Goal: Communication & Community: Answer question/provide support

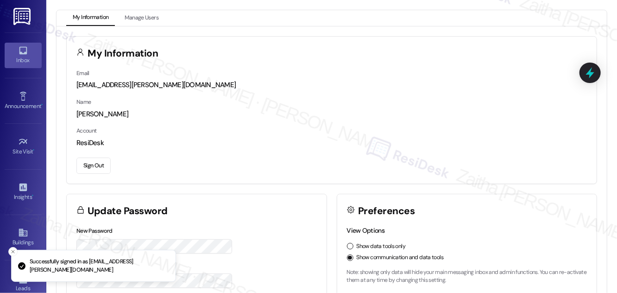
click at [18, 58] on div "Inbox" at bounding box center [23, 60] width 46 height 9
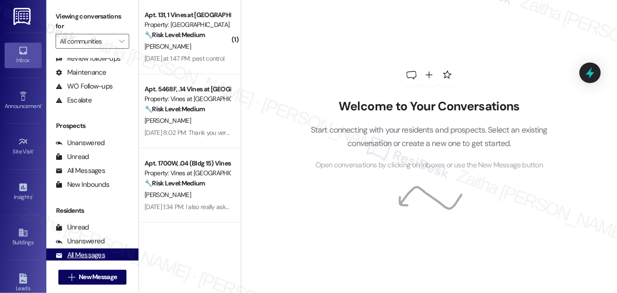
scroll to position [122, 0]
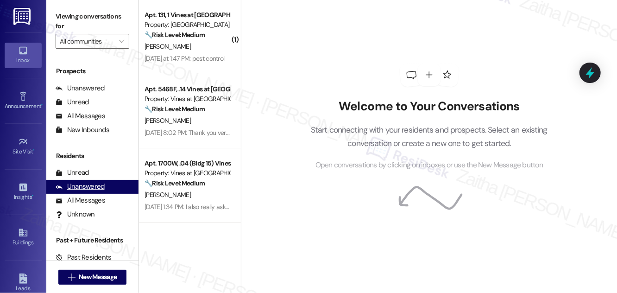
click at [89, 188] on div "Unanswered" at bounding box center [80, 187] width 49 height 10
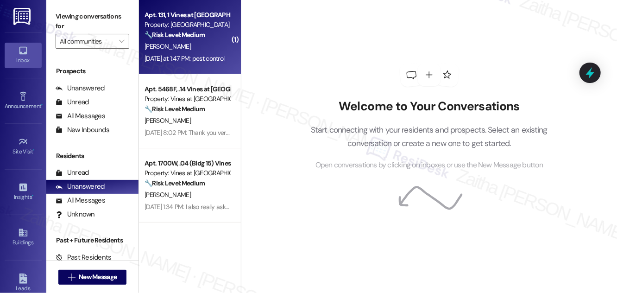
click at [210, 53] on div "Yesterday at 1:47 PM: pest control Yesterday at 1:47 PM: pest control" at bounding box center [188, 59] width 88 height 12
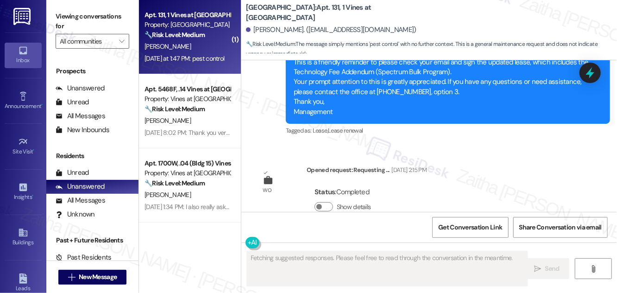
scroll to position [6698, 0]
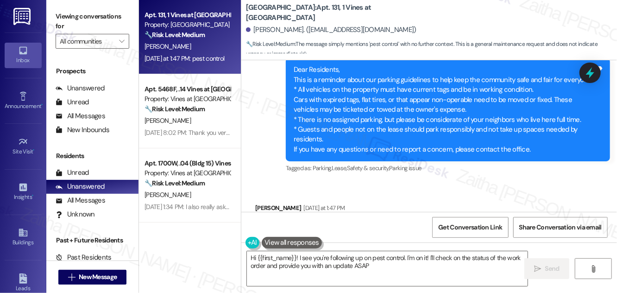
type textarea "Hi {{first_name}}! I see you're following up on pest control. I'm on it! I'll c…"
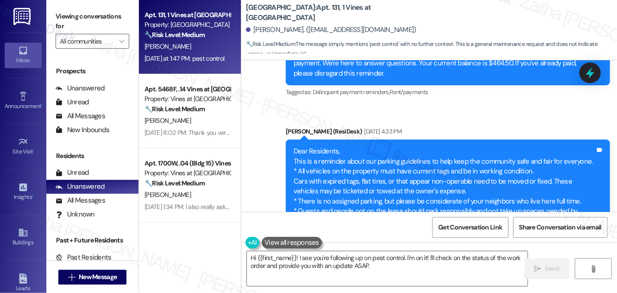
scroll to position [6625, 0]
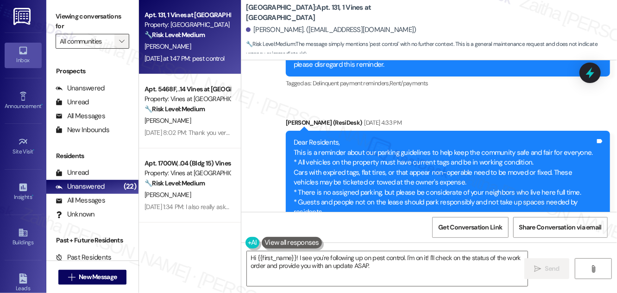
click at [119, 40] on icon "" at bounding box center [121, 41] width 5 height 7
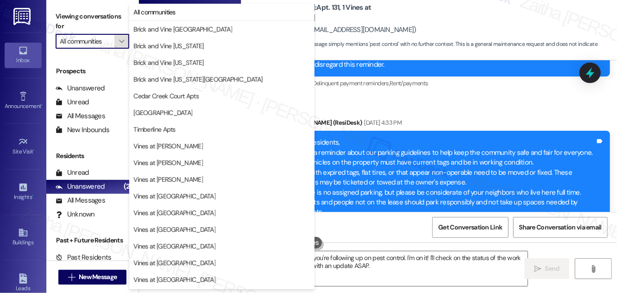
click at [121, 39] on icon "" at bounding box center [121, 41] width 5 height 7
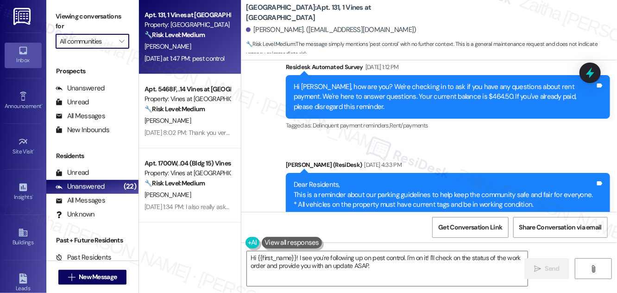
scroll to position [6624, 0]
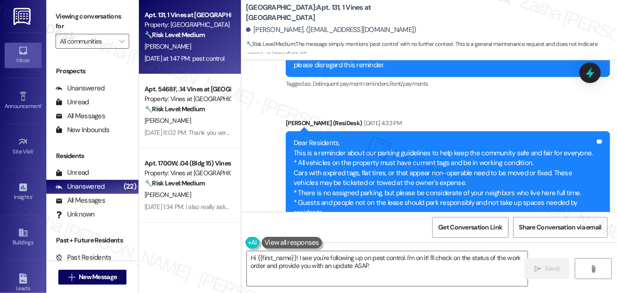
drag, startPoint x: 244, startPoint y: 5, endPoint x: 323, endPoint y: 3, distance: 78.7
click at [323, 3] on div "Cedar Creek Townhomes: Apt. 131, 1 Vines at Cedar Creek Townhomes Amiya Brown. …" at bounding box center [429, 27] width 376 height 51
copy b "Cedar Creek Townhomes"
click at [457, 111] on div "Announcement, sent via SMS Sarah (ResiDesk) Aug 11, 2025 at 4:33 PM Dear Reside…" at bounding box center [448, 183] width 338 height 144
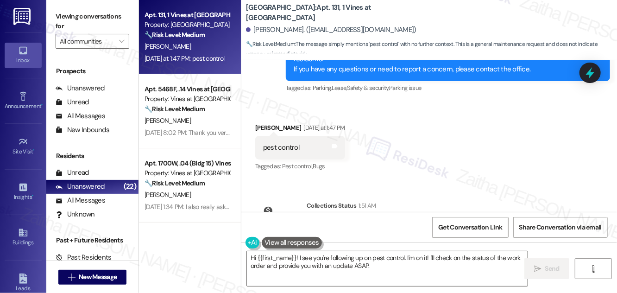
scroll to position [6793, 0]
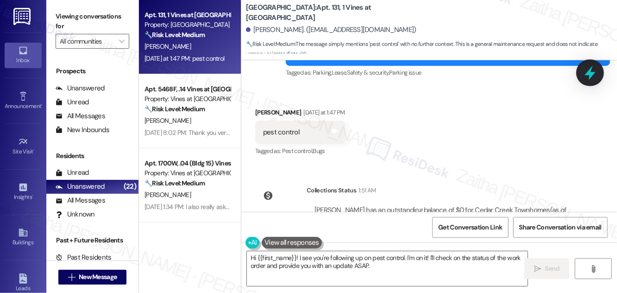
click at [588, 72] on icon at bounding box center [589, 73] width 11 height 14
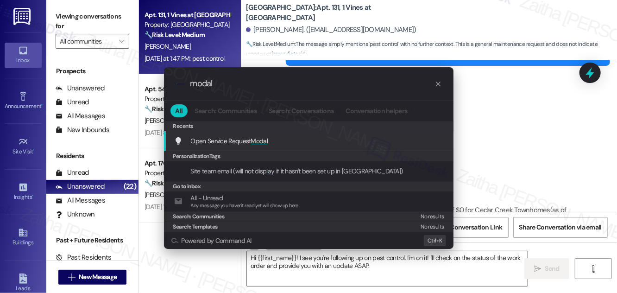
type input "modal"
click at [257, 142] on span "Modal" at bounding box center [259, 141] width 17 height 8
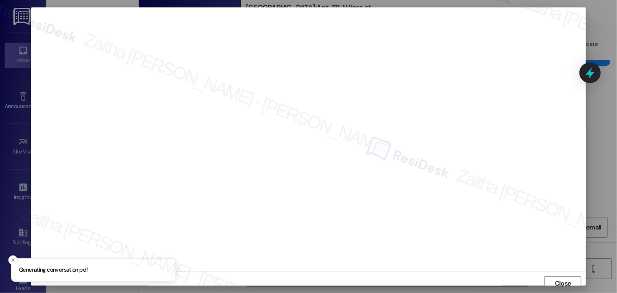
scroll to position [5, 0]
click at [555, 277] on span "Close" at bounding box center [563, 278] width 16 height 10
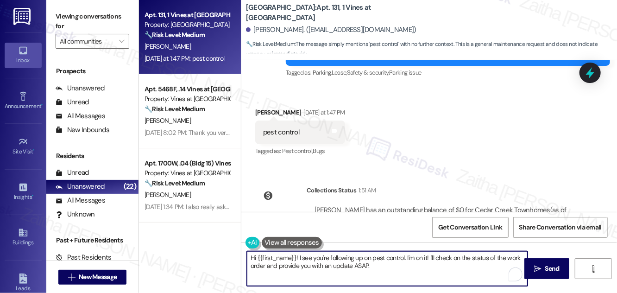
drag, startPoint x: 407, startPoint y: 257, endPoint x: 414, endPoint y: 269, distance: 14.5
click at [414, 269] on textarea "Hi {{first_name}}! I see you're following up on pest control. I'm on it! I'll c…" at bounding box center [387, 268] width 281 height 35
drag, startPoint x: 250, startPoint y: 257, endPoint x: 401, endPoint y: 275, distance: 151.5
click at [401, 281] on textarea "Hi {{first_name}}! I see you're following up on pest control. I wanted to confi…" at bounding box center [387, 268] width 281 height 35
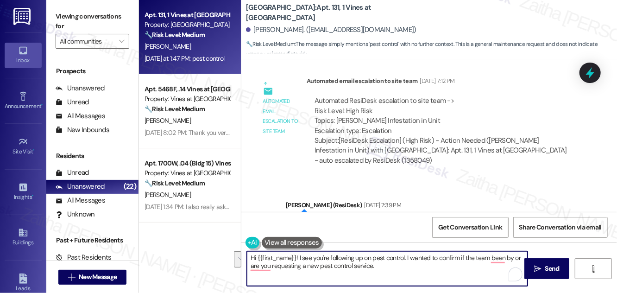
scroll to position [5698, 0]
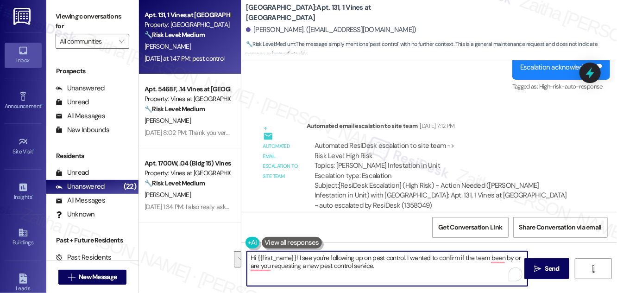
type textarea "Hi {{first_name}}! I see you're following up on pest control. I wanted to confi…"
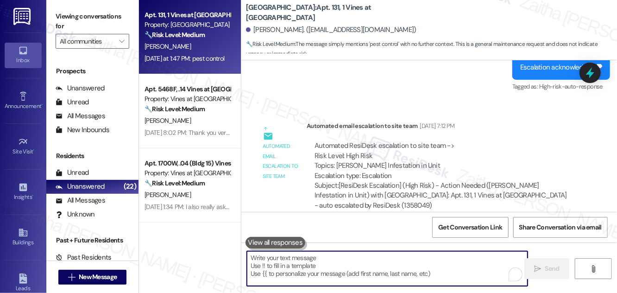
paste textarea "Hi {{first_name}}! I noticed you’re following up about pest control. Has the te…"
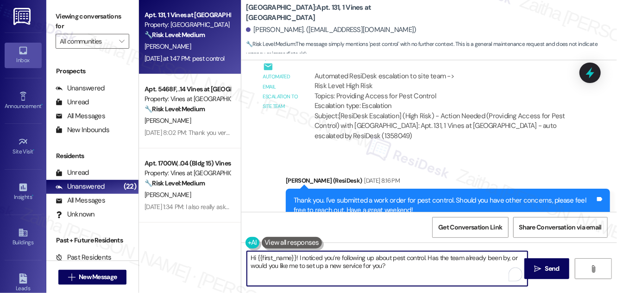
scroll to position [6161, 0]
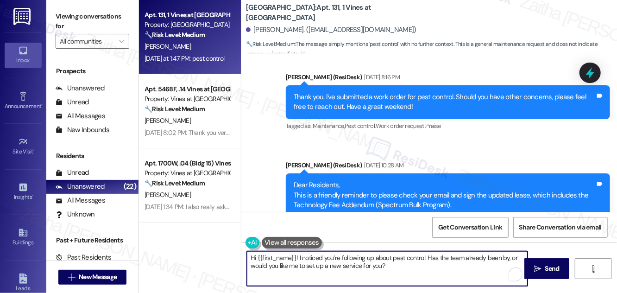
click at [297, 257] on textarea "Hi {{first_name}}! I noticed you’re following up about pest control. Has the te…" at bounding box center [387, 268] width 281 height 35
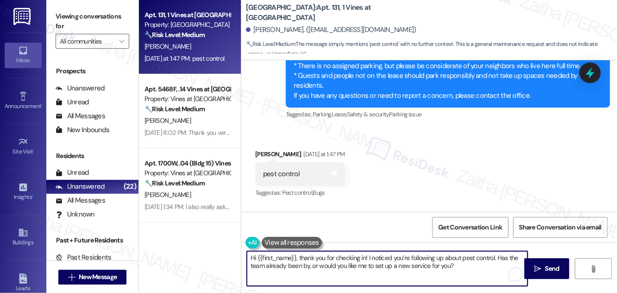
scroll to position [6793, 0]
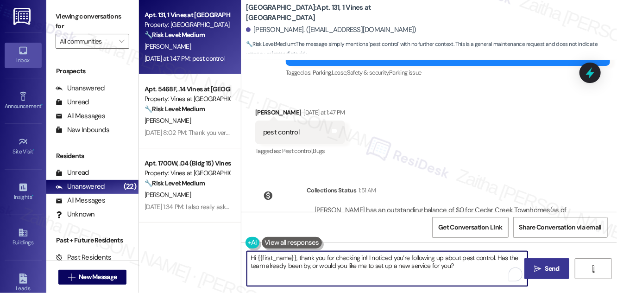
type textarea "Hi {{first_name}}, thank you for checking in! I noticed you’re following up abo…"
click at [540, 267] on icon "" at bounding box center [537, 268] width 7 height 7
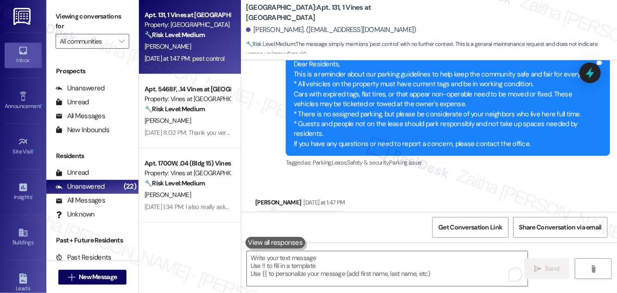
scroll to position [6698, 0]
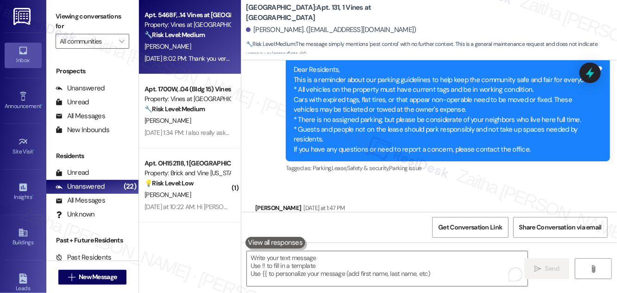
click at [182, 50] on div "J. Young" at bounding box center [188, 47] width 88 height 12
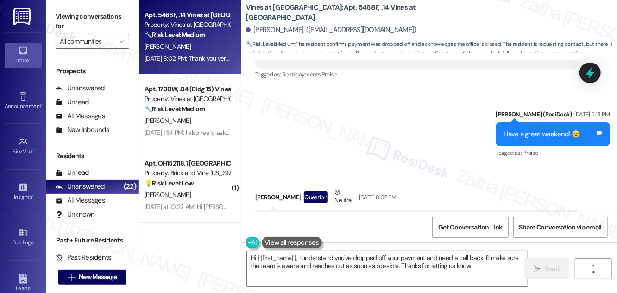
scroll to position [5589, 0]
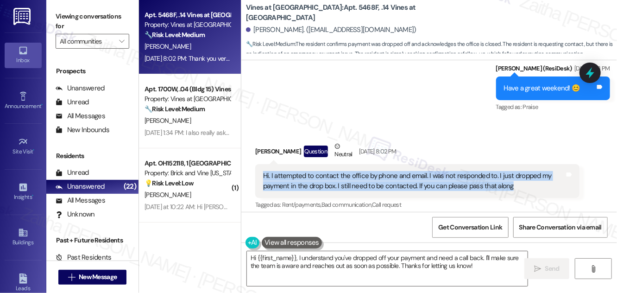
drag, startPoint x: 263, startPoint y: 106, endPoint x: 526, endPoint y: 114, distance: 263.6
click at [526, 171] on div "Hi. I attempted to contact the office by phone and email. I was not responded t…" at bounding box center [413, 181] width 301 height 20
copy div "Hi. I attempted to contact the office by phone and email. I was not responded t…"
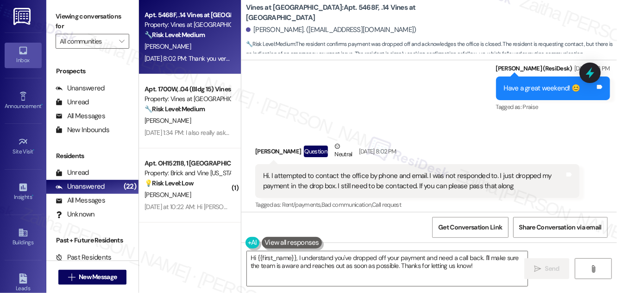
click at [423, 141] on div "Jade Young Question Neutral Aug 15, 2025 at 8:02 PM" at bounding box center [417, 152] width 324 height 23
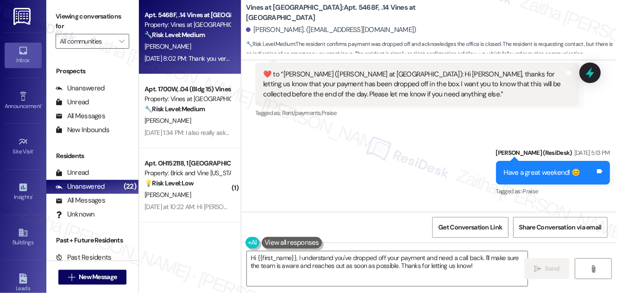
scroll to position [5546, 0]
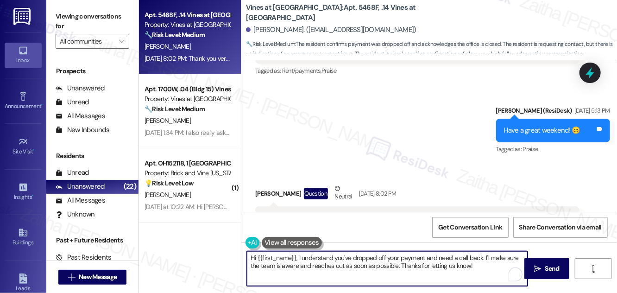
drag, startPoint x: 299, startPoint y: 257, endPoint x: 484, endPoint y: 266, distance: 185.5
click at [484, 266] on textarea "Hi {{first_name}}, I understand you've dropped off your payment and need a call…" at bounding box center [387, 268] width 281 height 35
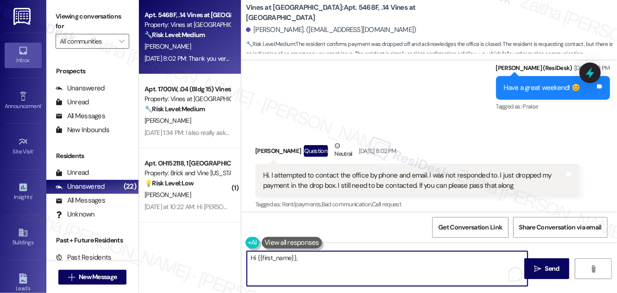
scroll to position [5588, 0]
paste textarea "Thank you for dropping off your payment. I understand you’d like a call — could…"
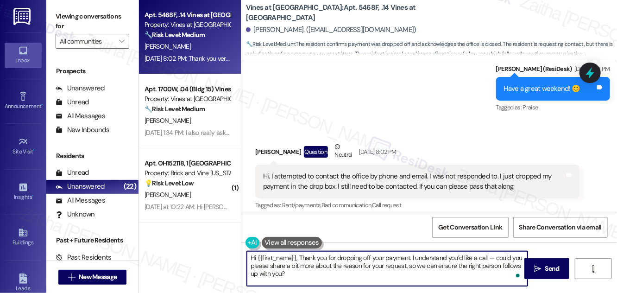
click at [301, 255] on textarea "Hi {{first_name}}, Thank you for dropping off your payment. I understand you’d …" at bounding box center [387, 268] width 281 height 35
drag, startPoint x: 413, startPoint y: 257, endPoint x: 420, endPoint y: 270, distance: 15.7
click at [420, 270] on textarea "Hi {{first_name}}, thank you for dropping off your payment. I understand you’d …" at bounding box center [387, 268] width 281 height 35
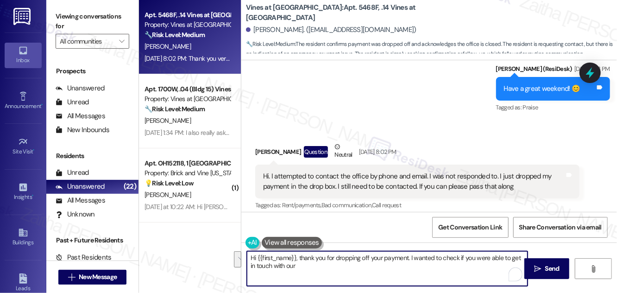
drag, startPoint x: 508, startPoint y: 257, endPoint x: 508, endPoint y: 264, distance: 6.5
click at [508, 264] on textarea "Hi {{first_name}}, thank you for dropping off your payment. I wanted to check i…" at bounding box center [387, 268] width 281 height 35
click at [303, 266] on textarea "Hi {{first_name}}, thank you for dropping off your payment. I wanted to check i…" at bounding box center [387, 268] width 281 height 35
type textarea "Hi {{first_name}}, thank you for dropping off your payment. I wanted to check i…"
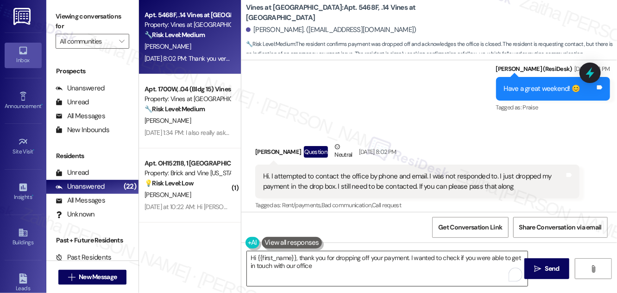
drag, startPoint x: 246, startPoint y: 257, endPoint x: 308, endPoint y: 266, distance: 63.1
click at [308, 266] on div "Hi {{first_name}}, thank you for dropping off your payment. I wanted to check i…" at bounding box center [387, 269] width 282 height 36
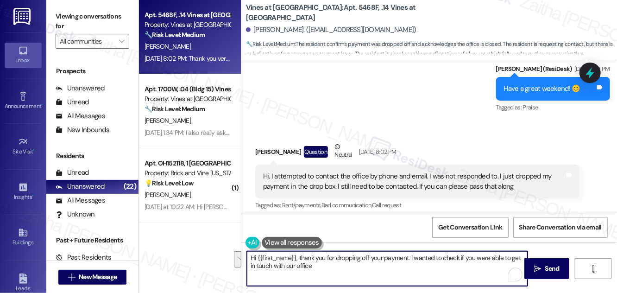
drag, startPoint x: 327, startPoint y: 269, endPoint x: 251, endPoint y: 256, distance: 77.5
click at [251, 256] on textarea "Hi {{first_name}}, thank you for dropping off your payment. I wanted to check i…" at bounding box center [387, 268] width 281 height 35
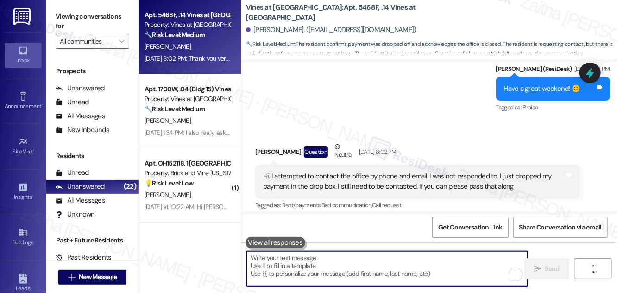
paste textarea "Hi {{first_name}}, thank you for dropping off your payment. I just wanted to ch…"
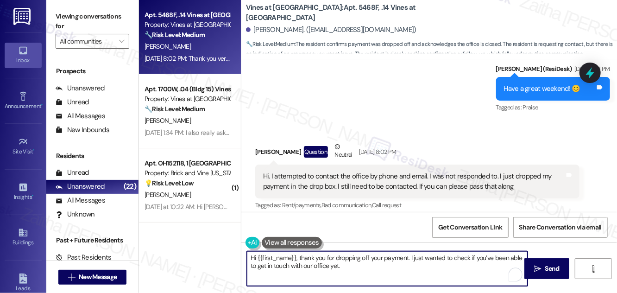
paste textarea "If not, I’d be happy to pass along the reason for your request so the right per…"
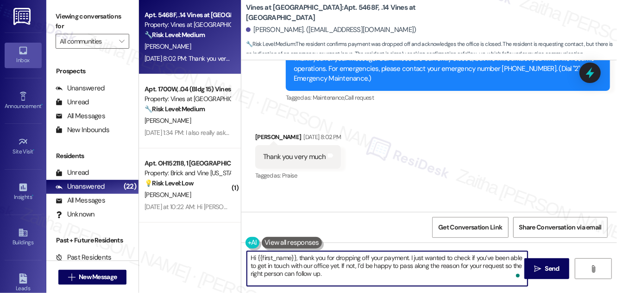
scroll to position [5798, 0]
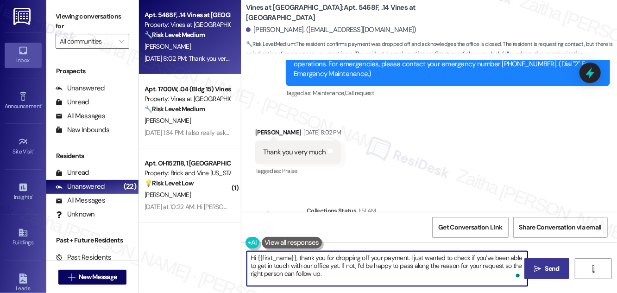
type textarea "Hi {{first_name}}, thank you for dropping off your payment. I just wanted to ch…"
click at [547, 263] on button " Send" at bounding box center [546, 268] width 45 height 21
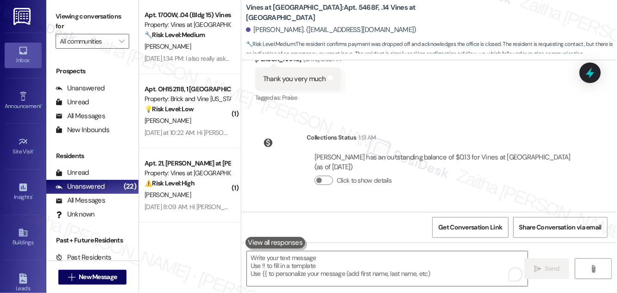
scroll to position [5883, 0]
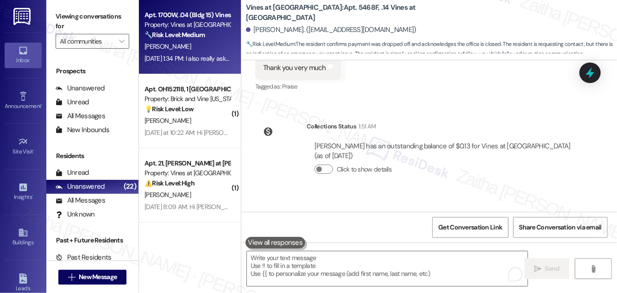
click at [206, 45] on div "M. Strecker" at bounding box center [188, 47] width 88 height 12
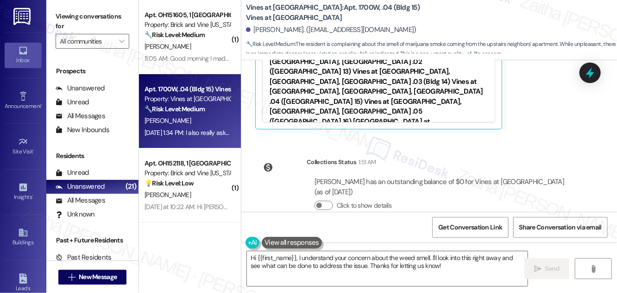
scroll to position [4274, 0]
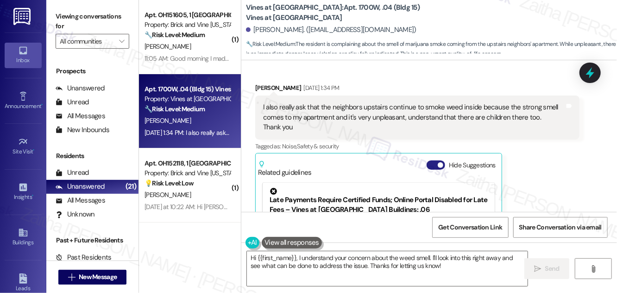
click at [429, 160] on button "Hide Suggestions" at bounding box center [435, 164] width 19 height 9
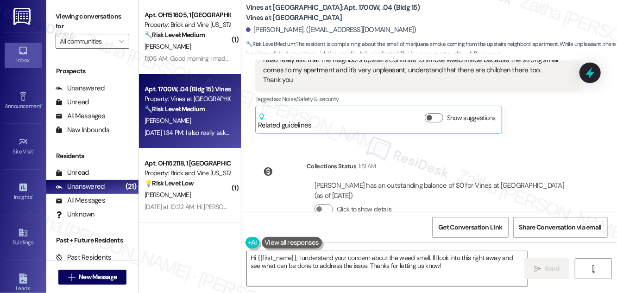
scroll to position [4325, 0]
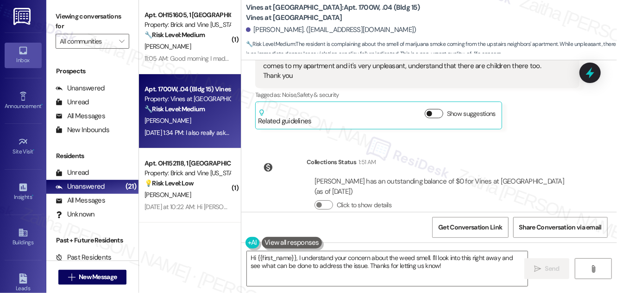
click at [436, 109] on button "Show suggestions" at bounding box center [434, 113] width 19 height 9
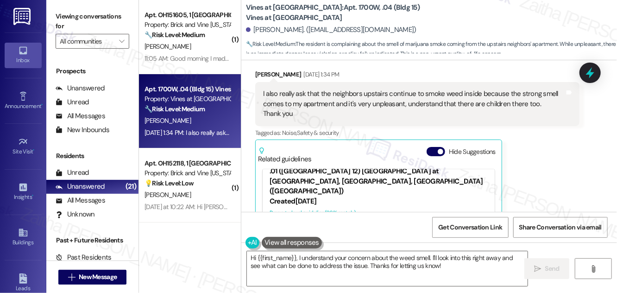
scroll to position [4231, 0]
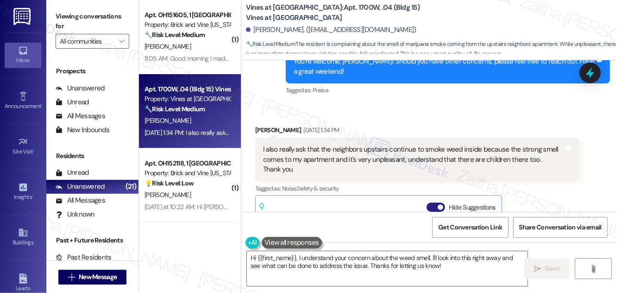
click at [430, 202] on button "Hide Suggestions" at bounding box center [435, 206] width 19 height 9
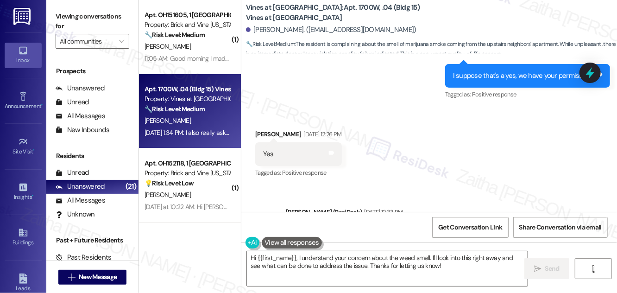
scroll to position [3853, 0]
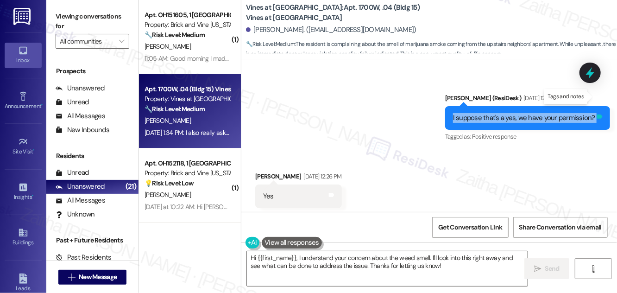
drag, startPoint x: 449, startPoint y: 97, endPoint x: 593, endPoint y: 94, distance: 143.6
click at [593, 106] on div "I suppose that's a yes, we have your permission? Tags and notes" at bounding box center [527, 118] width 165 height 24
copy div "I suppose that's a yes, we have your permission? Tags and notes"
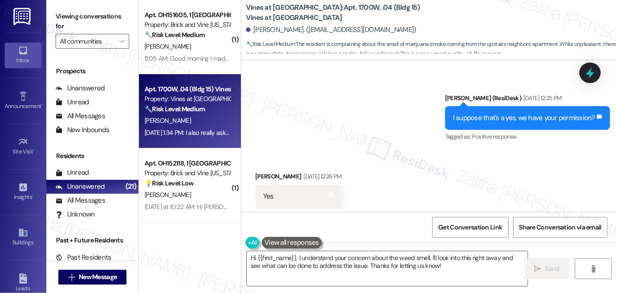
click at [541, 161] on div "Received via SMS Maribel Strecker Aug 15, 2025 at 12:26 PM Yes Tags and notes T…" at bounding box center [429, 189] width 376 height 78
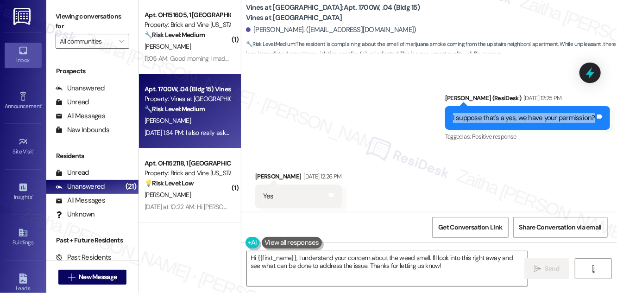
drag, startPoint x: 451, startPoint y: 96, endPoint x: 590, endPoint y: 100, distance: 138.5
click at [590, 106] on div "I suppose that's a yes, we have your permission? Tags and notes" at bounding box center [527, 118] width 165 height 24
copy div "I suppose that's a yes, we have your permission?"
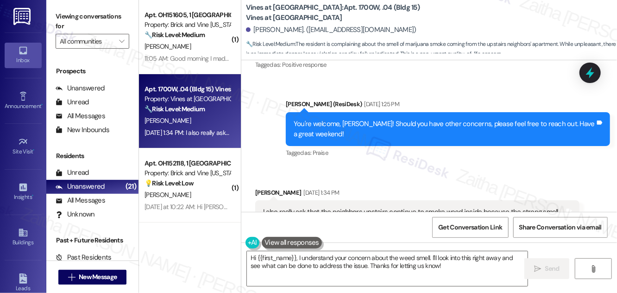
scroll to position [4190, 0]
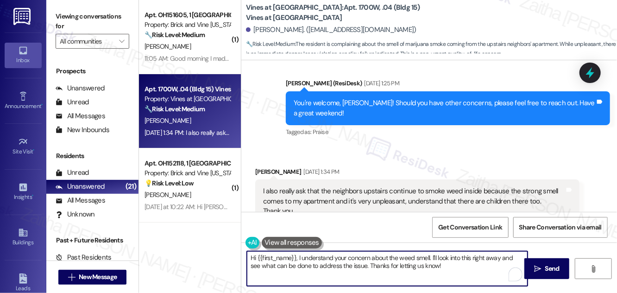
drag, startPoint x: 298, startPoint y: 256, endPoint x: 333, endPoint y: 262, distance: 35.6
click at [299, 256] on textarea "Hi {{first_name}}, I understand your concern about the weed smell. I'll look in…" at bounding box center [387, 268] width 281 height 35
click at [489, 257] on textarea "Hi {{first_name}}, I hope you're having a great day! I understand your concern …" at bounding box center [387, 268] width 281 height 35
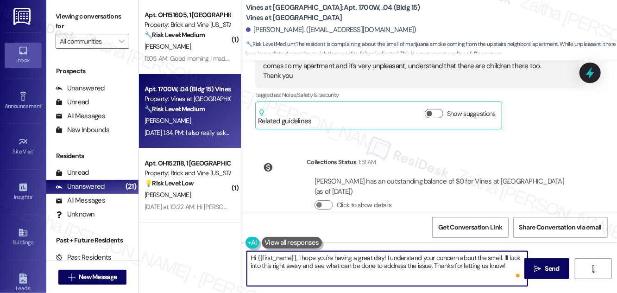
scroll to position [4241, 0]
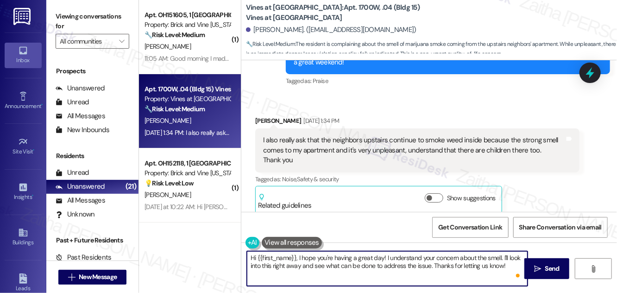
type textarea "Hi {{first_name}}, I hope you're having a great day! I understand your concern …"
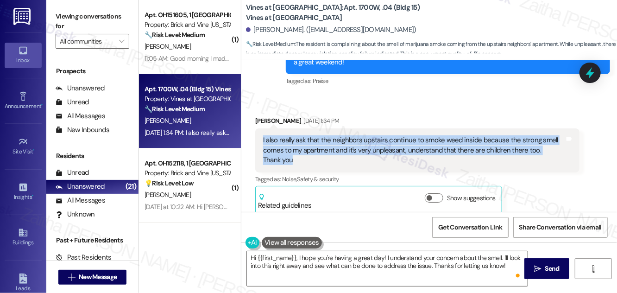
drag, startPoint x: 259, startPoint y: 119, endPoint x: 312, endPoint y: 139, distance: 56.4
click at [312, 139] on div "I also really ask that the neighbors upstairs continue to smoke weed inside bec…" at bounding box center [417, 150] width 324 height 44
copy div "I also really ask that the neighbors upstairs continue to smoke weed inside bec…"
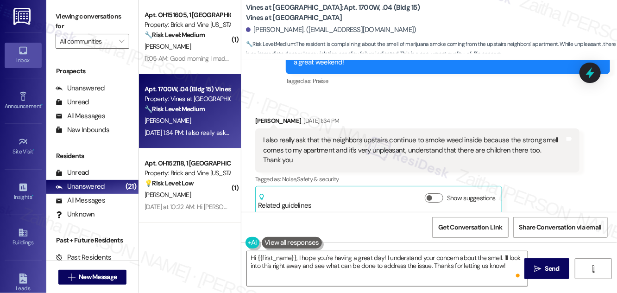
click at [439, 95] on div "Received via SMS Maribel Strecker Aug 15, 2025 at 1:34 PM I also really ask tha…" at bounding box center [429, 157] width 376 height 125
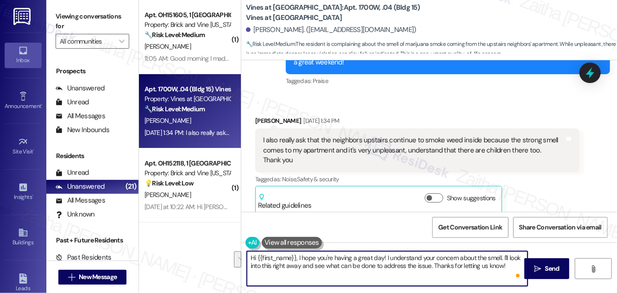
drag, startPoint x: 247, startPoint y: 257, endPoint x: 509, endPoint y: 272, distance: 262.5
click at [509, 272] on textarea "Hi {{first_name}}, I hope you're having a great day! I understand your concern …" at bounding box center [387, 268] width 281 height 35
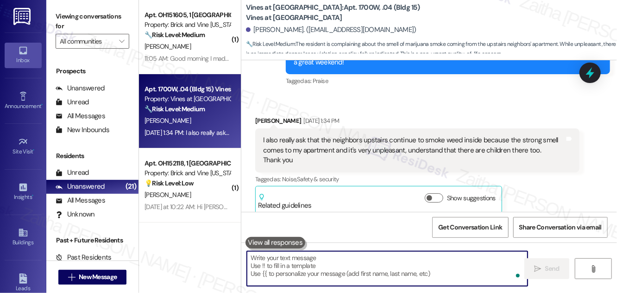
paste textarea "Hi {{first_name}}, thank you for bringing this to our attention. I’m sorry to h…"
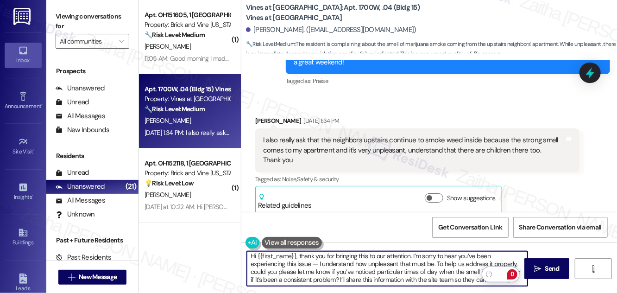
scroll to position [2, 0]
click at [318, 262] on textarea "Hi {{first_name}}, thank you for bringing this to our attention. I’m sorry to h…" at bounding box center [387, 268] width 281 height 35
click at [423, 277] on textarea "Hi {{first_name}}, thank you for bringing this to our attention. I’m sorry to h…" at bounding box center [387, 268] width 281 height 35
click at [435, 280] on textarea "Hi {{first_name}}, thank you for bringing this to our attention. I’m sorry to h…" at bounding box center [387, 268] width 281 height 35
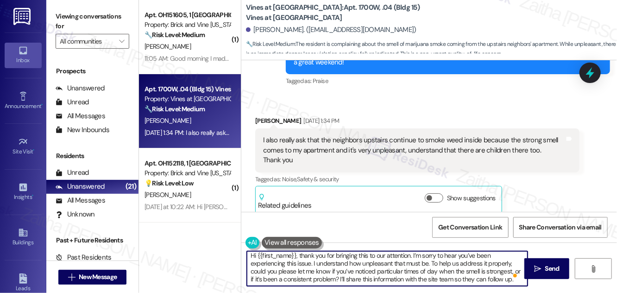
click at [436, 280] on textarea "Hi {{first_name}}, thank you for bringing this to our attention. I’m sorry to h…" at bounding box center [387, 268] width 281 height 35
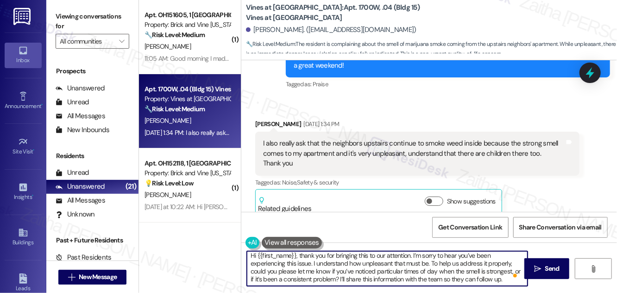
scroll to position [4325, 0]
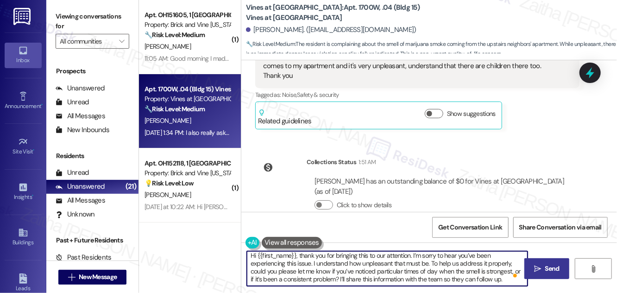
type textarea "Hi {{first_name}}, thank you for bringing this to our attention. I’m sorry to h…"
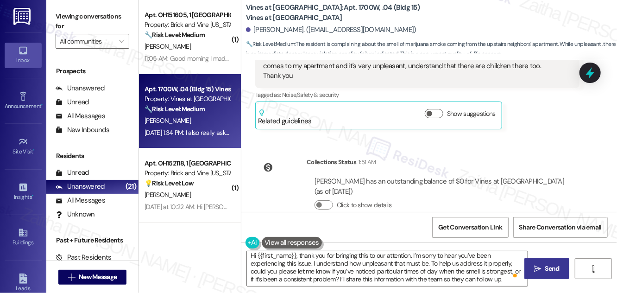
click at [553, 264] on span "Send" at bounding box center [552, 268] width 14 height 10
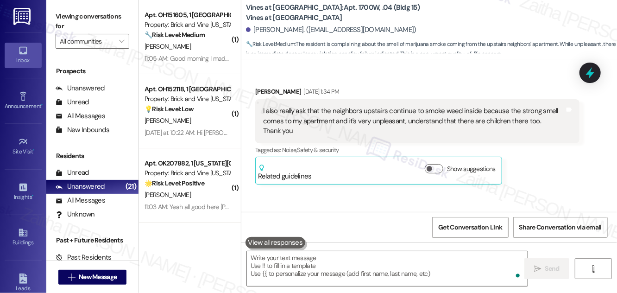
scroll to position [4419, 0]
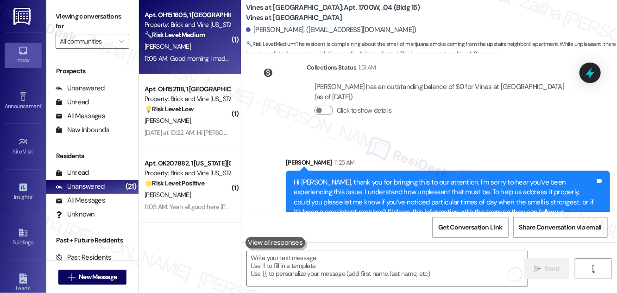
click at [210, 43] on div "C. Mills" at bounding box center [188, 47] width 88 height 12
type textarea "Fetching suggested responses. Please feel free to read through the conversation…"
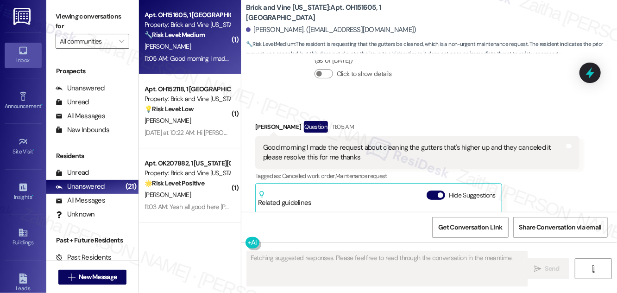
scroll to position [15812, 0]
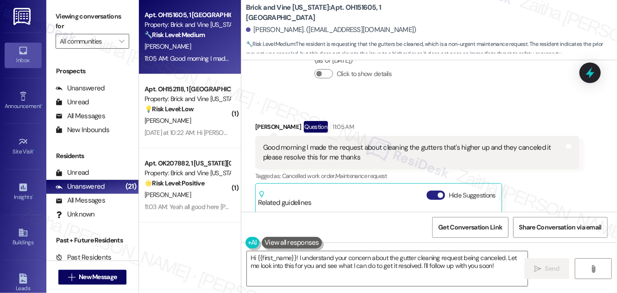
click at [437, 190] on button "Hide Suggestions" at bounding box center [435, 194] width 19 height 9
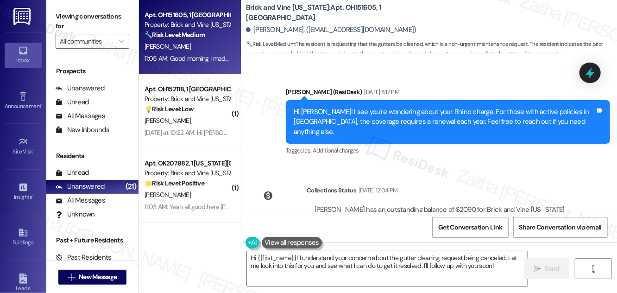
scroll to position [15695, 0]
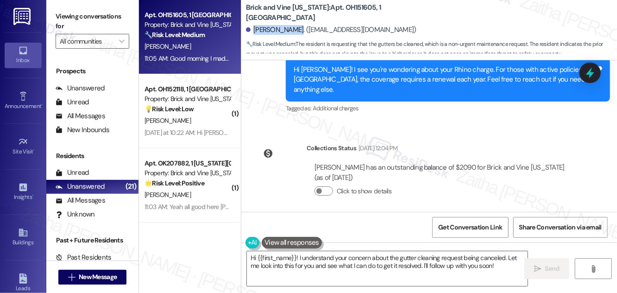
drag, startPoint x: 252, startPoint y: 31, endPoint x: 284, endPoint y: 28, distance: 32.1
click at [284, 28] on div "Christi Mills. (millschristi10@gmail.com)" at bounding box center [331, 30] width 170 height 10
copy div "Christi Mills"
click at [474, 16] on div "Brick and Vine Ohio: Apt. OH151605, 1 Columbus Market Christi Mills. (millschri…" at bounding box center [431, 27] width 371 height 51
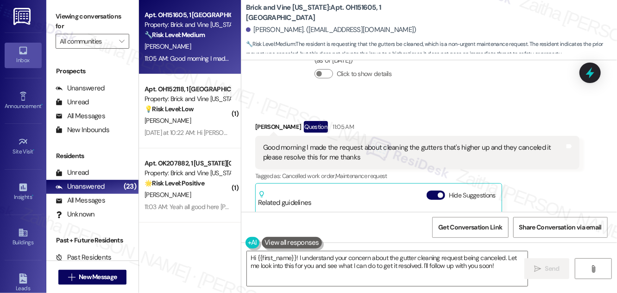
scroll to position [210, 0]
click at [431, 190] on button "Hide Suggestions" at bounding box center [435, 194] width 19 height 9
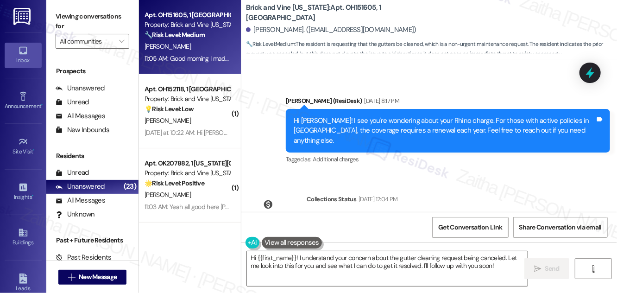
scroll to position [15695, 0]
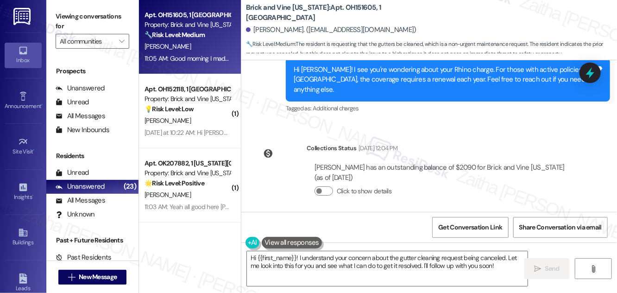
drag, startPoint x: 260, startPoint y: 142, endPoint x: 368, endPoint y: 147, distance: 107.6
click at [368, 253] on div "Good morning I made the request about cleaning the gutters that's higher up and…" at bounding box center [417, 270] width 324 height 34
copy div "Good morning I made the request about cleaning the gutters that's higher up and…"
click at [495, 266] on textarea "Hi {{first_name}}! I understand your concern about the gutter cleaning request …" at bounding box center [387, 268] width 281 height 35
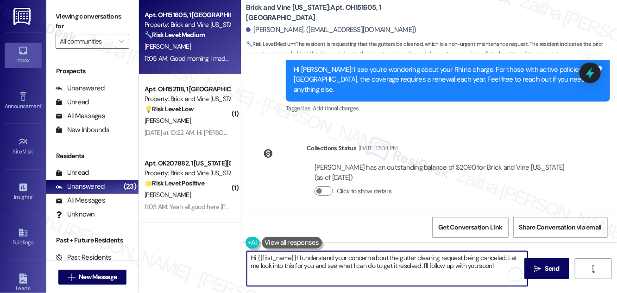
drag, startPoint x: 506, startPoint y: 257, endPoint x: 506, endPoint y: 264, distance: 7.0
click at [506, 264] on textarea "Hi {{first_name}}! I understand your concern about the gutter cleaning request …" at bounding box center [387, 268] width 281 height 35
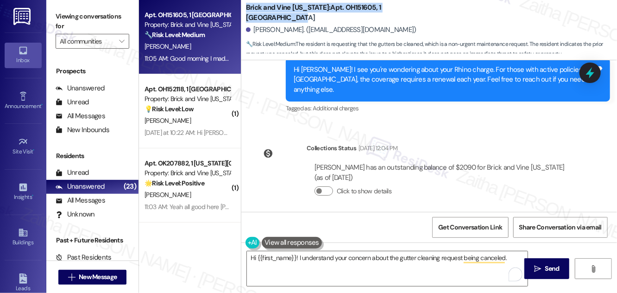
drag, startPoint x: 245, startPoint y: 12, endPoint x: 439, endPoint y: 13, distance: 193.6
click at [439, 13] on div "Brick and Vine Ohio: Apt. OH151605, 1 Columbus Market Christi Mills. (millschri…" at bounding box center [431, 27] width 371 height 51
copy b "Brick and Vine Ohio: Apt. OH151605, 1 Columbus Market"
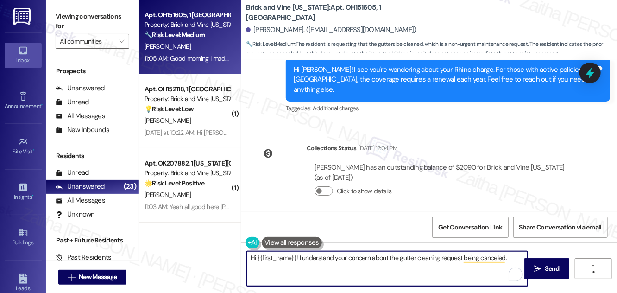
click at [296, 255] on textarea "Hi {{first_name}}! I understand your concern about the gutter cleaning request …" at bounding box center [387, 268] width 281 height 35
type textarea "Hi {{first_name}}, good morning! I understand your concern about the gutter cle…"
drag, startPoint x: 249, startPoint y: 257, endPoint x: 290, endPoint y: 272, distance: 43.8
click at [289, 272] on textarea "Hi {{first_name}}, good morning! I understand your concern about the gutter cle…" at bounding box center [387, 268] width 281 height 35
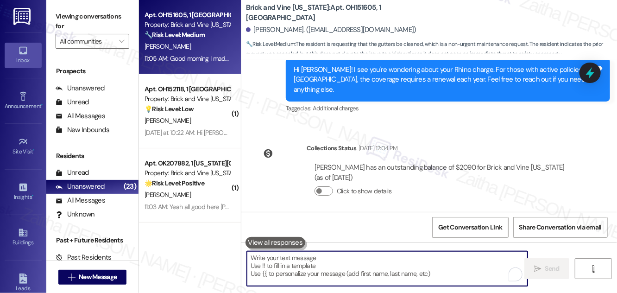
paste textarea "Good morning {{first_name}}, thank you for letting us know. I’m sorry to hear y…"
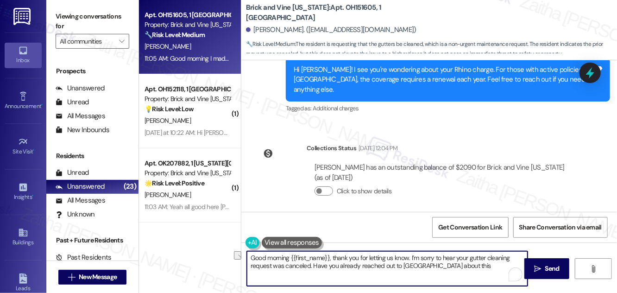
drag, startPoint x: 339, startPoint y: 264, endPoint x: 455, endPoint y: 268, distance: 115.4
click at [455, 268] on textarea "Good morning {{first_name}}, thank you for letting us know. I’m sorry to hear y…" at bounding box center [387, 268] width 281 height 35
click at [465, 264] on textarea "Good morning {{first_name}}, thank you for letting us know. I’m sorry to hear y…" at bounding box center [387, 268] width 281 height 35
paste textarea "NOT_ALLOWED"
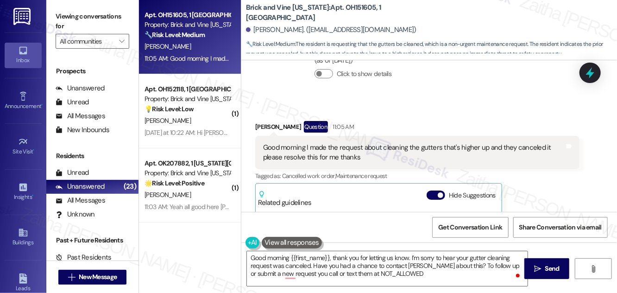
scroll to position [126, 0]
drag, startPoint x: 482, startPoint y: 141, endPoint x: 437, endPoint y: 144, distance: 45.0
click at [437, 244] on div "Brickvine - Brick and Vine Ohio: Ohio property maintenance requests must now be…" at bounding box center [378, 262] width 218 height 37
copy div "239-946-5172"
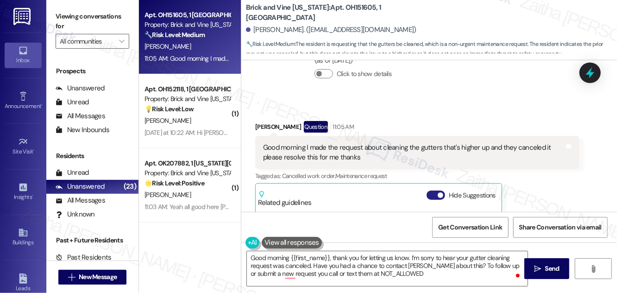
click at [428, 190] on button "Hide Suggestions" at bounding box center [435, 194] width 19 height 9
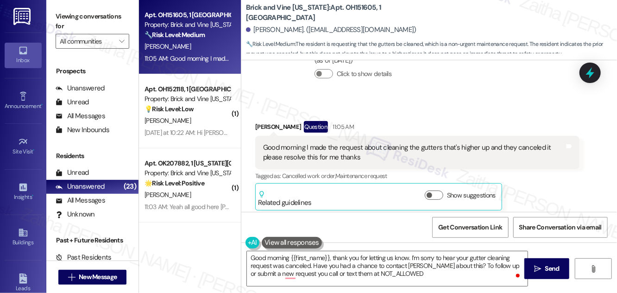
scroll to position [15695, 0]
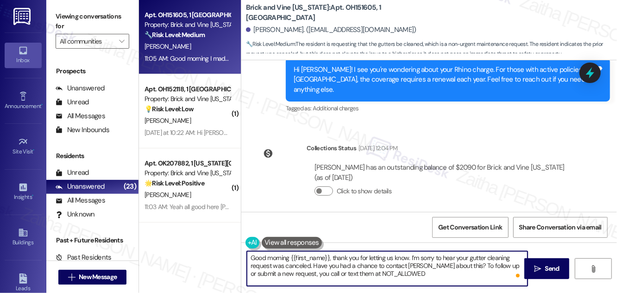
drag, startPoint x: 349, startPoint y: 273, endPoint x: 403, endPoint y: 273, distance: 53.7
click at [403, 273] on textarea "Good morning {{first_name}}, thank you for letting us know. I’m sorry to hear y…" at bounding box center [387, 268] width 281 height 35
paste textarea "239-946-5172"
type textarea "Good morning {{first_name}}, thank you for letting us know. I’m sorry to hear y…"
drag, startPoint x: 409, startPoint y: 276, endPoint x: 237, endPoint y: 252, distance: 174.3
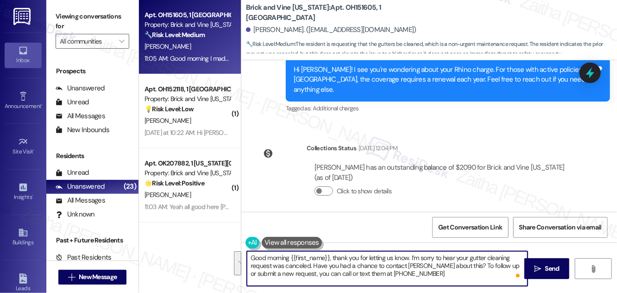
click at [236, 252] on div "Apt. OH151605, 1 Columbus Market Property: Brick and Vine Ohio 🔧 Risk Level: Me…" at bounding box center [378, 146] width 478 height 293
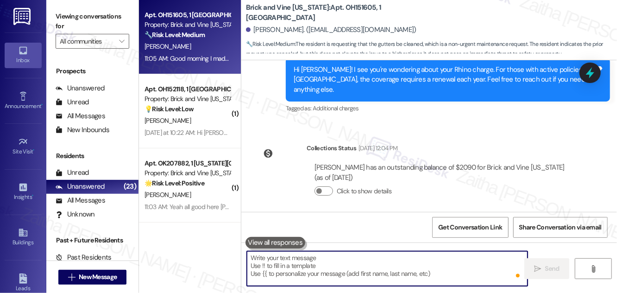
paste textarea "Good morning {{first_name}}, thank you for letting us know. I’m sorry to hear y…"
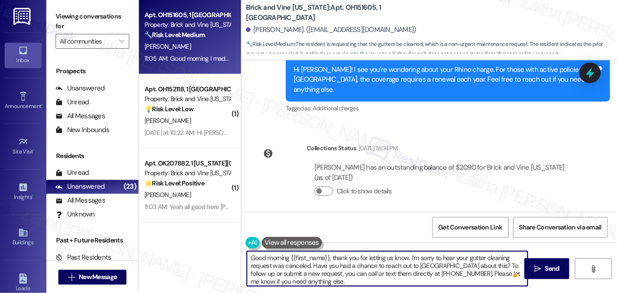
type textarea "Good morning {{first_name}}, thank you for letting us know. I’m sorry to hear y…"
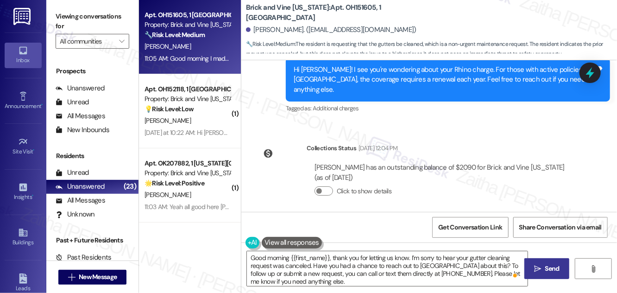
click at [553, 266] on span "Send" at bounding box center [552, 268] width 14 height 10
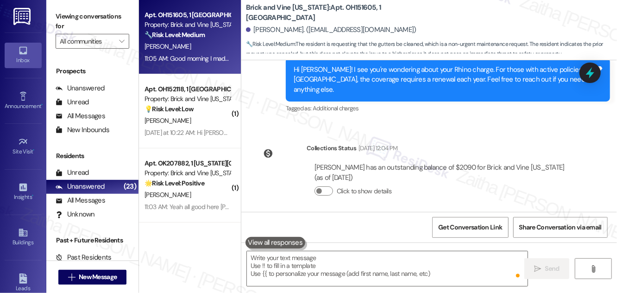
scroll to position [15694, 0]
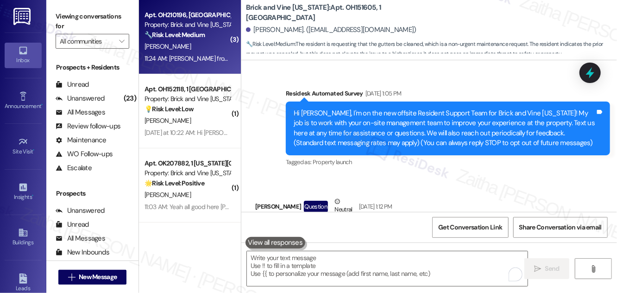
scroll to position [15789, 0]
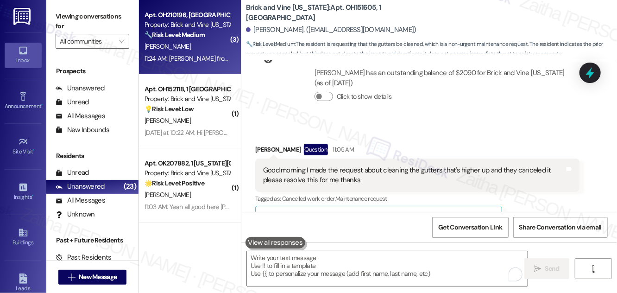
click at [185, 45] on div "T. Carter" at bounding box center [188, 47] width 88 height 12
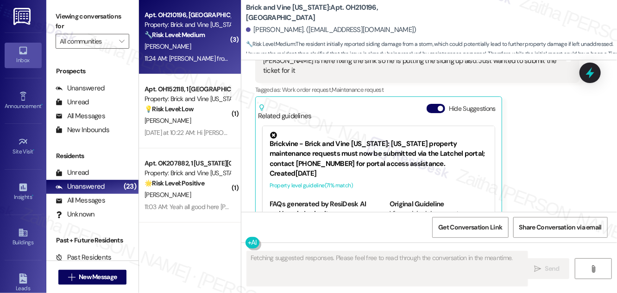
scroll to position [4136, 0]
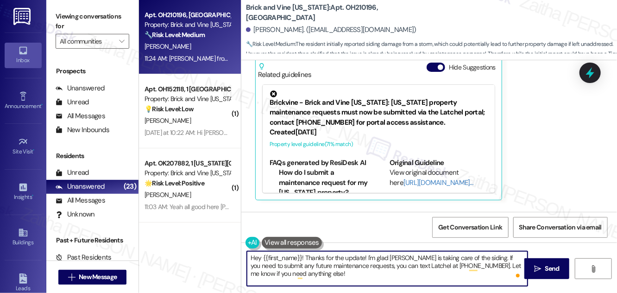
drag, startPoint x: 306, startPoint y: 255, endPoint x: 309, endPoint y: 265, distance: 10.3
click at [309, 265] on textarea "Hey {{first_name}}! Thanks for the update! I'm glad Tony is taking care of the …" at bounding box center [387, 268] width 281 height 35
click at [332, 267] on textarea "Hey {{first_name}}! Thanks for the update! I'm glad Tony is taking care of the …" at bounding box center [387, 268] width 281 height 35
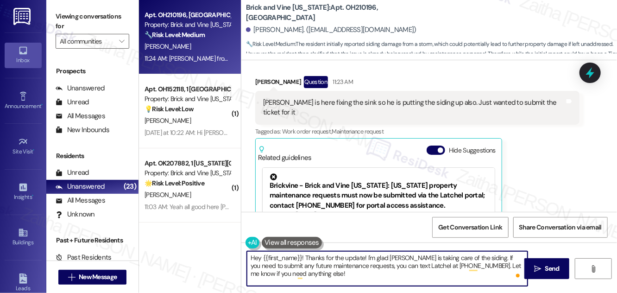
scroll to position [3967, 0]
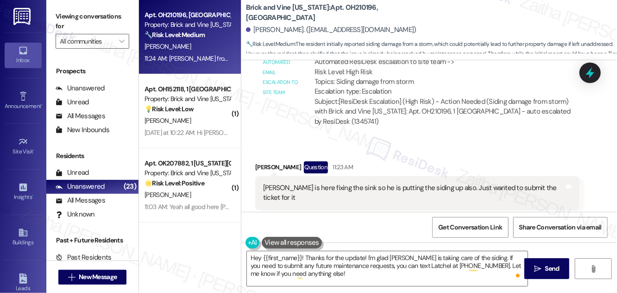
click at [430, 231] on button "Hide Suggestions" at bounding box center [435, 235] width 19 height 9
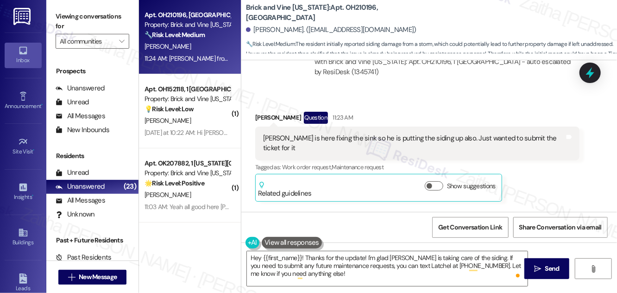
scroll to position [4019, 0]
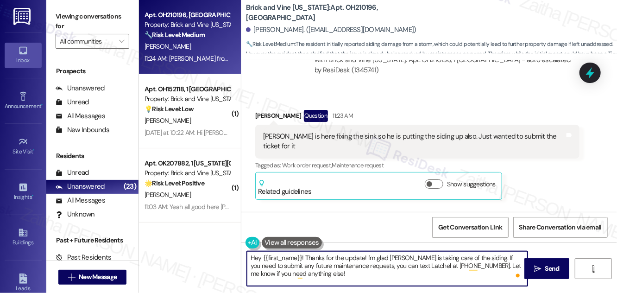
click at [313, 271] on textarea "Hey {{first_name}}! Thanks for the update! I'm glad Tony is taking care of the …" at bounding box center [387, 268] width 281 height 35
click at [260, 257] on textarea "Hey {{first_name}}! Thanks for the update! I'm glad Tony is taking care of the …" at bounding box center [387, 268] width 281 height 35
type textarea "Hi {{first_name}}! Thanks for the update! I'm glad Tony is taking care of the s…"
click at [556, 264] on span "Send" at bounding box center [552, 268] width 14 height 10
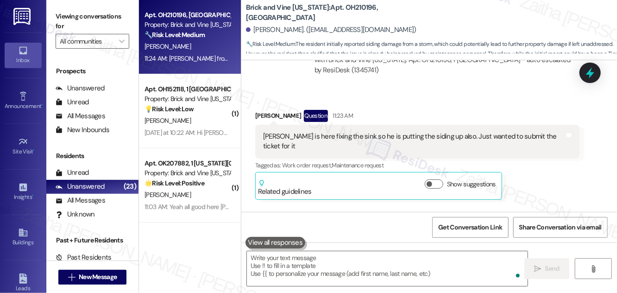
scroll to position [4018, 0]
click at [197, 39] on div "💡 Risk Level: Low The resident is asking if someone is available to help. The r…" at bounding box center [187, 35] width 86 height 10
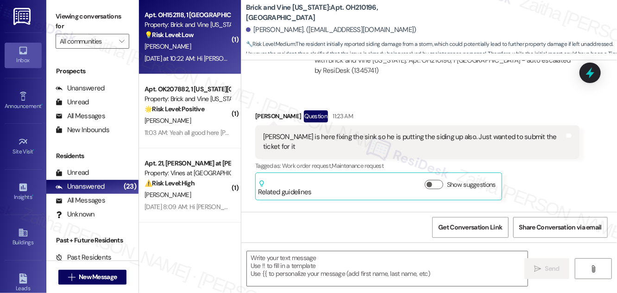
type textarea "Fetching suggested responses. Please feel free to read through the conversation…"
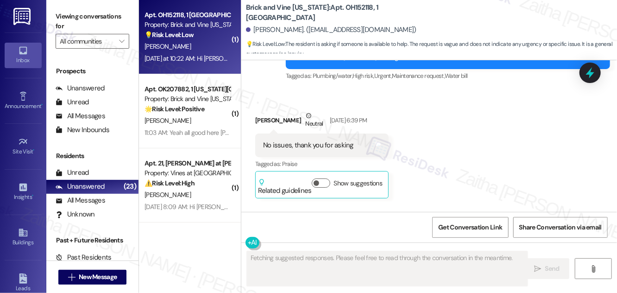
scroll to position [4521, 0]
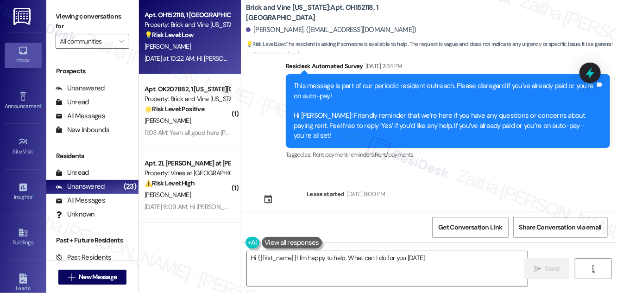
type textarea "Hi {{first_name}}! I'm happy to help. What can I do for you today?"
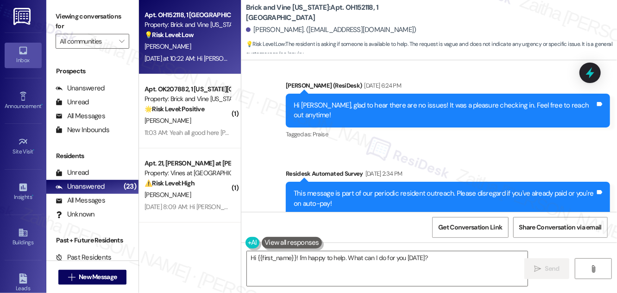
scroll to position [4522, 0]
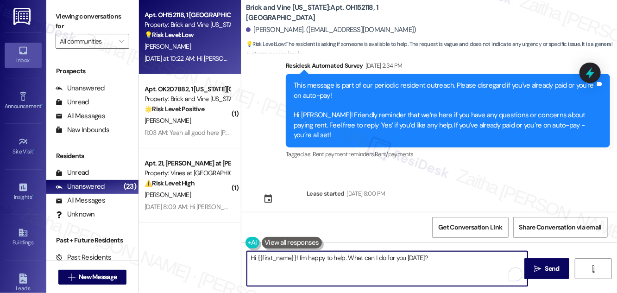
click at [434, 260] on textarea "Hi {{first_name}}! I'm happy to help. What can I do for you today?" at bounding box center [387, 268] width 281 height 35
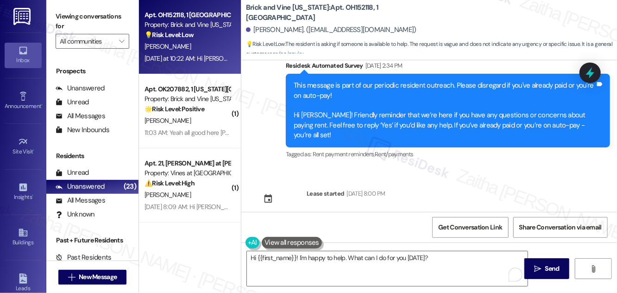
drag, startPoint x: 554, startPoint y: 264, endPoint x: 530, endPoint y: 244, distance: 31.3
click at [554, 264] on span "Send" at bounding box center [552, 268] width 14 height 10
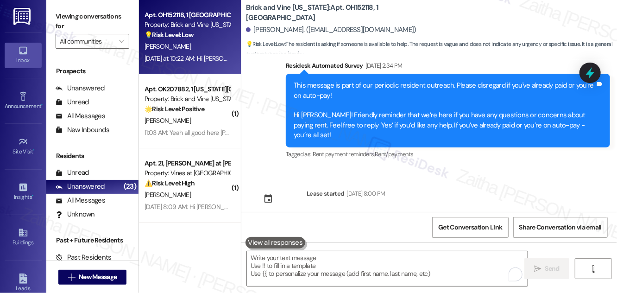
scroll to position [4521, 0]
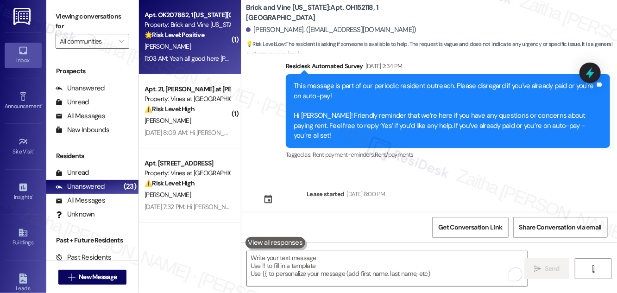
click at [190, 48] on div "D. Gros" at bounding box center [188, 47] width 88 height 12
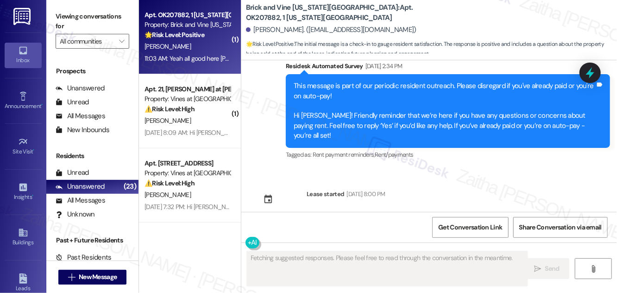
scroll to position [995, 0]
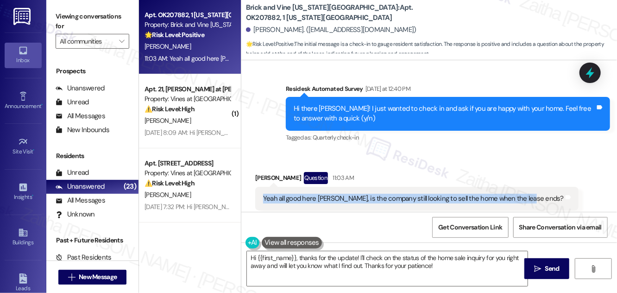
drag, startPoint x: 262, startPoint y: 175, endPoint x: 522, endPoint y: 186, distance: 260.9
click at [522, 187] on div "Yeah all good here Sarah, is the company still looking to sell the home when th…" at bounding box center [416, 199] width 323 height 24
copy div "Yeah all good here Sarah, is the company still looking to sell the home when th…"
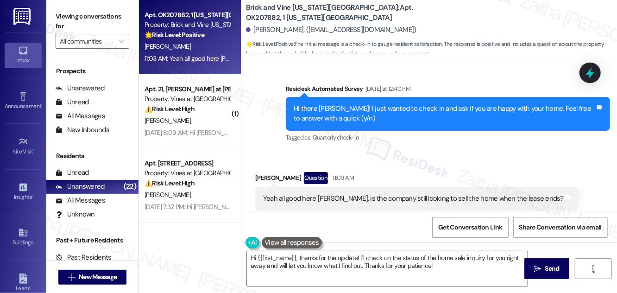
click at [417, 151] on div "Received via SMS Devin Gros Question 11:03 AM Yeah all good here Sarah, is the …" at bounding box center [429, 191] width 376 height 80
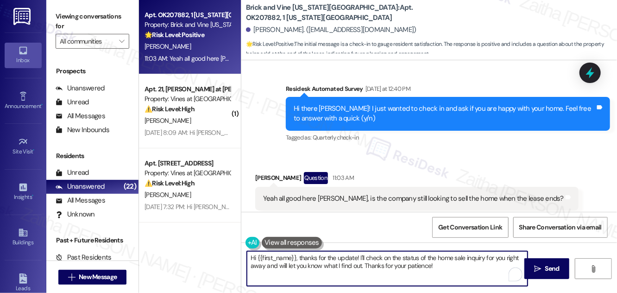
drag, startPoint x: 298, startPoint y: 257, endPoint x: 356, endPoint y: 257, distance: 57.9
click at [356, 257] on textarea "Hi {{first_name}}, thanks for the update! I'll check on the status of the home …" at bounding box center [387, 268] width 281 height 35
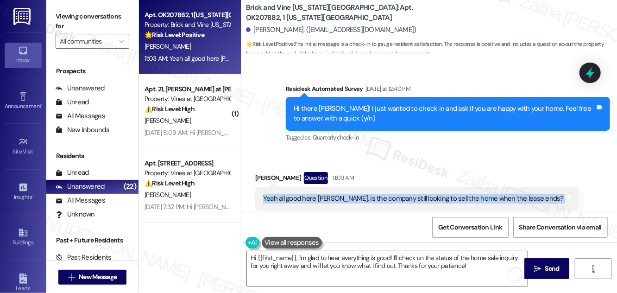
drag, startPoint x: 259, startPoint y: 179, endPoint x: 541, endPoint y: 182, distance: 281.6
click at [541, 182] on div "Received via SMS Devin Gros Question 11:03 AM Yeah all good here Sarah, is the …" at bounding box center [416, 198] width 337 height 66
copy div "Yeah all good here Sarah, is the company still looking to sell the home when th…"
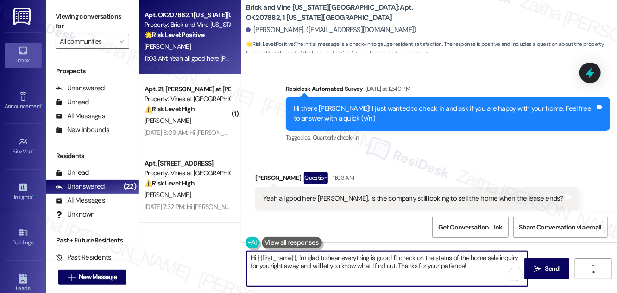
click at [382, 257] on textarea "Hi {{first_name}}, I'm glad to hear everything is good! I'll check on the statu…" at bounding box center [387, 268] width 281 height 35
click at [312, 266] on textarea "Hi {{first_name}}, I'm glad to hear everything is going well! I'll check on the…" at bounding box center [387, 268] width 281 height 35
type textarea "Hi {{first_name}}, I'm glad to hear everything is going well! I'll check on the…"
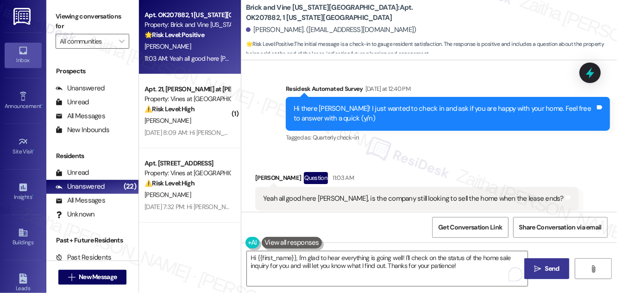
click at [553, 264] on span "Send" at bounding box center [552, 268] width 14 height 10
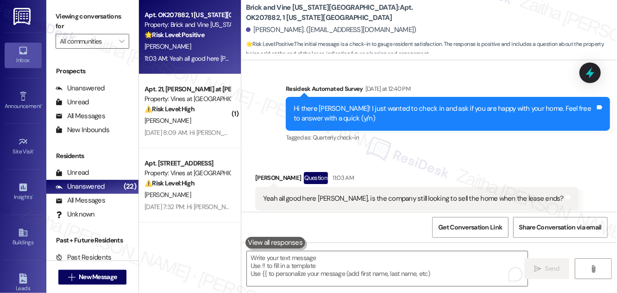
scroll to position [1069, 0]
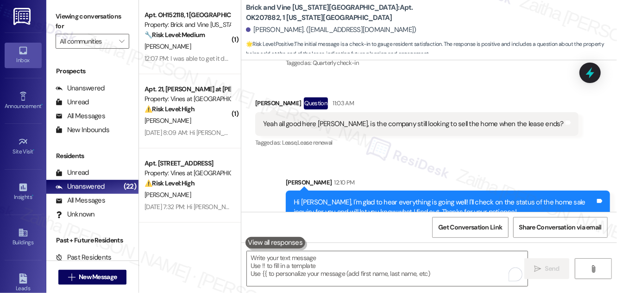
drag, startPoint x: 586, startPoint y: 69, endPoint x: 585, endPoint y: 77, distance: 8.4
click at [587, 69] on icon at bounding box center [590, 73] width 12 height 12
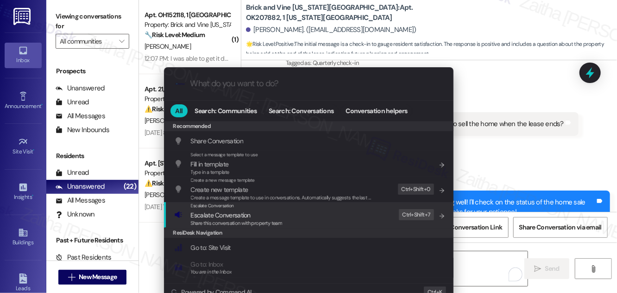
click at [207, 216] on span "Escalate Conversation" at bounding box center [221, 215] width 60 height 8
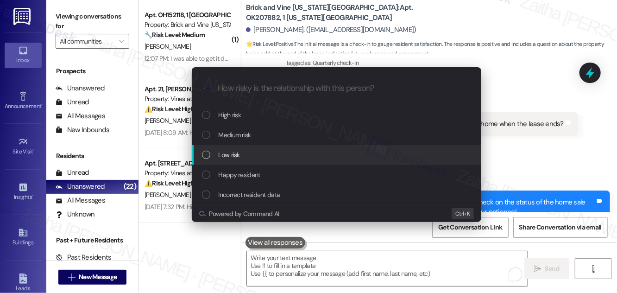
click at [236, 155] on span "Low risk" at bounding box center [229, 155] width 21 height 10
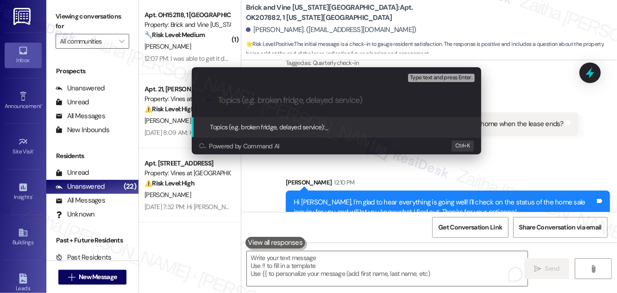
paste input "Question About Home Sale After Lease Ends"
type input "Question About Home Sale After Lease Ends"
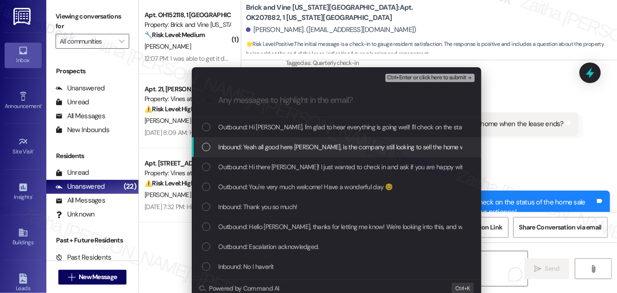
click at [225, 150] on span "Inbound: Yeah all good here Sarah, is the company still looking to sell the hom…" at bounding box center [369, 147] width 301 height 10
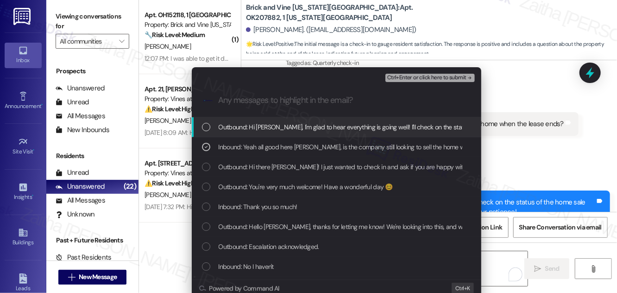
click at [416, 80] on span "Ctrl+Enter or click here to submit" at bounding box center [426, 78] width 79 height 6
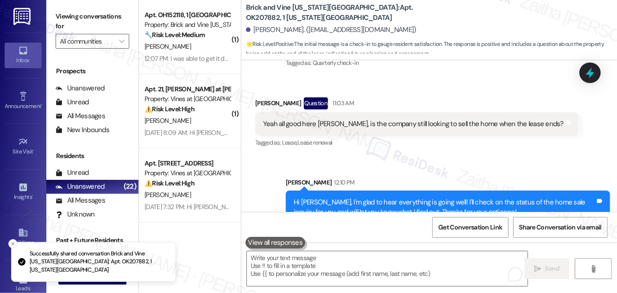
scroll to position [994, 0]
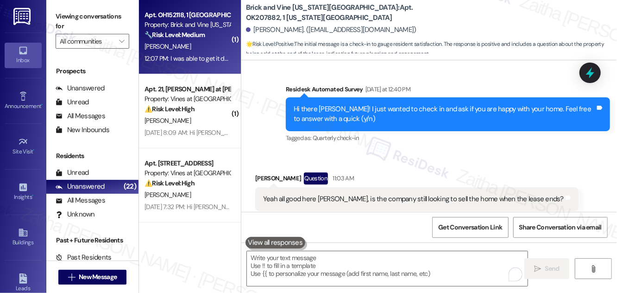
click at [195, 42] on div "[PERSON_NAME]" at bounding box center [188, 47] width 88 height 12
type textarea "Fetching suggested responses. Please feel free to read through the conversation…"
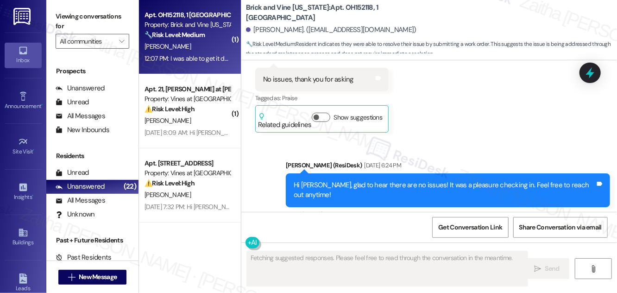
scroll to position [4678, 0]
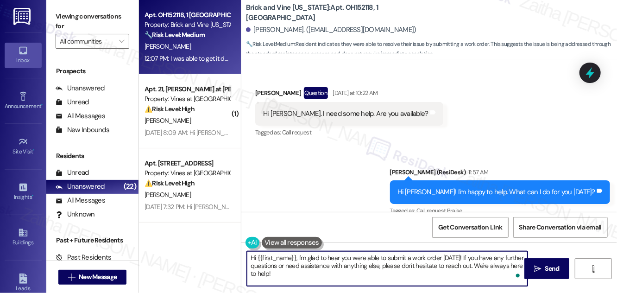
drag, startPoint x: 296, startPoint y: 257, endPoint x: 241, endPoint y: 258, distance: 55.6
click at [241, 258] on div "Hi {{first_name}}, I'm glad to hear you were able to submit a work order yester…" at bounding box center [429, 276] width 376 height 69
drag, startPoint x: 251, startPoint y: 274, endPoint x: 346, endPoint y: 276, distance: 94.9
click at [346, 276] on textarea "Thanks for letting me know! I'm glad to hear you were able to submit a work ord…" at bounding box center [387, 268] width 281 height 35
type textarea "Thanks for letting me know! I'm glad to hear you were able to submit a work ord…"
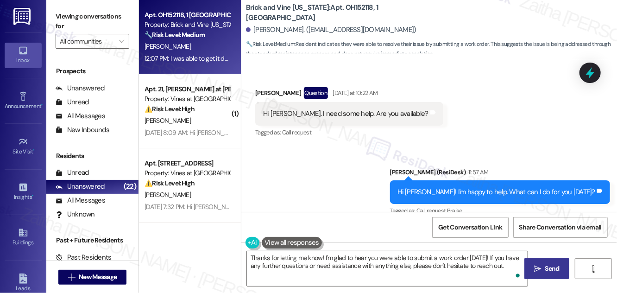
click at [545, 265] on span "Send" at bounding box center [552, 268] width 14 height 10
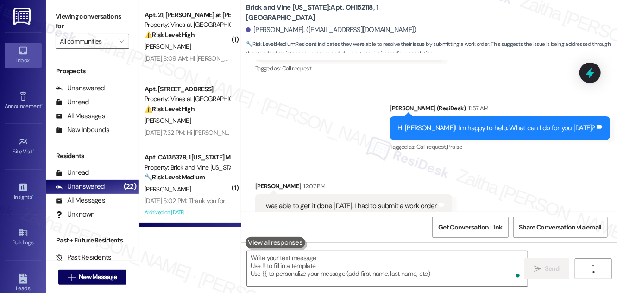
scroll to position [4753, 0]
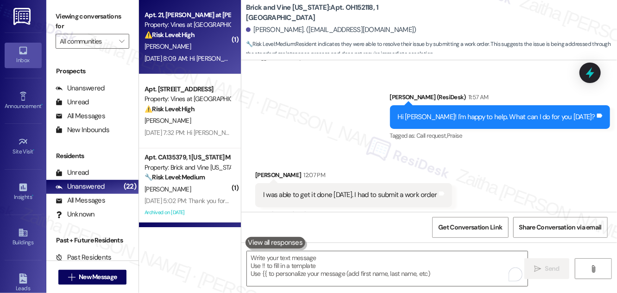
click at [188, 54] on div "Aug 16, 2025 at 8:09 AM: Hi Ricardo , thank you for bringing this important mat…" at bounding box center [188, 59] width 88 height 12
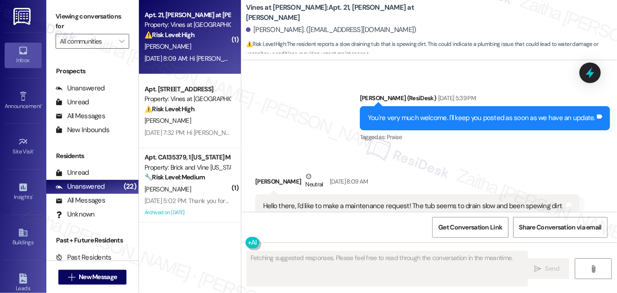
scroll to position [2335, 0]
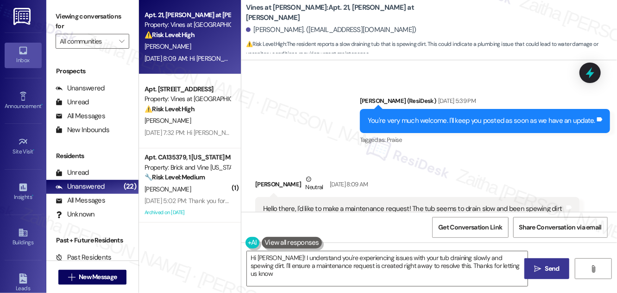
type textarea "Hi Ricardo! I understand you're experiencing issues with your tub draining slow…"
click at [593, 79] on icon at bounding box center [590, 73] width 16 height 16
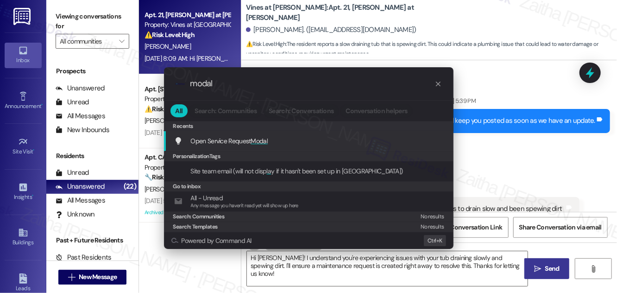
type input "modal"
click at [268, 141] on span "Modal" at bounding box center [259, 141] width 17 height 8
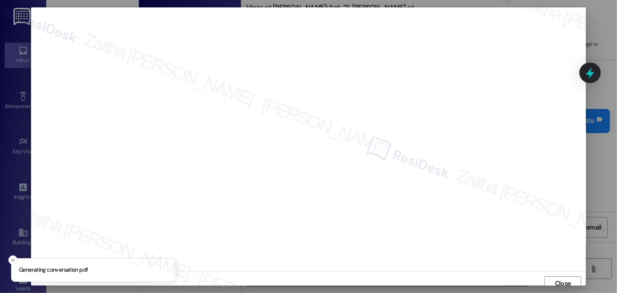
scroll to position [5, 0]
click at [559, 281] on span "Close" at bounding box center [563, 278] width 16 height 10
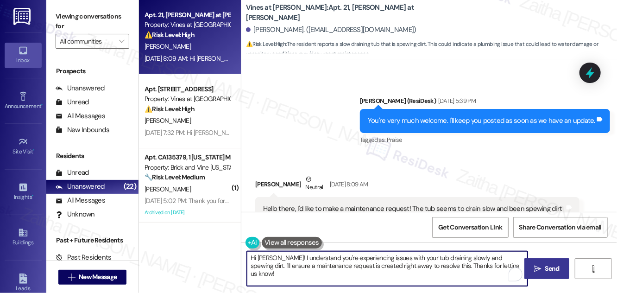
drag, startPoint x: 511, startPoint y: 257, endPoint x: 513, endPoint y: 264, distance: 8.0
click at [513, 264] on textarea "Hi Ricardo! I understand you're experiencing issues with your tub draining slow…" at bounding box center [387, 268] width 281 height 35
click at [366, 266] on textarea "Hi Ricardo! I understand you're experiencing issues with your tub draining slow…" at bounding box center [387, 268] width 281 height 35
click at [397, 263] on textarea "Hi Ricardo! I understand you're experiencing issues with your tub draining slow…" at bounding box center [387, 268] width 281 height 35
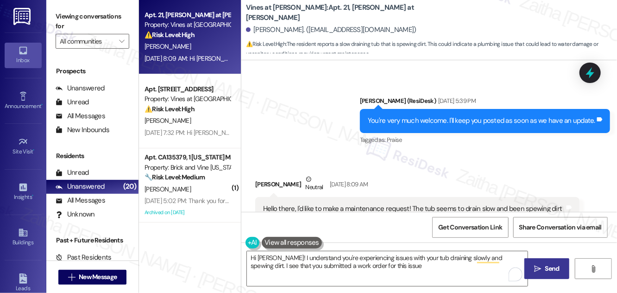
click at [300, 239] on button at bounding box center [292, 243] width 60 height 12
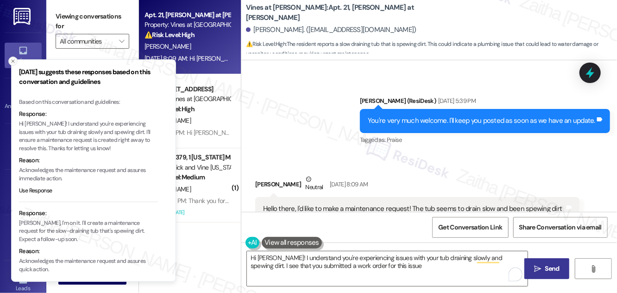
click at [13, 63] on line "Close toast" at bounding box center [13, 61] width 3 height 3
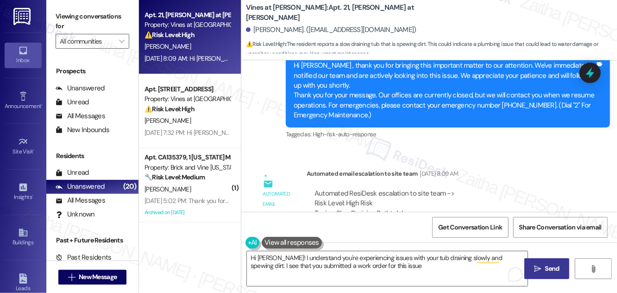
scroll to position [2577, 0]
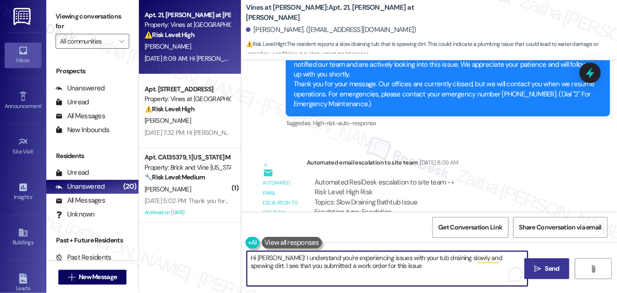
click at [405, 263] on textarea "Hi Ricardo! I understand you're experiencing issues with your tub draining slow…" at bounding box center [387, 268] width 281 height 35
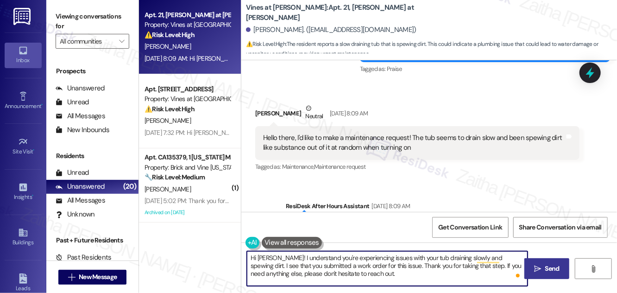
scroll to position [2451, 0]
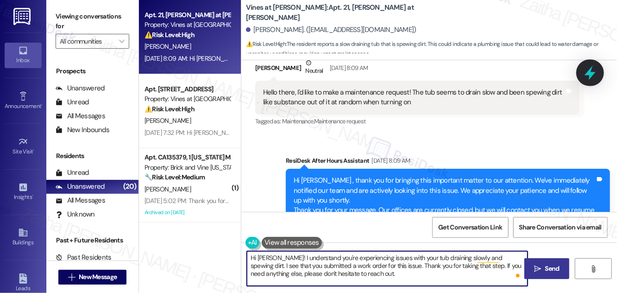
type textarea "Hi Ricardo! I understand you're experiencing issues with your tub draining slow…"
click at [596, 74] on icon at bounding box center [590, 73] width 16 height 16
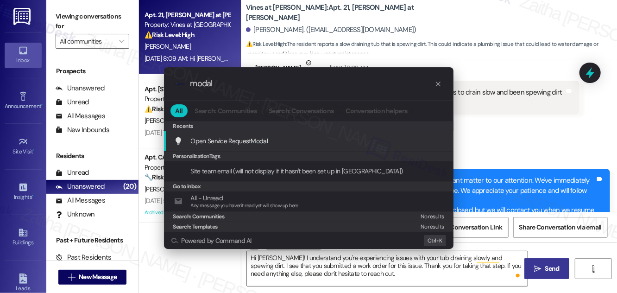
type input "modal"
click at [262, 137] on span "Modal" at bounding box center [259, 141] width 17 height 8
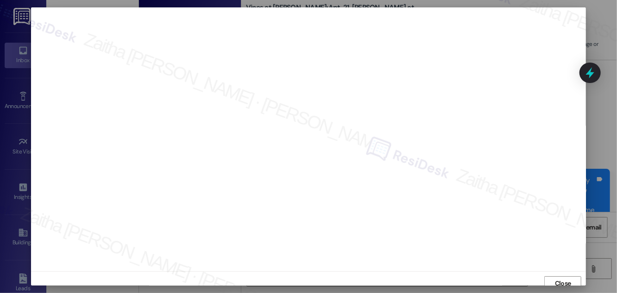
scroll to position [5, 0]
click at [563, 278] on span "Close" at bounding box center [563, 278] width 16 height 10
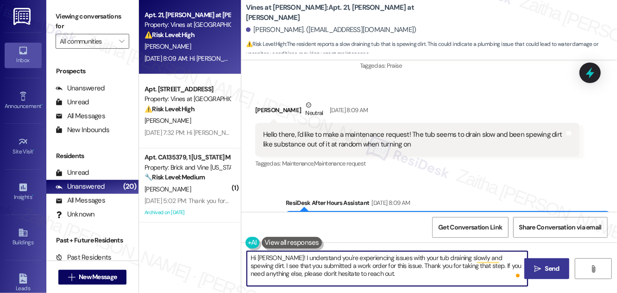
scroll to position [2577, 0]
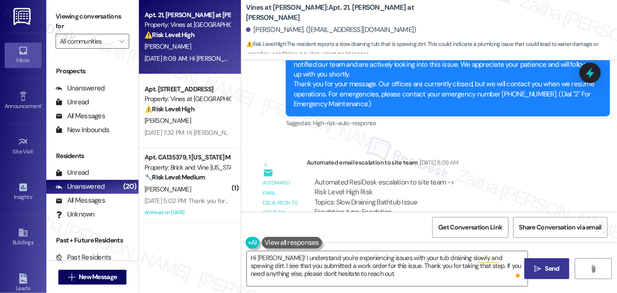
drag, startPoint x: 547, startPoint y: 265, endPoint x: 543, endPoint y: 261, distance: 5.9
click at [547, 265] on span "Send" at bounding box center [552, 268] width 14 height 10
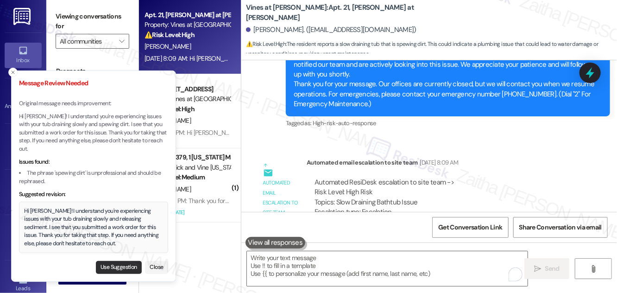
click at [119, 267] on button "Use Suggestion" at bounding box center [119, 267] width 46 height 13
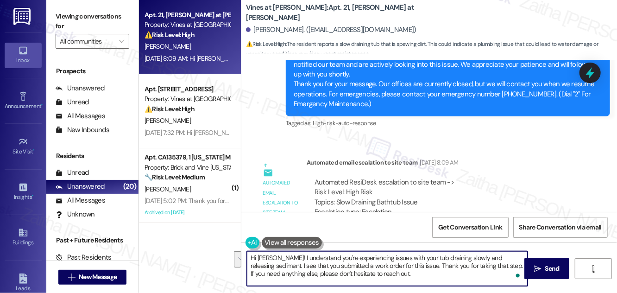
drag, startPoint x: 464, startPoint y: 255, endPoint x: 276, endPoint y: 265, distance: 187.8
click at [276, 265] on textarea "Hi Ricardo! I understand you're experiencing issues with your tub draining slow…" at bounding box center [387, 268] width 281 height 35
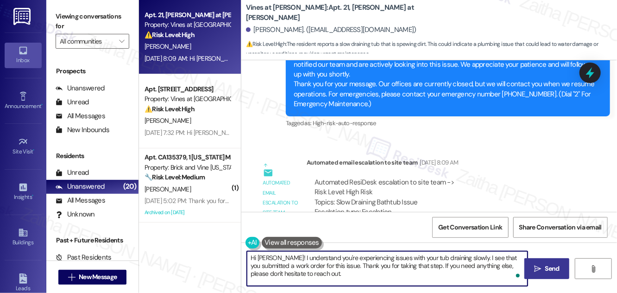
type textarea "Hi Ricardo! I understand you're experiencing issues with your tub draining slow…"
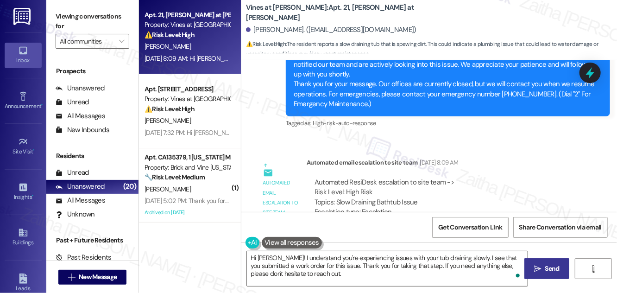
click at [557, 269] on span "Send" at bounding box center [552, 268] width 14 height 10
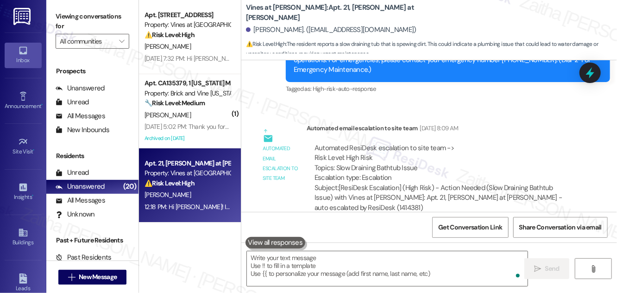
scroll to position [2662, 0]
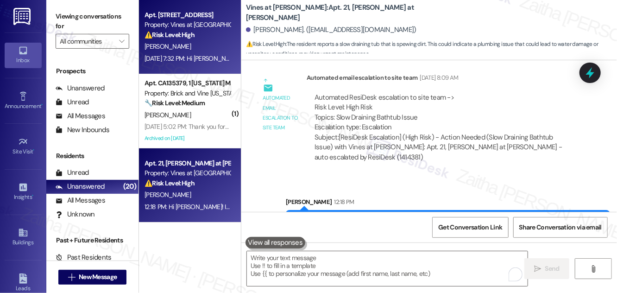
click at [207, 45] on div "K. Karpinski" at bounding box center [188, 47] width 88 height 12
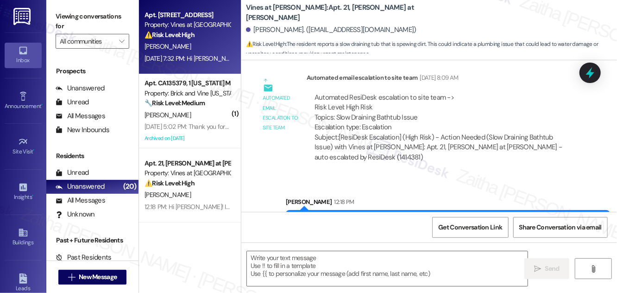
type textarea "Fetching suggested responses. Please feel free to read through the conversation…"
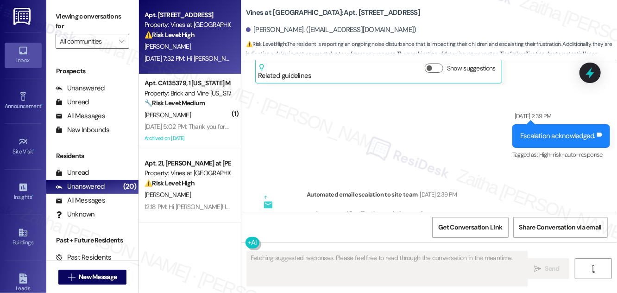
scroll to position [14903, 0]
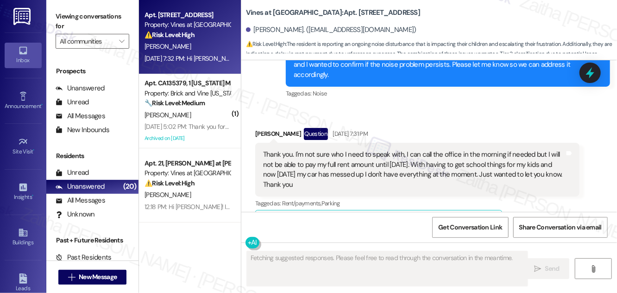
click at [434, 217] on button "Hide Suggestions" at bounding box center [435, 221] width 19 height 9
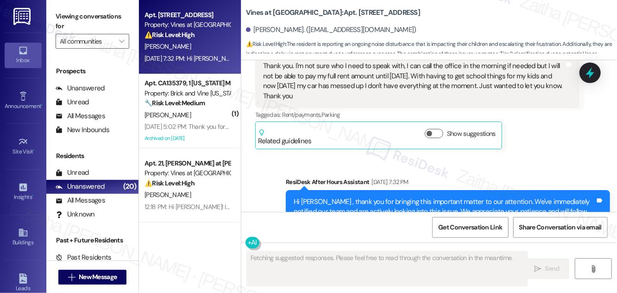
scroll to position [14903, 0]
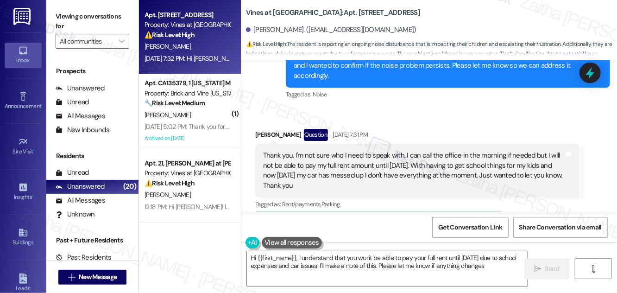
type textarea "Hi {{first_name}}, I understand that you won't be able to pay your full rent un…"
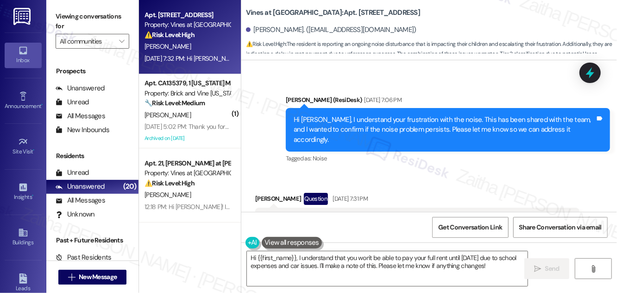
scroll to position [14818, 0]
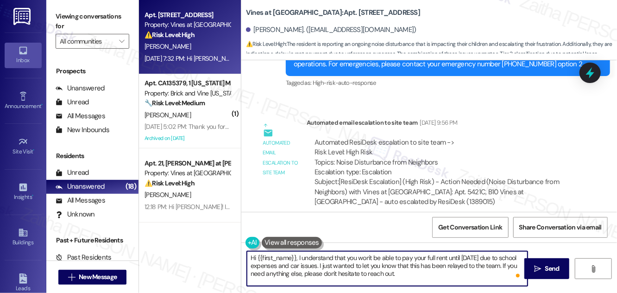
scroll to position [14818, 0]
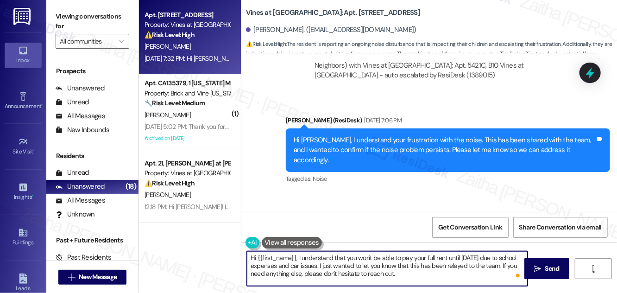
click at [298, 259] on textarea "Hi {{first_name}}, I understand that you won't be able to pay your full rent un…" at bounding box center [387, 268] width 281 height 35
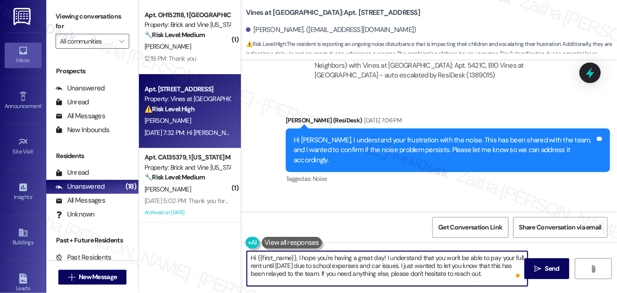
scroll to position [15029, 0]
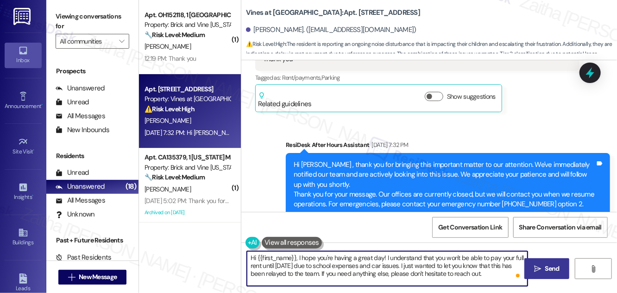
type textarea "Hi {{first_name}}, I hope you're having a great day! I understand that you won'…"
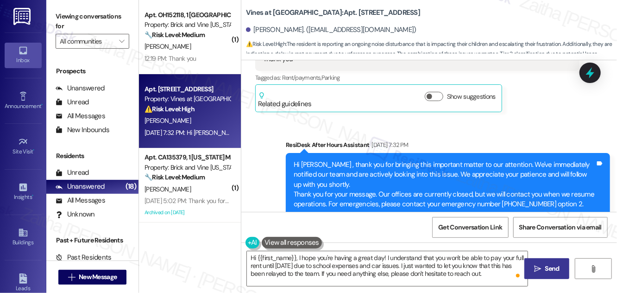
drag, startPoint x: 557, startPoint y: 264, endPoint x: 554, endPoint y: 260, distance: 4.9
click at [557, 264] on span "Send" at bounding box center [552, 268] width 14 height 10
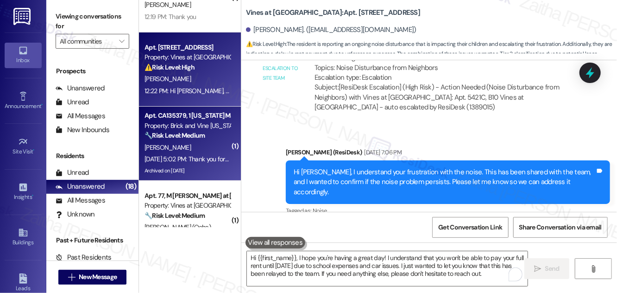
scroll to position [0, 0]
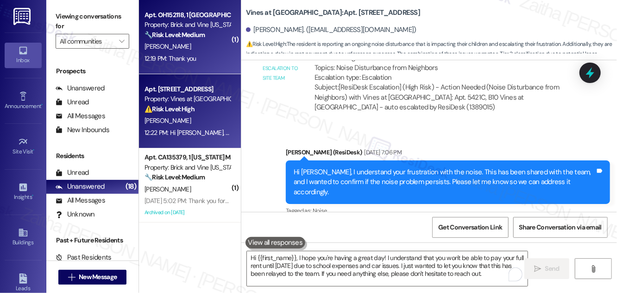
click at [190, 55] on div "12:19 PM: Thank you 12:19 PM: Thank you" at bounding box center [170, 58] width 52 height 8
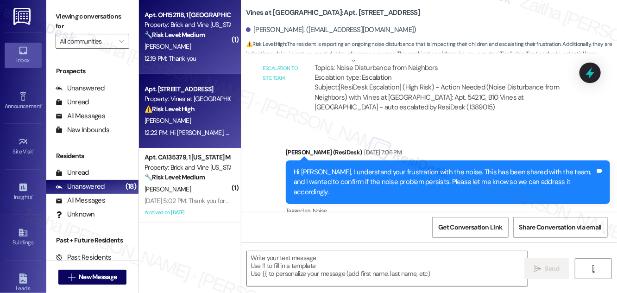
type textarea "Fetching suggested responses. Please feel free to read through the conversation…"
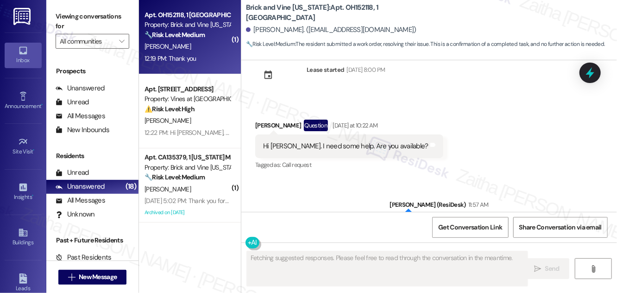
scroll to position [4844, 0]
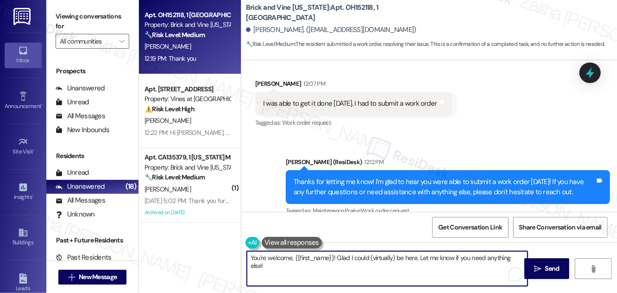
drag, startPoint x: 336, startPoint y: 257, endPoint x: 522, endPoint y: 252, distance: 186.7
click at [522, 252] on textarea "You're welcome, {{first_name}}! Glad I could (virtually) be here. Let me know i…" at bounding box center [387, 268] width 281 height 35
type textarea "You're welcome, {{first_name}}!"
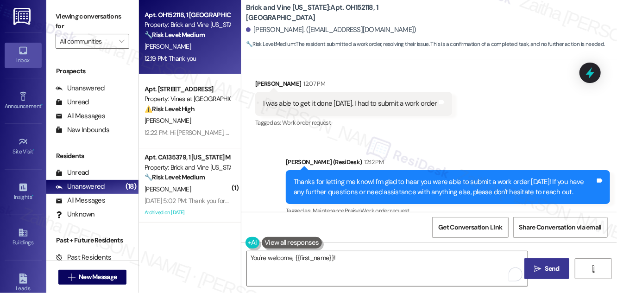
click at [552, 262] on button " Send" at bounding box center [546, 268] width 45 height 21
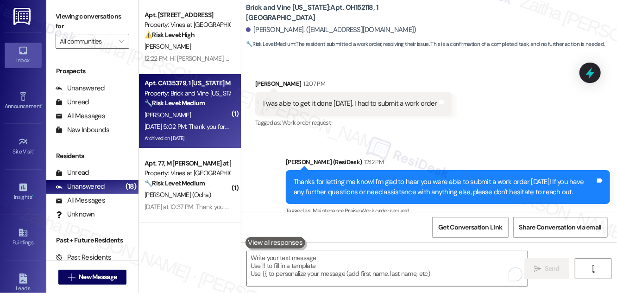
click at [204, 120] on div "[PERSON_NAME]" at bounding box center [188, 115] width 88 height 12
type textarea "Fetching suggested responses. Please feel free to read through the conversation…"
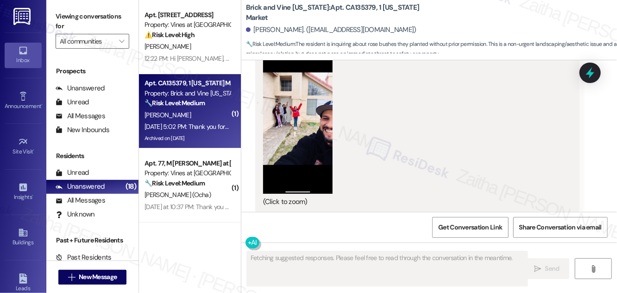
scroll to position [2035, 0]
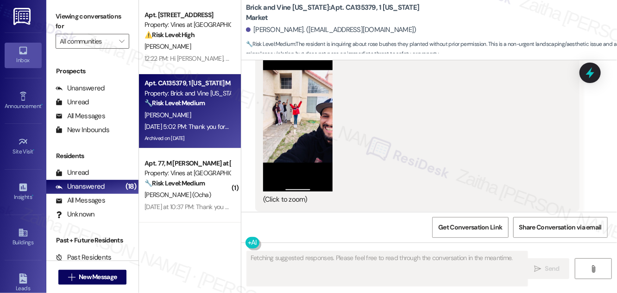
click at [432, 232] on button "Hide Suggestions" at bounding box center [435, 236] width 19 height 9
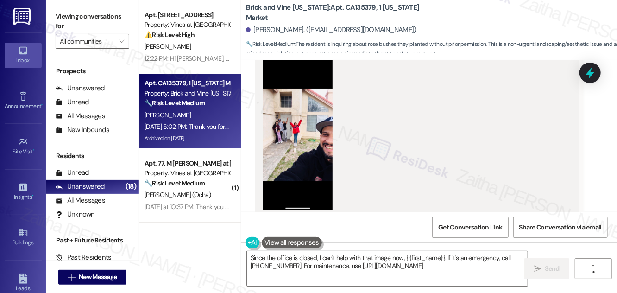
type textarea "Since the office is closed, I can't help with that image now, {{first_name}}. I…"
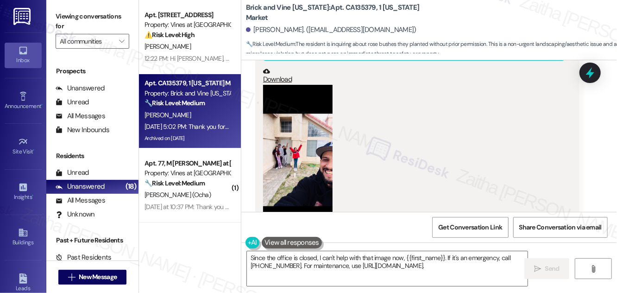
scroll to position [1991, 0]
click at [310, 143] on button "Zoom image" at bounding box center [297, 160] width 69 height 150
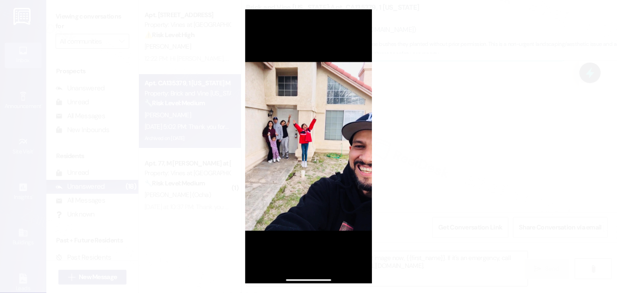
click at [445, 149] on button "Unzoom image" at bounding box center [308, 146] width 617 height 293
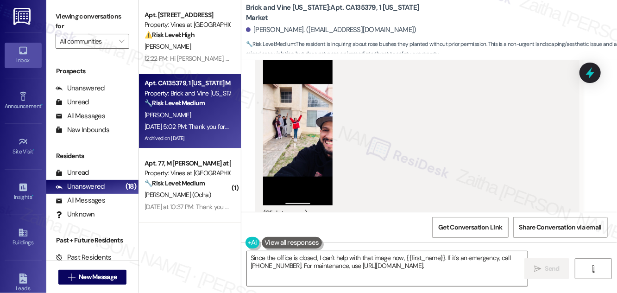
scroll to position [1991, 0]
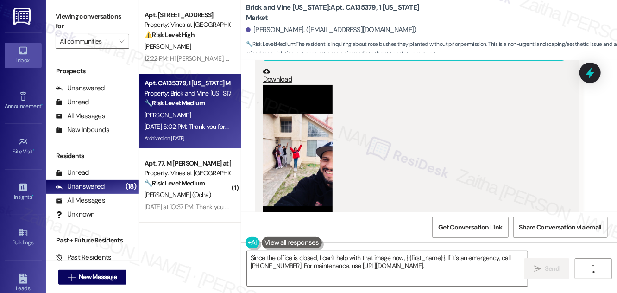
click at [306, 155] on button "Zoom image" at bounding box center [297, 160] width 69 height 150
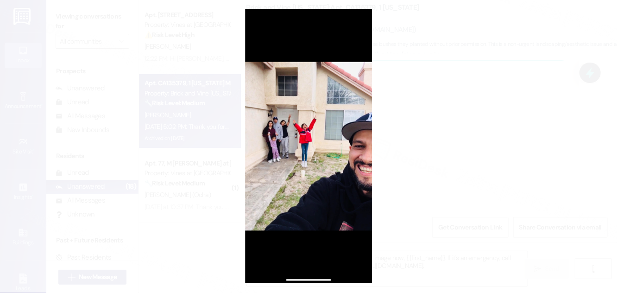
click at [464, 121] on button "Unzoom image" at bounding box center [308, 146] width 617 height 293
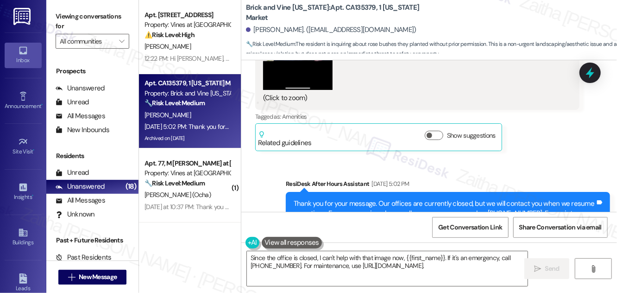
scroll to position [2159, 0]
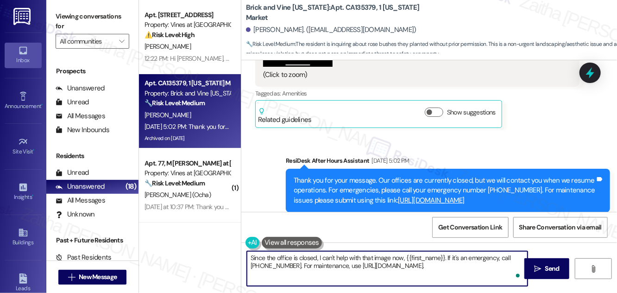
drag, startPoint x: 251, startPoint y: 258, endPoint x: 520, endPoint y: 263, distance: 269.1
click at [520, 263] on textarea "Since the office is closed, I can't help with that image now, {{first_name}}. I…" at bounding box center [387, 268] width 281 height 35
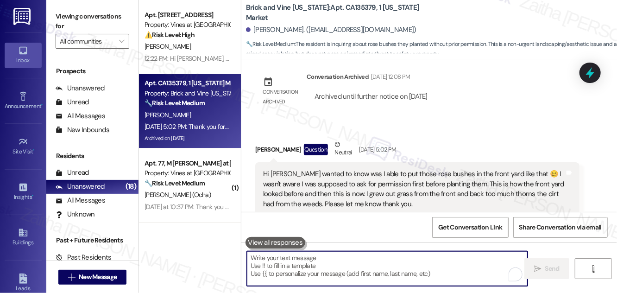
scroll to position [1780, 0]
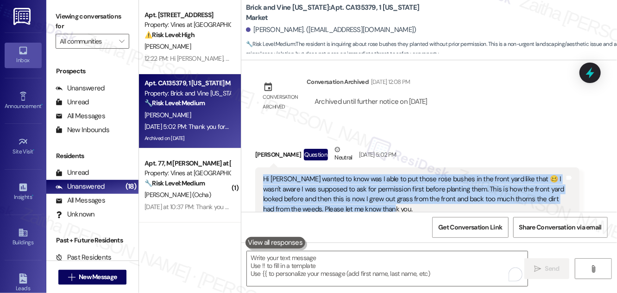
drag, startPoint x: 261, startPoint y: 157, endPoint x: 389, endPoint y: 186, distance: 130.4
copy div "Hi [PERSON_NAME] wanted to know was I able to put those rose bushes in the fron…"
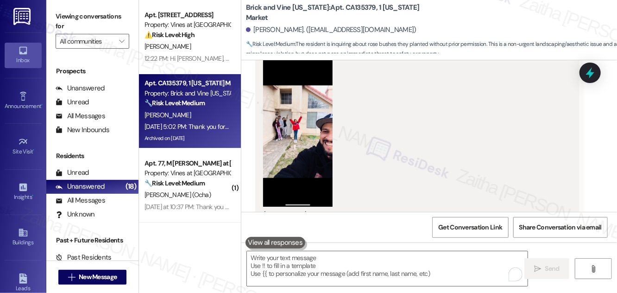
scroll to position [2033, 0]
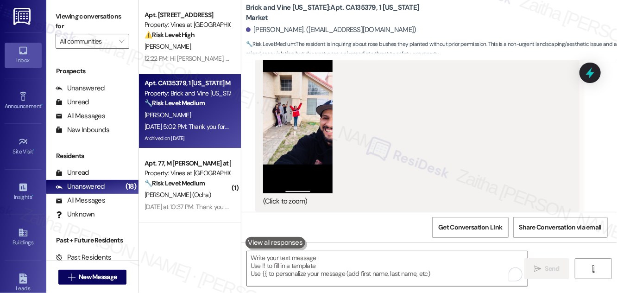
click at [301, 123] on button "Zoom image" at bounding box center [297, 118] width 69 height 150
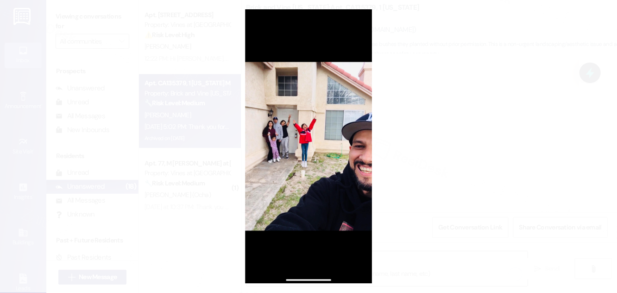
click at [443, 105] on button "Unzoom image" at bounding box center [308, 146] width 617 height 293
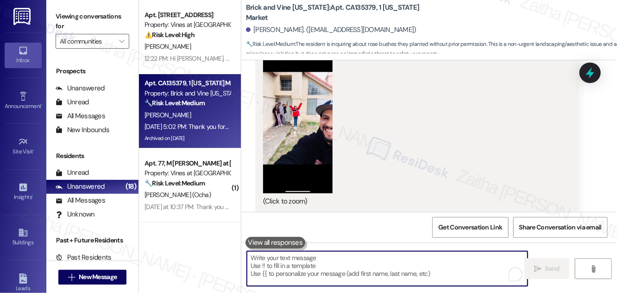
click at [267, 261] on textarea "To enrich screen reader interactions, please activate Accessibility in Grammarl…" at bounding box center [387, 268] width 281 height 35
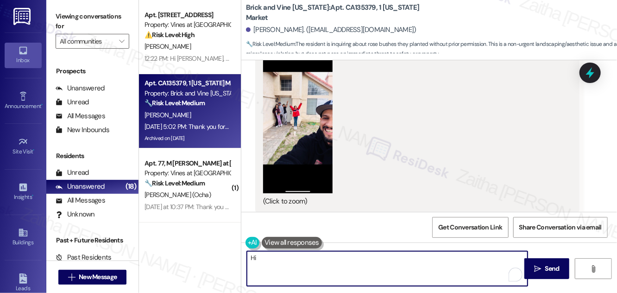
click at [263, 30] on div "[PERSON_NAME]. ([EMAIL_ADDRESS][DOMAIN_NAME])" at bounding box center [331, 30] width 170 height 10
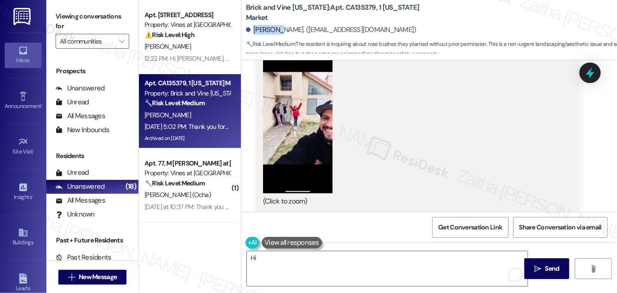
click at [263, 30] on div "[PERSON_NAME]. ([EMAIL_ADDRESS][DOMAIN_NAME])" at bounding box center [331, 30] width 170 height 10
copy div "[PERSON_NAME]"
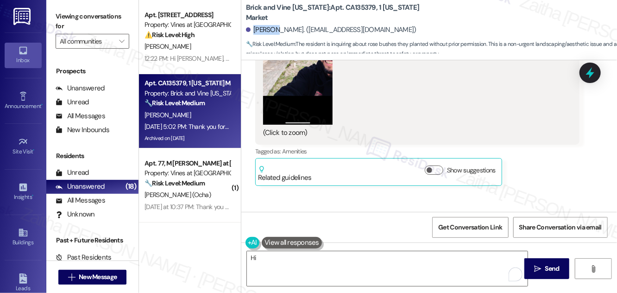
scroll to position [2159, 0]
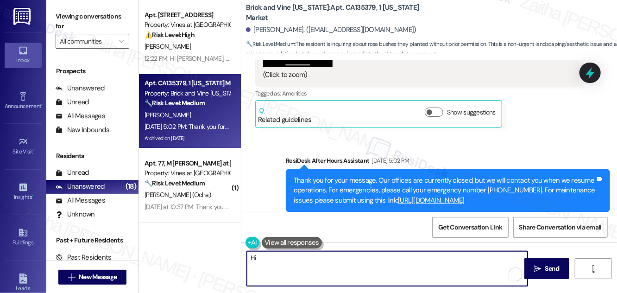
click at [278, 257] on textarea "Hi" at bounding box center [387, 268] width 281 height 35
paste textarea "[PERSON_NAME]"
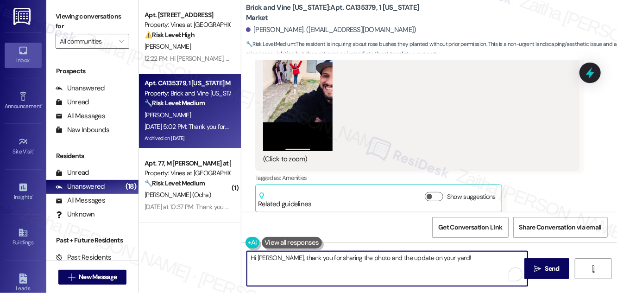
scroll to position [2033, 0]
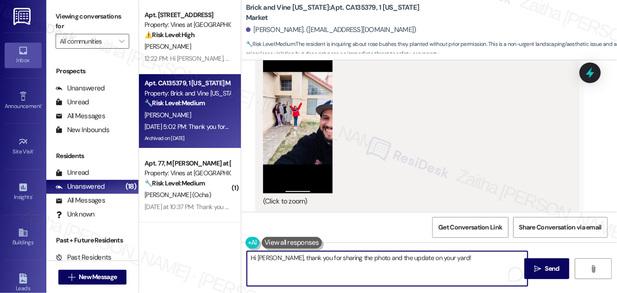
click at [456, 256] on textarea "Hi [PERSON_NAME], thank you for sharing the photo and the update on your yard!" at bounding box center [387, 268] width 281 height 35
paste textarea "I really appreciate the effort you’ve put into improving the space. Let me chec…"
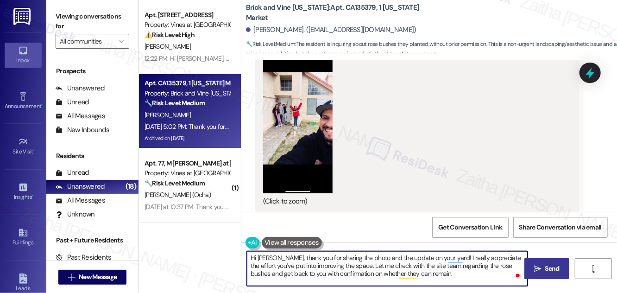
type textarea "Hi [PERSON_NAME], thank you for sharing the photo and the update on your yard! …"
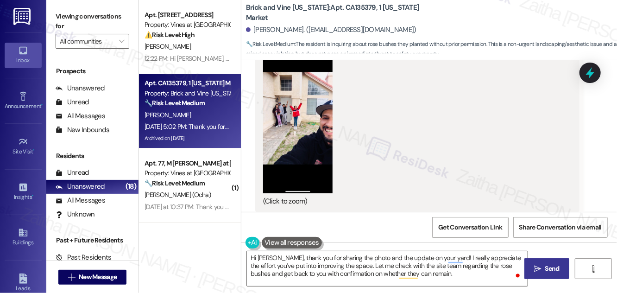
click at [551, 261] on button " Send" at bounding box center [546, 268] width 45 height 21
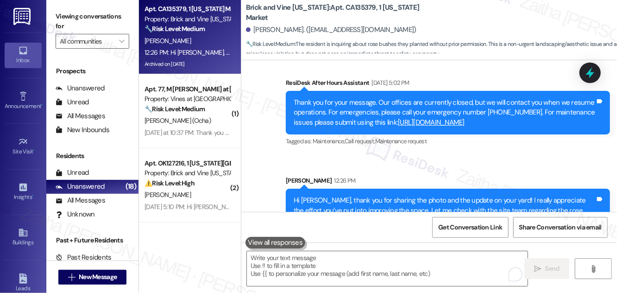
scroll to position [2244, 0]
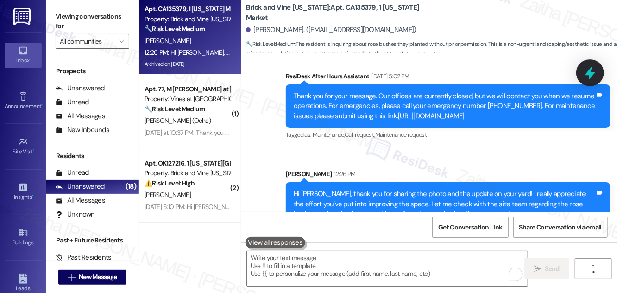
click at [588, 75] on icon at bounding box center [589, 73] width 11 height 14
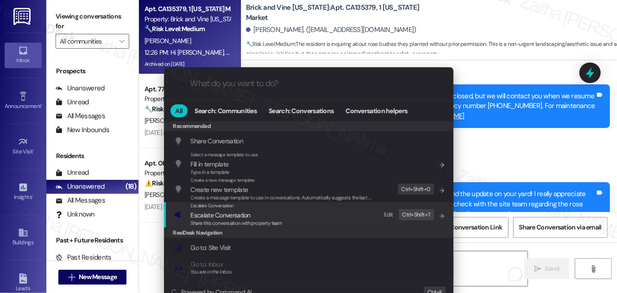
click at [212, 213] on span "Escalate Conversation" at bounding box center [221, 215] width 60 height 8
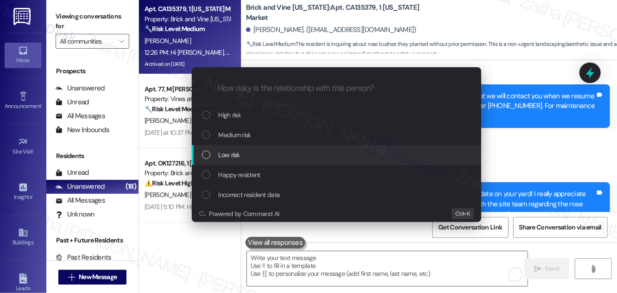
click at [231, 157] on span "Low risk" at bounding box center [229, 155] width 21 height 10
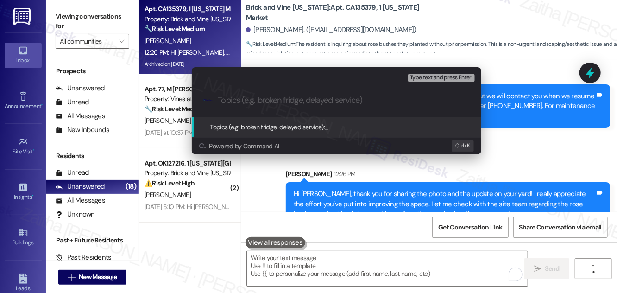
paste input "Resident Request: [PERSON_NAME] [PERSON_NAME] Planting Approval"
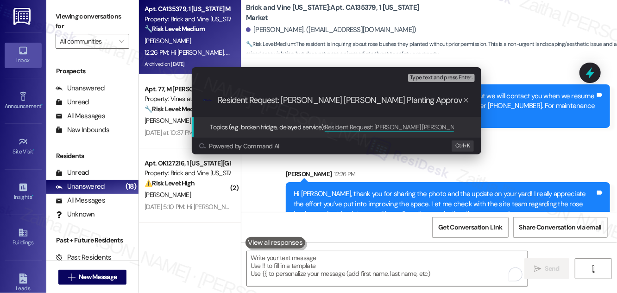
click at [536, 120] on div "Escalate Conversation Low risk Topics (e.g. broken fridge, delayed service) Any…" at bounding box center [308, 146] width 617 height 293
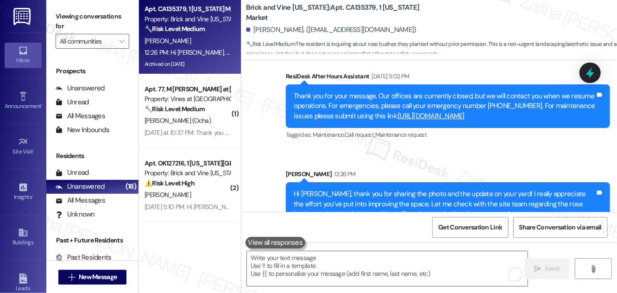
click at [596, 75] on icon at bounding box center [590, 73] width 12 height 12
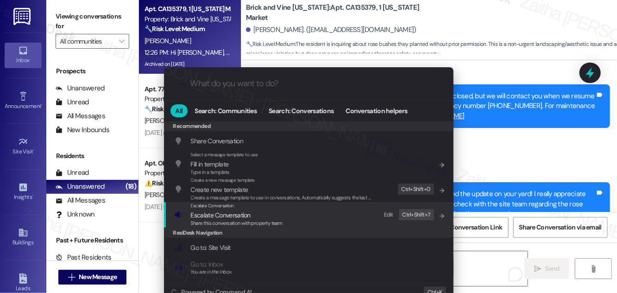
click at [197, 216] on span "Escalate Conversation" at bounding box center [221, 215] width 60 height 8
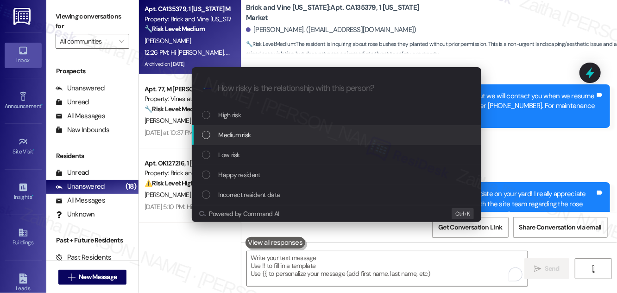
click at [241, 133] on span "Medium risk" at bounding box center [235, 135] width 32 height 10
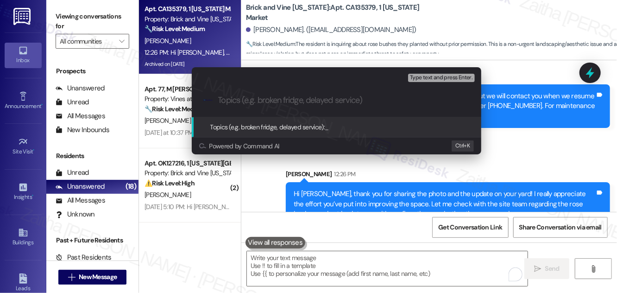
paste input "Resident Request: [PERSON_NAME] [PERSON_NAME] Planting Approval"
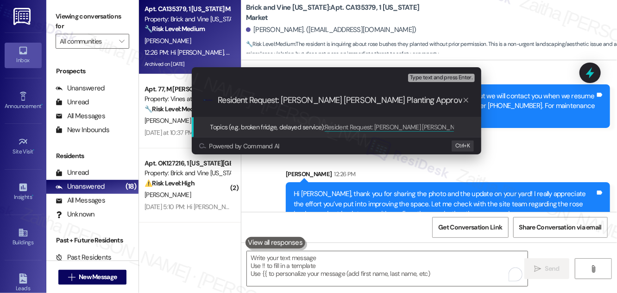
click at [512, 139] on div "Escalate Conversation Medium risk Topics (e.g. broken fridge, delayed service) …" at bounding box center [308, 146] width 617 height 293
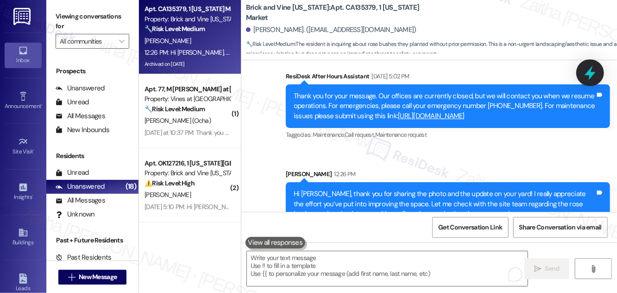
click at [595, 74] on icon at bounding box center [590, 73] width 16 height 16
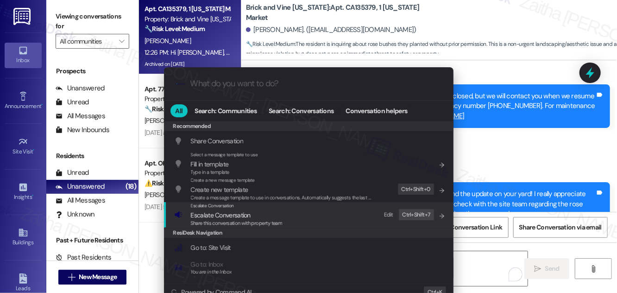
click at [227, 219] on span "Share this conversation with property team" at bounding box center [237, 222] width 92 height 6
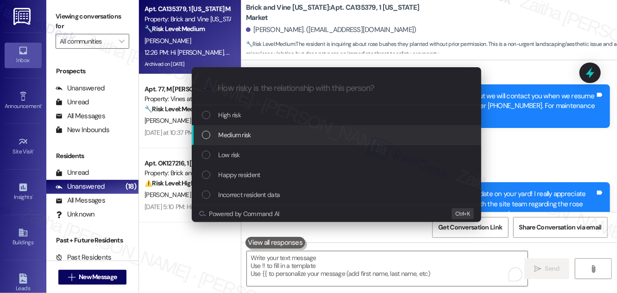
click at [236, 133] on span "Medium risk" at bounding box center [235, 135] width 32 height 10
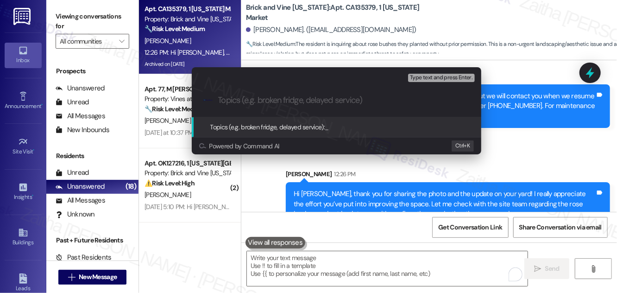
paste input "Resident Request: [PERSON_NAME] [PERSON_NAME] Planting Approval"
type input "Resident Request: [PERSON_NAME] [PERSON_NAME] Planting Approval"
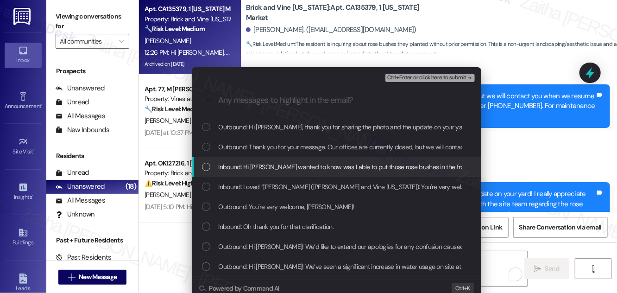
click at [215, 163] on div "Inbound: Hi Sarah I wanted to know was I able to put those rose bushes in the f…" at bounding box center [337, 167] width 271 height 10
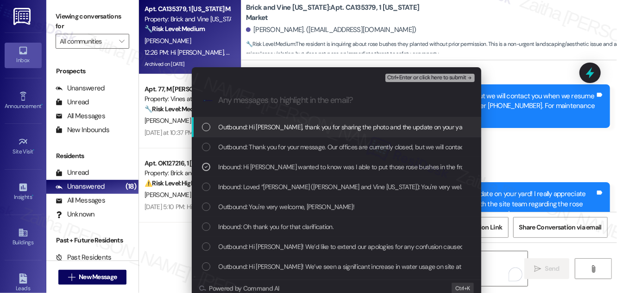
click at [397, 79] on span "Ctrl+Enter or click here to submit" at bounding box center [426, 78] width 79 height 6
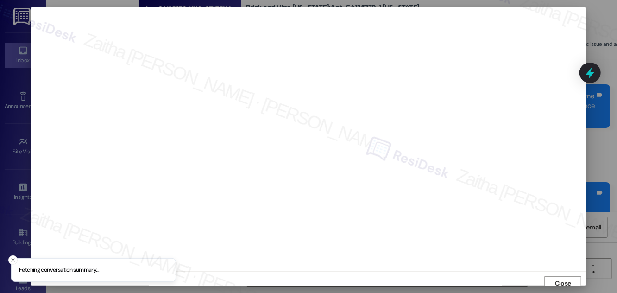
scroll to position [5, 0]
click at [562, 277] on span "Close" at bounding box center [563, 278] width 16 height 10
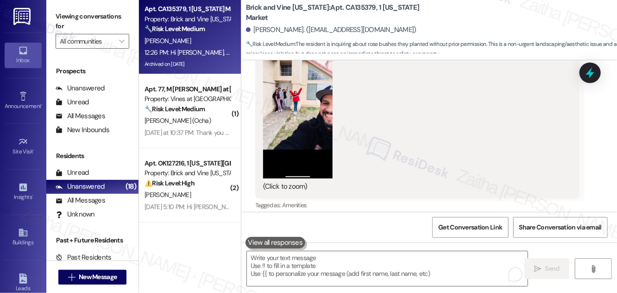
scroll to position [1991, 0]
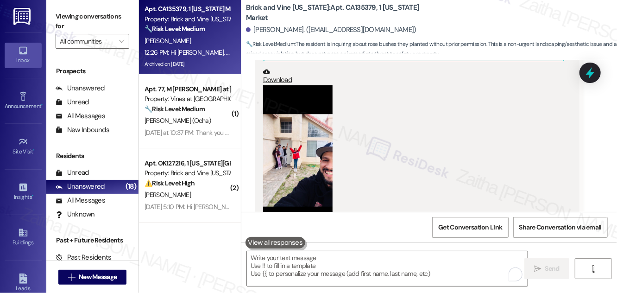
click at [284, 133] on button "Zoom image" at bounding box center [297, 160] width 69 height 150
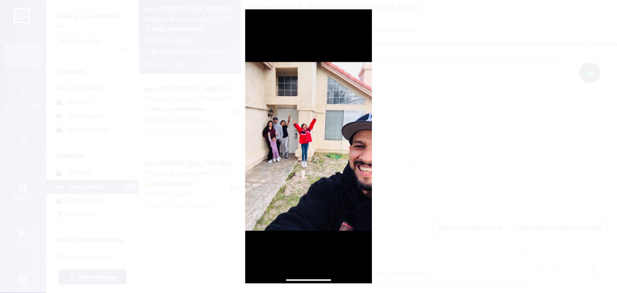
click at [446, 162] on button "Unzoom image" at bounding box center [308, 146] width 617 height 293
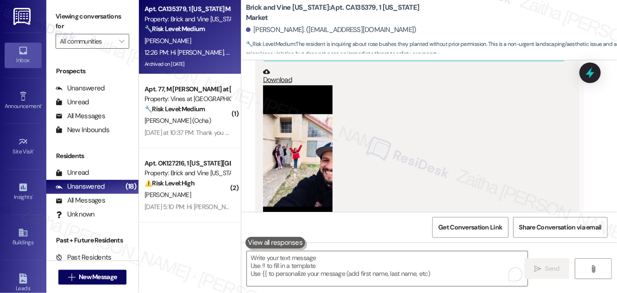
click at [296, 143] on button "Zoom image" at bounding box center [297, 160] width 69 height 150
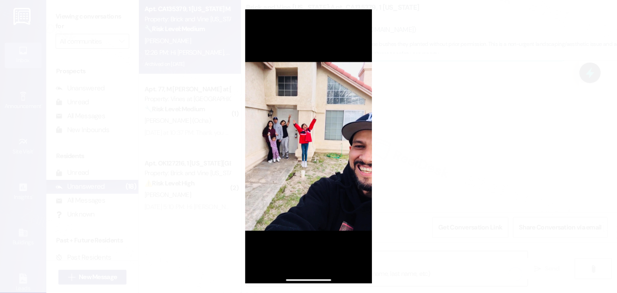
click at [438, 159] on button "Unzoom image" at bounding box center [308, 146] width 617 height 293
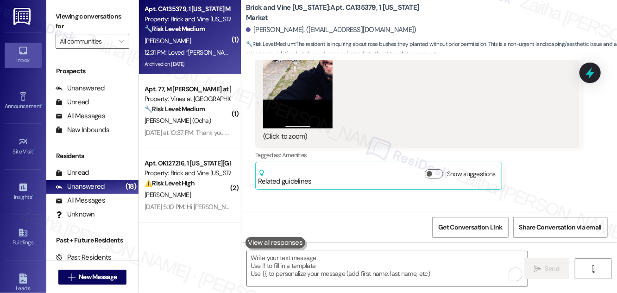
scroll to position [2056, 0]
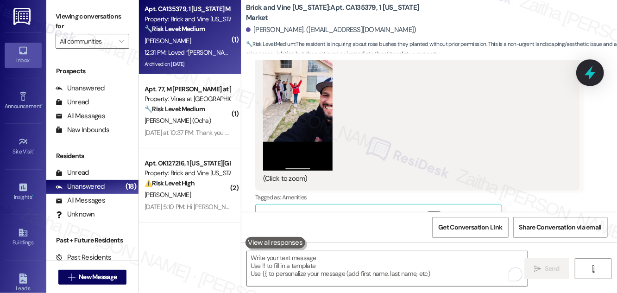
click at [591, 66] on icon at bounding box center [590, 73] width 16 height 16
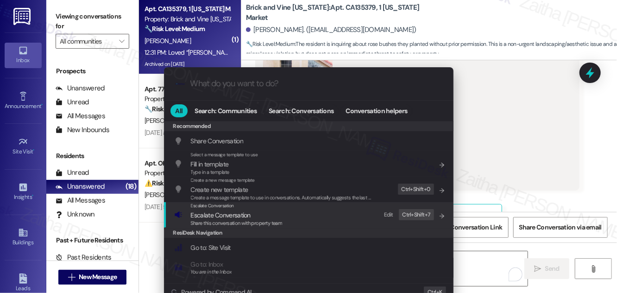
click at [213, 214] on span "Escalate Conversation" at bounding box center [221, 215] width 60 height 8
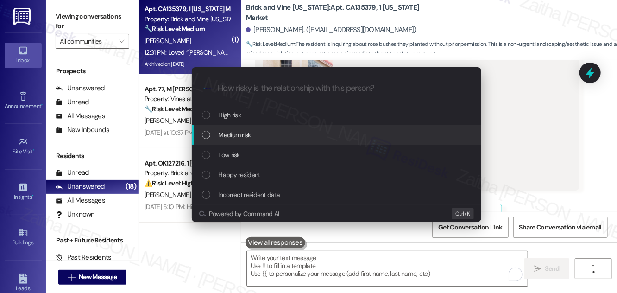
drag, startPoint x: 243, startPoint y: 138, endPoint x: 244, endPoint y: 132, distance: 6.1
click at [243, 138] on span "Medium risk" at bounding box center [235, 135] width 32 height 10
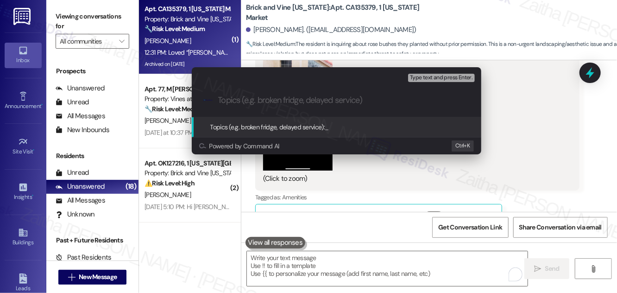
paste input "Resident Request: Rose Bush Planting Approval"
type input "Resident Request: Rose Bush Planting Approval"
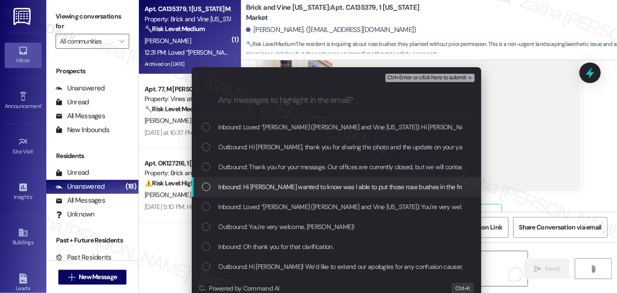
click at [218, 180] on div "Inbound: Hi Sarah I wanted to know was I able to put those rose bushes in the f…" at bounding box center [336, 187] width 289 height 20
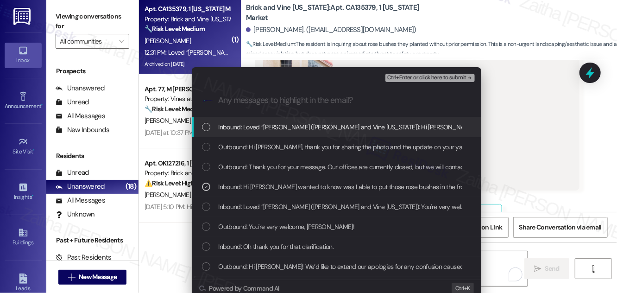
click at [434, 79] on span "Ctrl+Enter or click here to submit" at bounding box center [426, 78] width 79 height 6
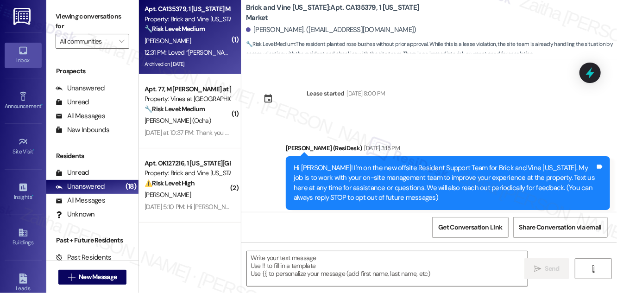
scroll to position [2335, 0]
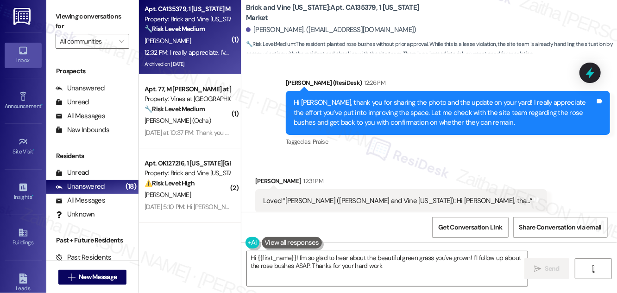
type textarea "Hi {{first_name}}! I'm so glad to hear about the beautiful green grass you've g…"
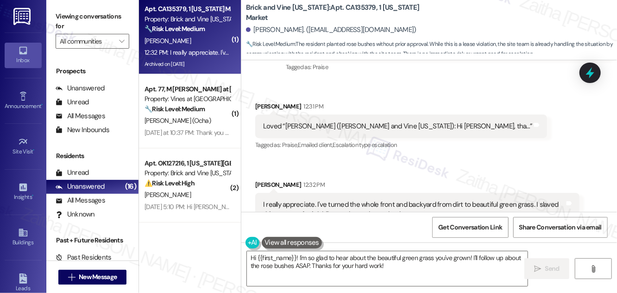
scroll to position [2410, 0]
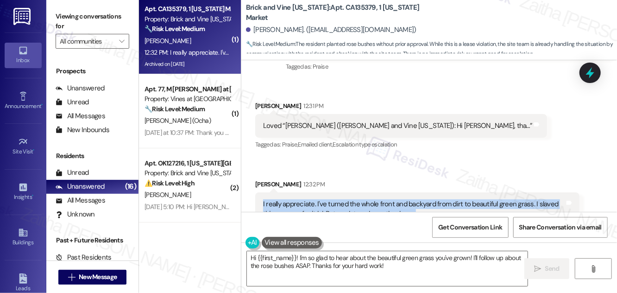
drag, startPoint x: 260, startPoint y: 183, endPoint x: 432, endPoint y: 201, distance: 173.2
click at [432, 201] on div "I really appreciate. I've turned the whole front and backyard from dirt to beau…" at bounding box center [417, 209] width 324 height 34
copy div "I really appreciate. I've turned the whole front and backyard from dirt to beau…"
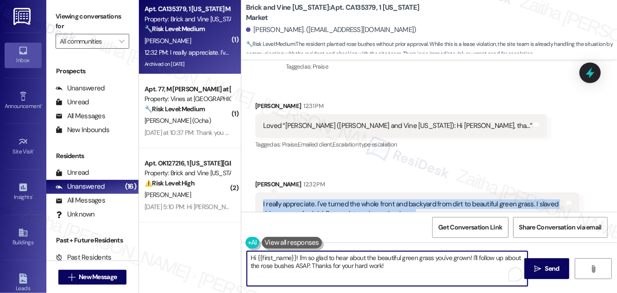
click at [248, 257] on textarea "Hi {{first_name}}! I'm so glad to hear about the beautiful green grass you've g…" at bounding box center [387, 268] width 281 height 35
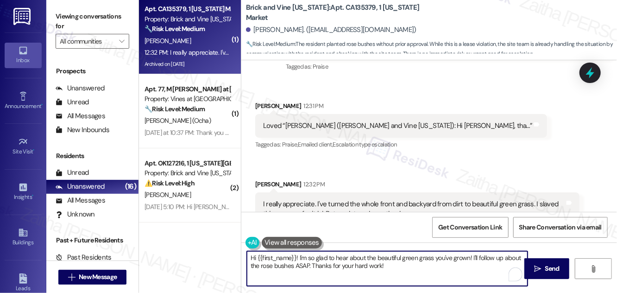
drag, startPoint x: 248, startPoint y: 258, endPoint x: 412, endPoint y: 272, distance: 164.1
click at [412, 272] on textarea "Hi {{first_name}}! I'm so glad to hear about the beautiful green grass you've g…" at bounding box center [387, 268] width 281 height 35
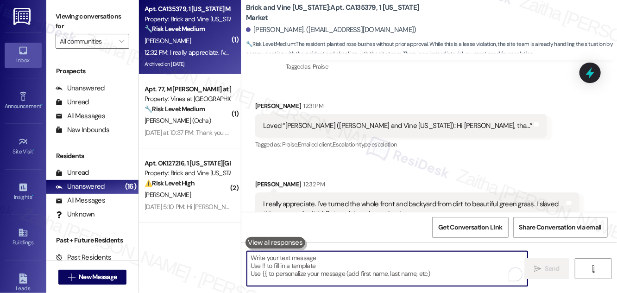
paste textarea "that sounds amazing — it must have taken a lot of hard work! I’d love to see ho…"
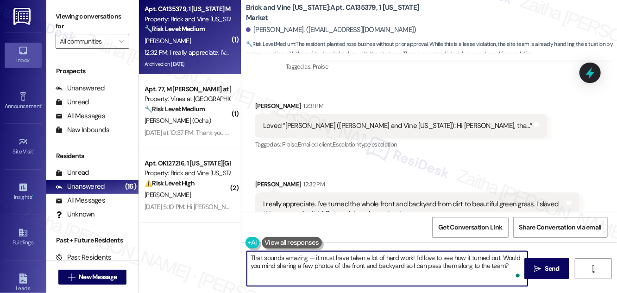
click at [314, 259] on textarea "That sounds amazing — it must have taken a lot of hard work! I’d love to see ho…" at bounding box center [387, 268] width 281 height 35
type textarea "That sounds amazing. It must have taken a lot of hard work! I’d love to see how…"
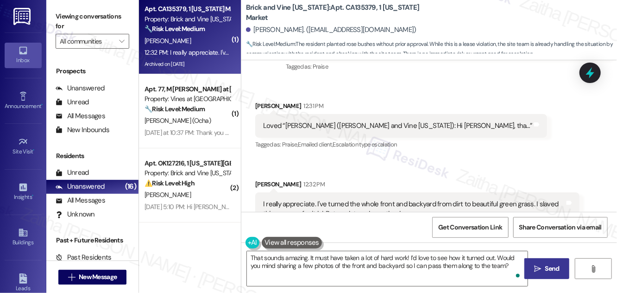
click at [560, 266] on span "Send" at bounding box center [552, 268] width 18 height 10
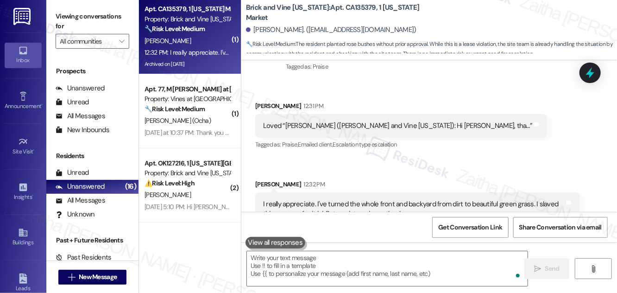
scroll to position [2409, 0]
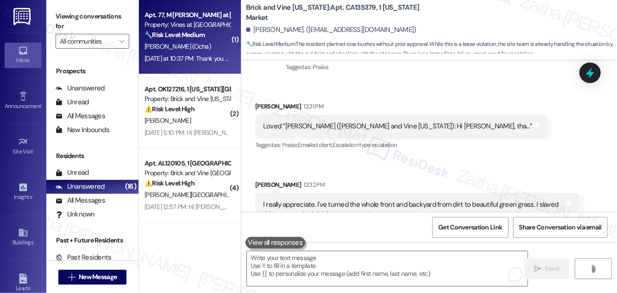
click at [216, 47] on div "S. Mabin (Ocha)" at bounding box center [188, 47] width 88 height 12
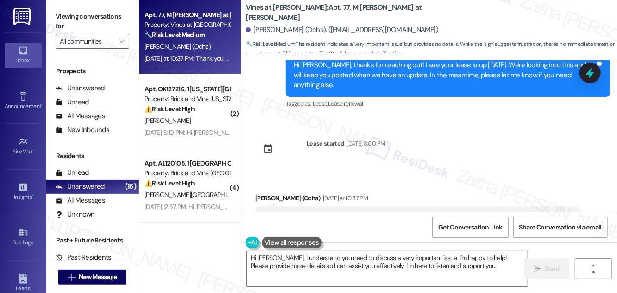
scroll to position [8663, 0]
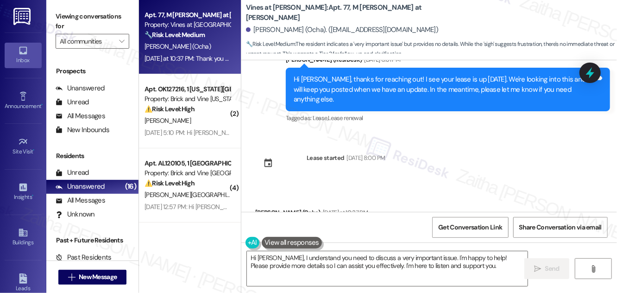
click at [267, 207] on div "Shauntay Mabin (Ocha) Yesterday at 10:37 PM" at bounding box center [417, 213] width 324 height 13
copy div "Shauntay"
click at [265, 259] on textarea "Hi Richard, I understand you need to discuss a very important issue. I'm happy …" at bounding box center [387, 268] width 281 height 35
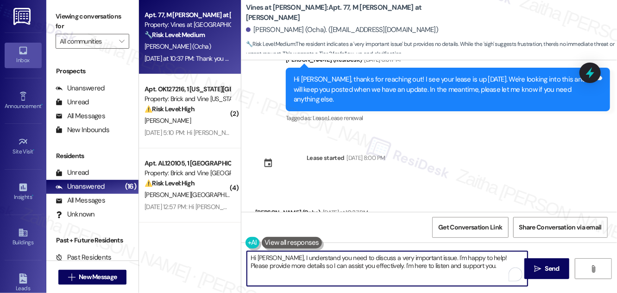
click at [265, 259] on textarea "Hi Richard, I understand you need to discuss a very important issue. I'm happy …" at bounding box center [387, 268] width 281 height 35
paste textarea "Shauntay"
type textarea "Hi Shauntay, I understand you need to discuss a very important issue. I'm happy…"
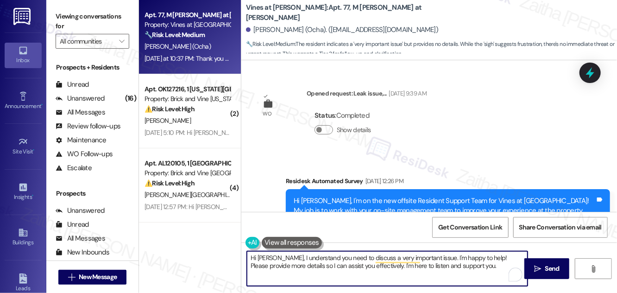
scroll to position [8663, 0]
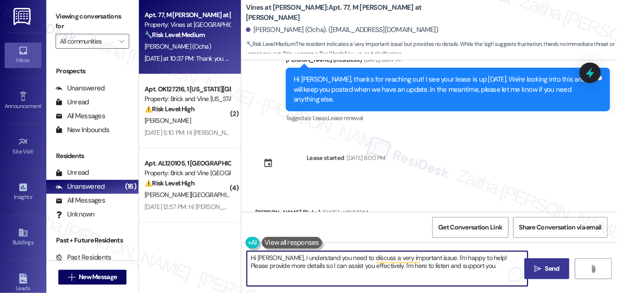
type textarea "Hi [PERSON_NAME], I understand you need to discuss a very important issue. I'm …"
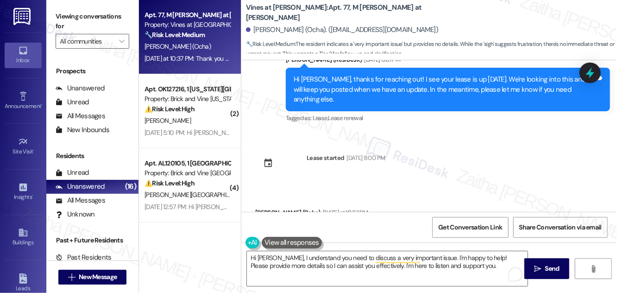
drag, startPoint x: 544, startPoint y: 264, endPoint x: 515, endPoint y: 247, distance: 33.4
click at [544, 264] on span "Send" at bounding box center [552, 268] width 18 height 10
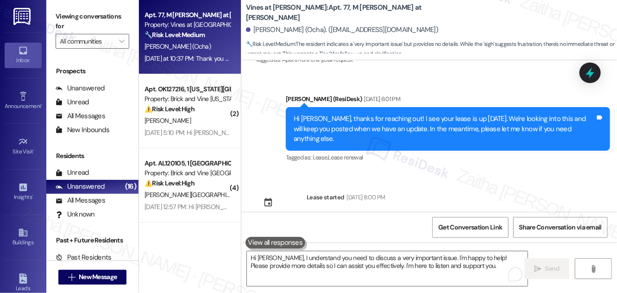
scroll to position [8606, 0]
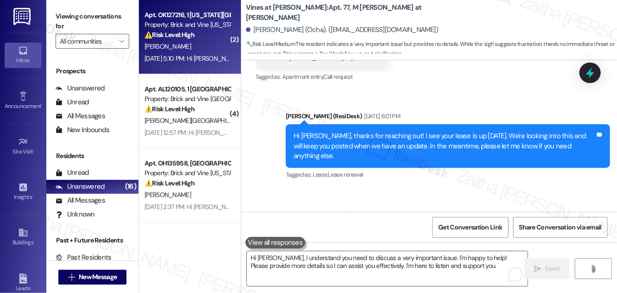
click at [209, 47] on div "[PERSON_NAME]" at bounding box center [188, 47] width 88 height 12
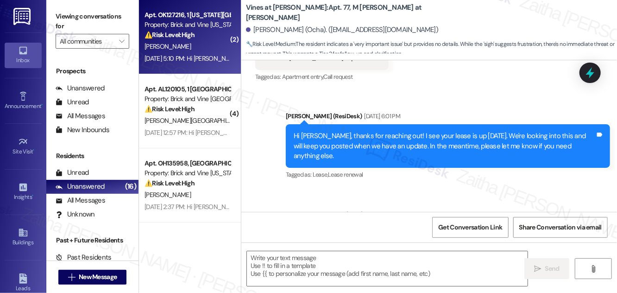
type textarea "Fetching suggested responses. Please feel free to read through the conversation…"
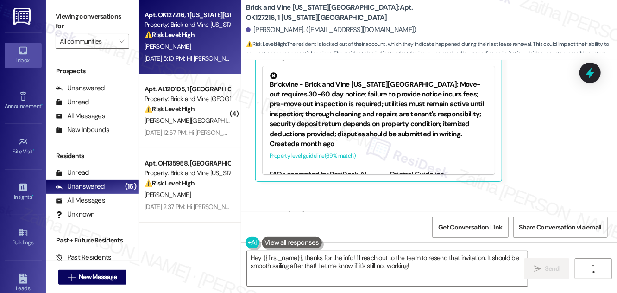
scroll to position [1583, 0]
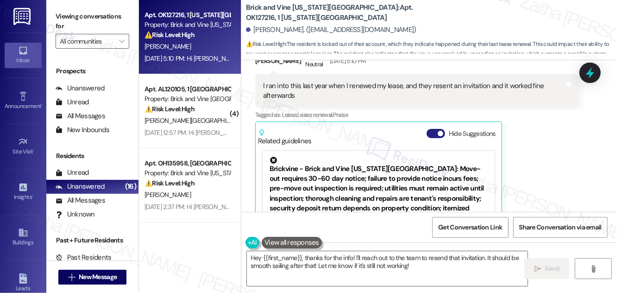
click at [429, 129] on button "Hide Suggestions" at bounding box center [435, 133] width 19 height 9
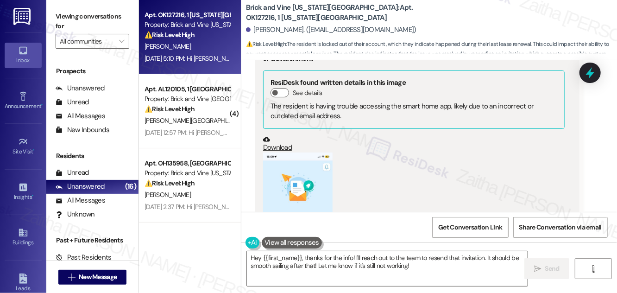
scroll to position [1078, 0]
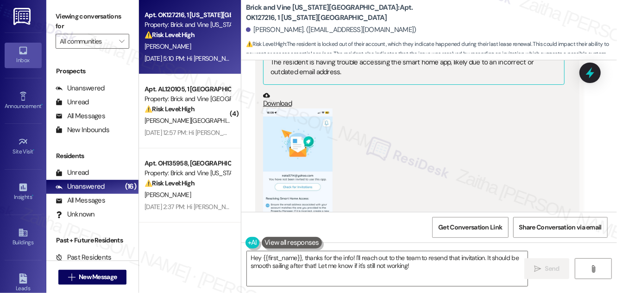
click at [301, 132] on button "Zoom image" at bounding box center [297, 183] width 69 height 150
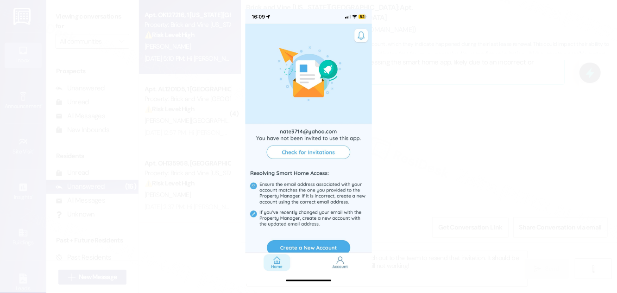
click at [432, 134] on button "Unzoom image" at bounding box center [308, 146] width 617 height 293
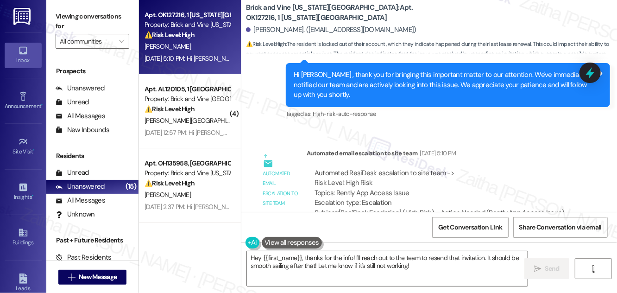
scroll to position [1719, 0]
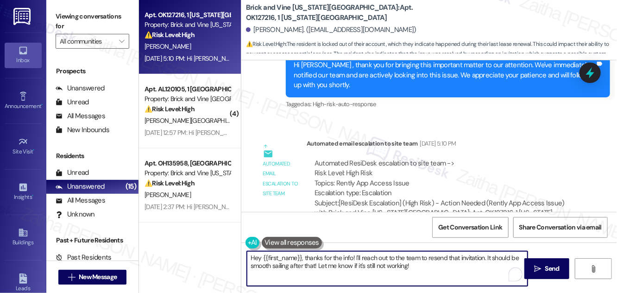
drag, startPoint x: 354, startPoint y: 255, endPoint x: 424, endPoint y: 266, distance: 70.8
click at [424, 266] on textarea "Hey {{first_name}}, thanks for the info! I'll reach out to the team to resend t…" at bounding box center [387, 268] width 281 height 35
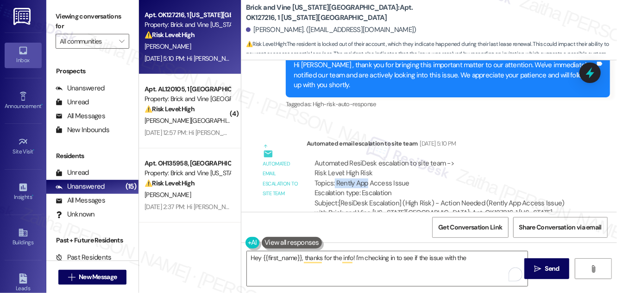
drag, startPoint x: 333, startPoint y: 152, endPoint x: 365, endPoint y: 151, distance: 32.0
click at [365, 158] on div "Automated ResiDesk escalation to site team -> Risk Level: High Risk Topics: Ren…" at bounding box center [442, 178] width 257 height 40
copy div "Rently App"
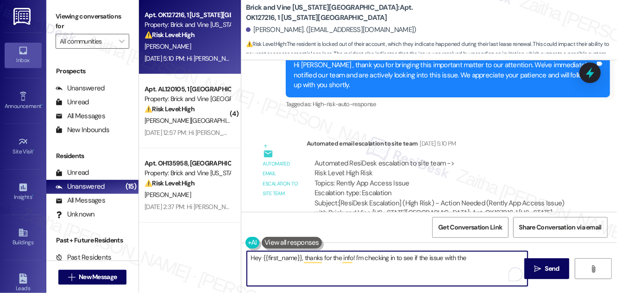
click at [473, 257] on textarea "Hey {{first_name}}, thanks for the info! I'm checking in to see if the issue wi…" at bounding box center [387, 268] width 281 height 35
paste textarea "Rently App"
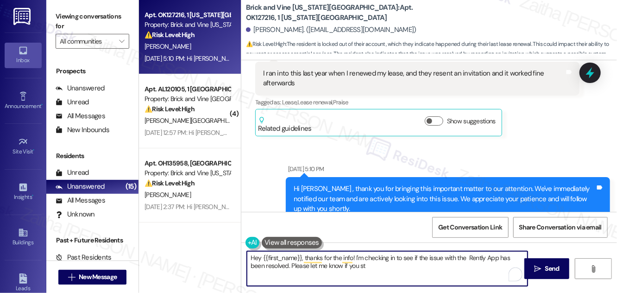
scroll to position [1677, 0]
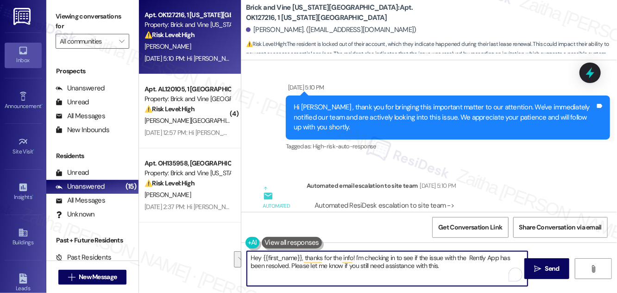
drag, startPoint x: 354, startPoint y: 258, endPoint x: 433, endPoint y: 267, distance: 79.7
click at [433, 267] on textarea "Hey {{first_name}}, thanks for the info! I'm checking in to see if the issue wi…" at bounding box center [387, 268] width 281 height 35
type textarea "Hey {{first_name}}, thanks for the info! I'm checking in to see if the issue wi…"
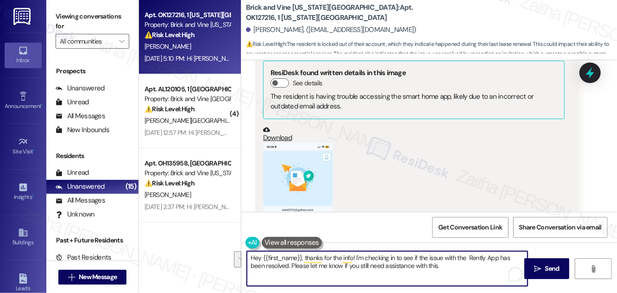
scroll to position [1045, 0]
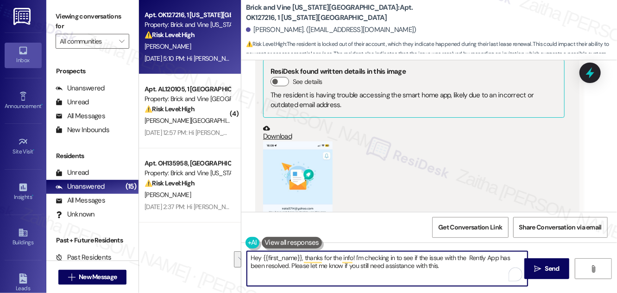
click at [390, 265] on textarea "Hey {{first_name}}, thanks for the info! I'm checking in to see if the issue wi…" at bounding box center [387, 268] width 281 height 35
drag, startPoint x: 248, startPoint y: 258, endPoint x: 433, endPoint y: 263, distance: 185.3
click at [433, 263] on textarea "Hey {{first_name}}, thanks for the info! I'm checking in to see if the issue wi…" at bounding box center [387, 268] width 281 height 35
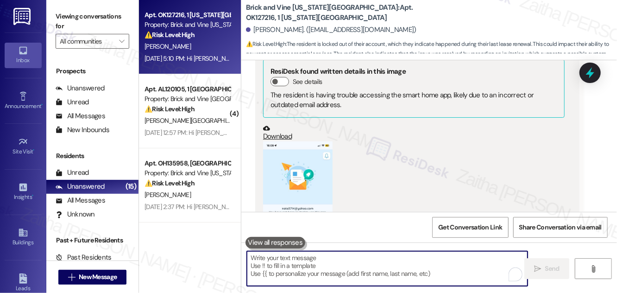
paste textarea "I’m just checking in to see if the issue with the Rently app has been resolved.…"
type textarea "I’m just checking in to see if the issue with the Rently app has been resolved.…"
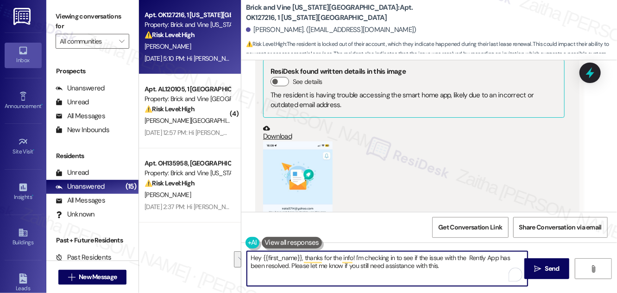
click at [362, 263] on textarea "Hey {{first_name}}, thanks for the info! I'm checking in to see if the issue wi…" at bounding box center [387, 268] width 281 height 35
click at [360, 257] on textarea "Hey {{first_name}}, thanks for the info! I'm checking in to see if the issue wi…" at bounding box center [387, 268] width 281 height 35
drag, startPoint x: 306, startPoint y: 260, endPoint x: 446, endPoint y: 265, distance: 139.9
click at [445, 268] on textarea "Hey {{first_name}}, thanks for the info! I'm checking in to see if the issue wi…" at bounding box center [387, 268] width 281 height 35
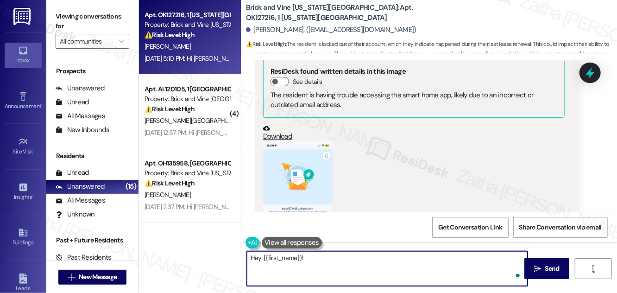
paste textarea "I’m just checking in to see if the issue with the Rently app has been resolved.…"
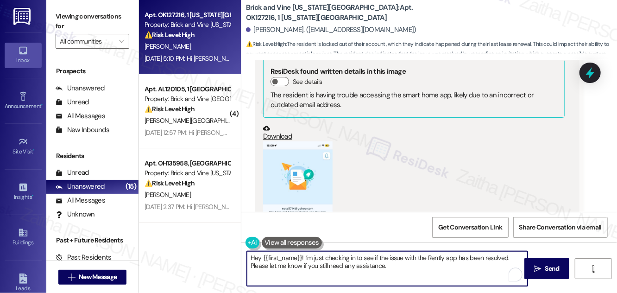
click at [301, 259] on textarea "Hey {{first_name}}! I’m just checking in to see if the issue with the Rently ap…" at bounding box center [387, 268] width 281 height 35
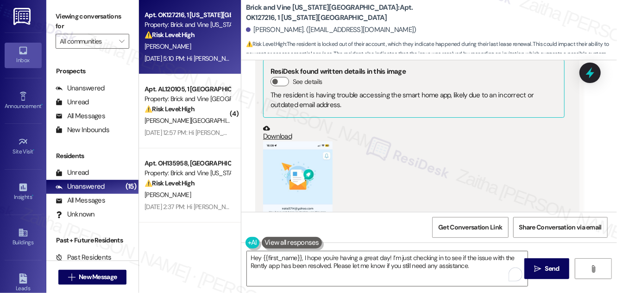
click at [316, 166] on button "Zoom image" at bounding box center [297, 216] width 69 height 150
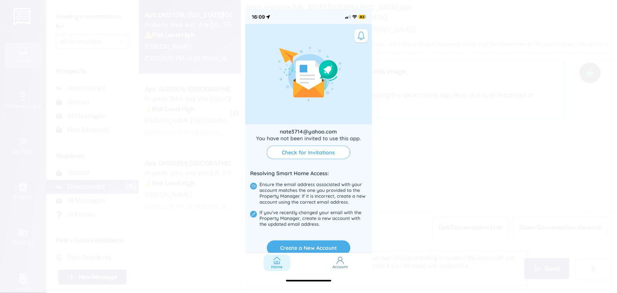
click at [467, 163] on button "Unzoom image" at bounding box center [308, 146] width 617 height 293
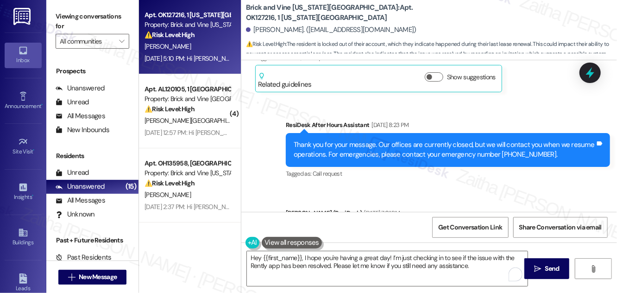
scroll to position [498, 0]
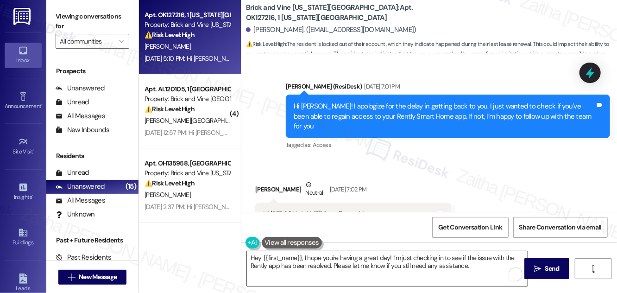
click at [316, 266] on textarea "Hey {{first_name}}, I hope you're having a great day! I’m just checking in to s…" at bounding box center [387, 268] width 281 height 35
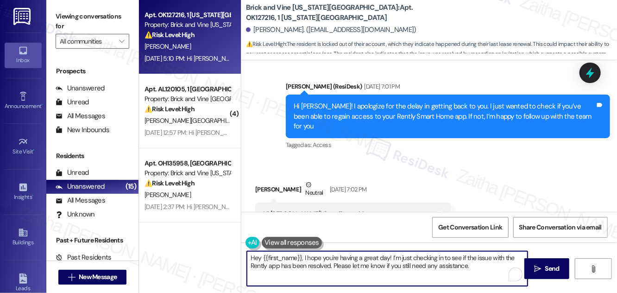
click at [316, 266] on textarea "Hey {{first_name}}, I hope you're having a great day! I’m just checking in to s…" at bounding box center [387, 268] width 281 height 35
drag, startPoint x: 251, startPoint y: 256, endPoint x: 487, endPoint y: 268, distance: 237.0
click at [487, 268] on textarea "Hey {{first_name}}, I hope you're having a great day! I’m just checking in to s…" at bounding box center [387, 268] width 281 height 35
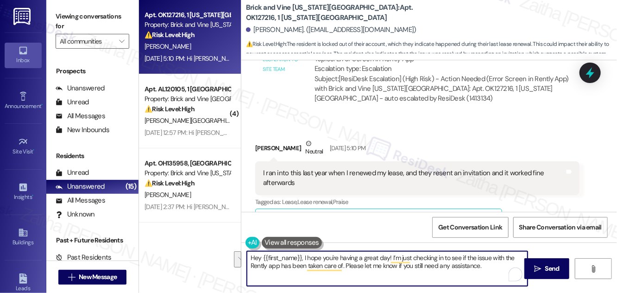
scroll to position [1508, 0]
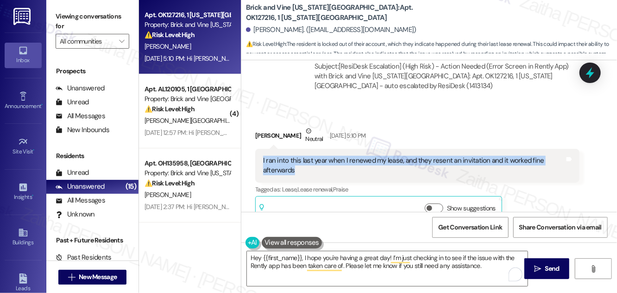
drag, startPoint x: 272, startPoint y: 131, endPoint x: 316, endPoint y: 140, distance: 44.9
click at [316, 149] on div "I ran into this last year when I renewed my lease, and they resent an invitatio…" at bounding box center [417, 166] width 324 height 34
copy div "I ran into this last year when I renewed my lease, and they resent an invitatio…"
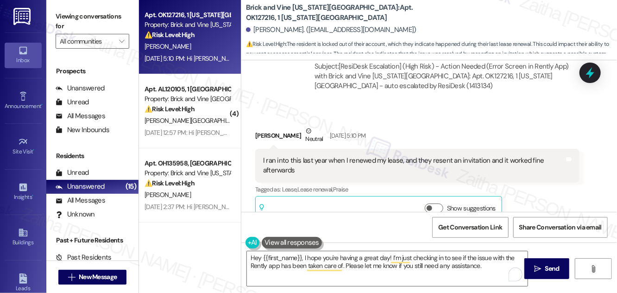
click at [437, 126] on div "Nathan Flannery Neutral Aug 15, 2025 at 5:10 PM" at bounding box center [417, 137] width 324 height 23
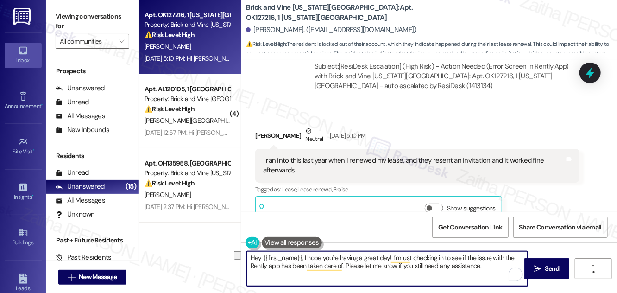
drag, startPoint x: 401, startPoint y: 254, endPoint x: 389, endPoint y: 255, distance: 12.1
click at [389, 255] on textarea "Hey {{first_name}}, I hope you're having a great day! I’m just checking in to s…" at bounding box center [387, 268] width 281 height 35
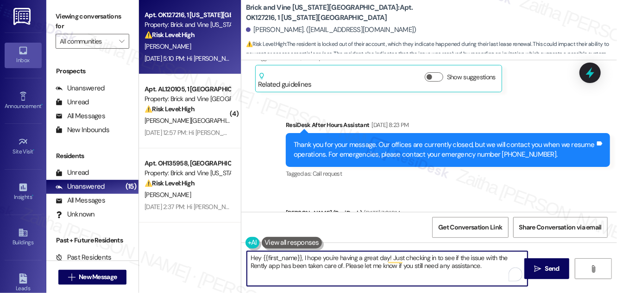
scroll to position [456, 0]
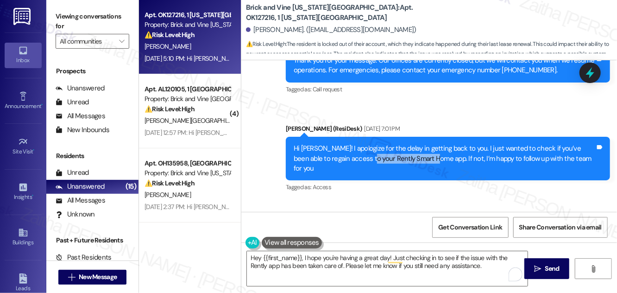
drag, startPoint x: 356, startPoint y: 138, endPoint x: 425, endPoint y: 138, distance: 68.5
click at [425, 144] on div "Hi Nathan! I apologize for the delay in getting back to you. I just wanted to c…" at bounding box center [444, 159] width 301 height 30
copy div "Rently Smart Home app"
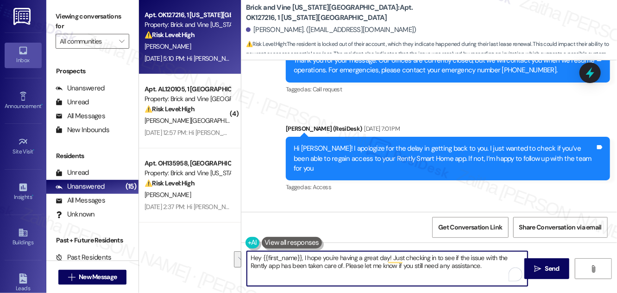
drag, startPoint x: 459, startPoint y: 257, endPoint x: 322, endPoint y: 263, distance: 137.2
click at [322, 263] on textarea "Hey {{first_name}}, I hope you're having a great day! Just checking in to see i…" at bounding box center [387, 268] width 281 height 35
paste textarea "Rently Smart Home app"
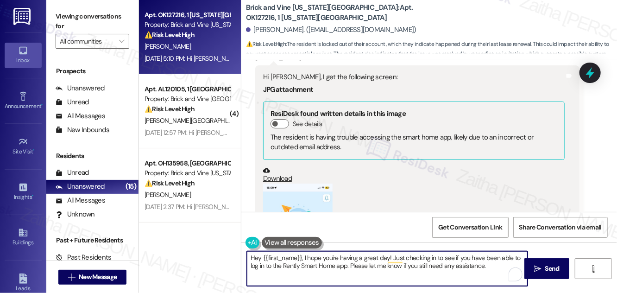
scroll to position [1087, 0]
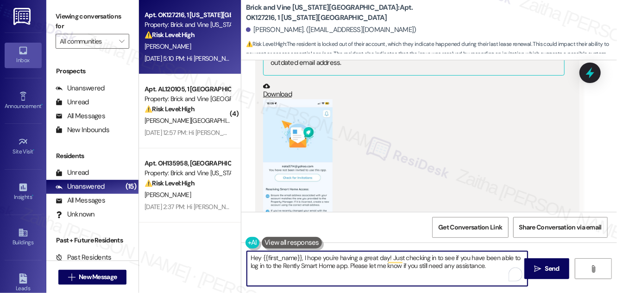
type textarea "Hey {{first_name}}, I hope you're having a great day! Just checking in to see i…"
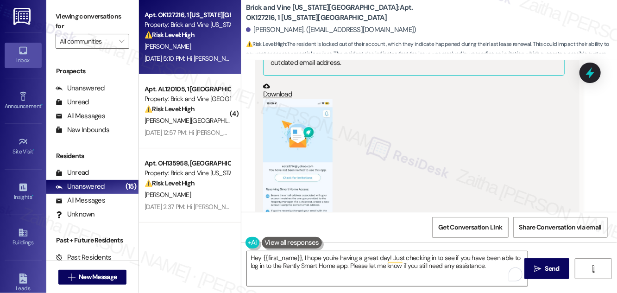
click at [288, 137] on button "Zoom image" at bounding box center [297, 174] width 69 height 150
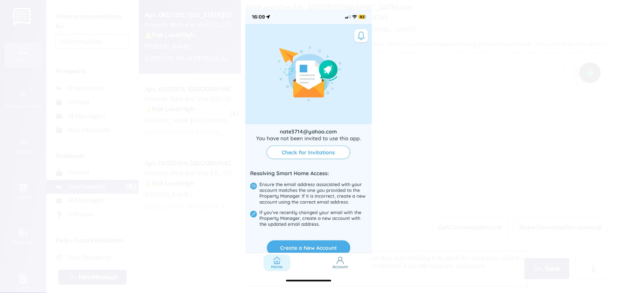
click at [445, 159] on button "Unzoom image" at bounding box center [308, 146] width 617 height 293
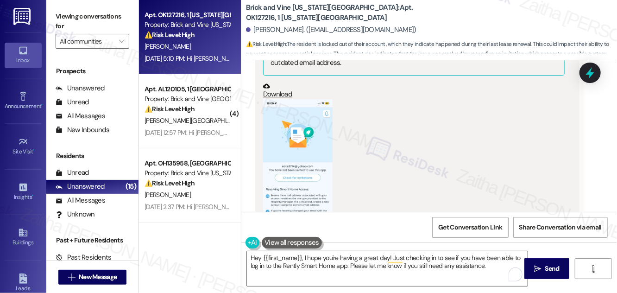
click at [301, 146] on button "Zoom image" at bounding box center [297, 174] width 69 height 150
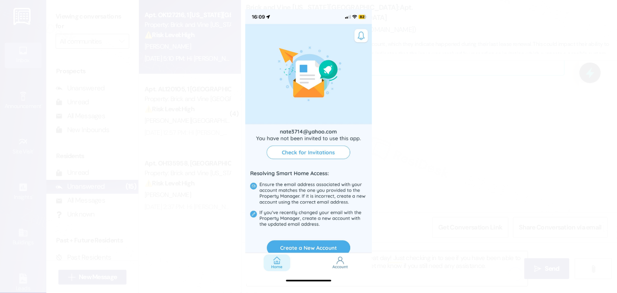
click at [431, 142] on button "Unzoom image" at bounding box center [308, 146] width 617 height 293
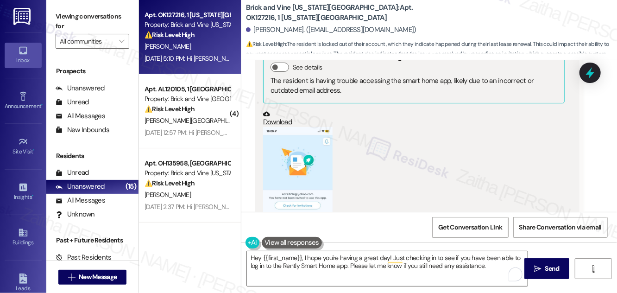
scroll to position [1045, 0]
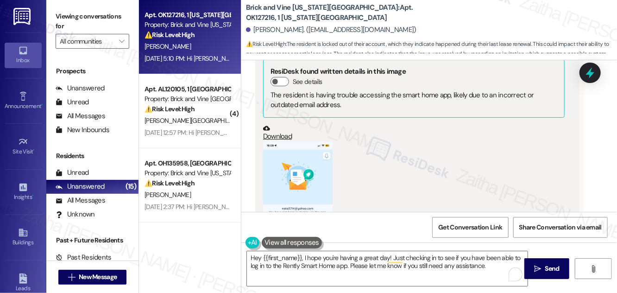
click at [305, 166] on button "Zoom image" at bounding box center [297, 216] width 69 height 150
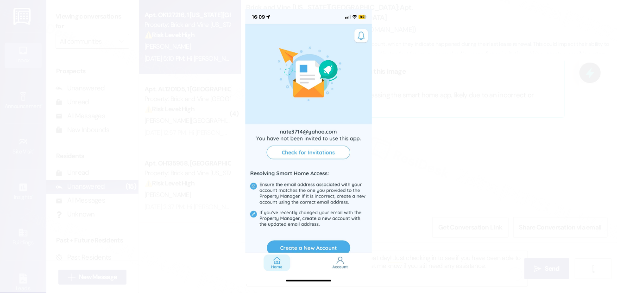
click at [447, 153] on button "Unzoom image" at bounding box center [308, 146] width 617 height 293
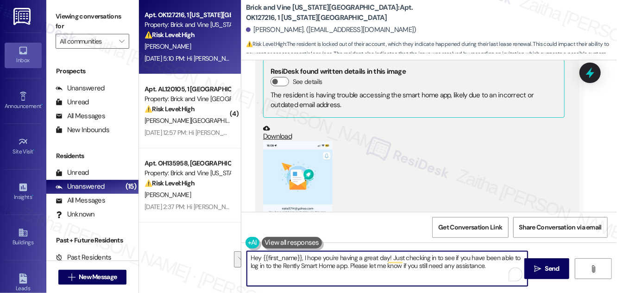
drag, startPoint x: 248, startPoint y: 257, endPoint x: 490, endPoint y: 267, distance: 241.9
click at [490, 267] on textarea "Hey {{first_name}}, I hope you're having a great day! Just checking in to see i…" at bounding box center [387, 268] width 281 height 35
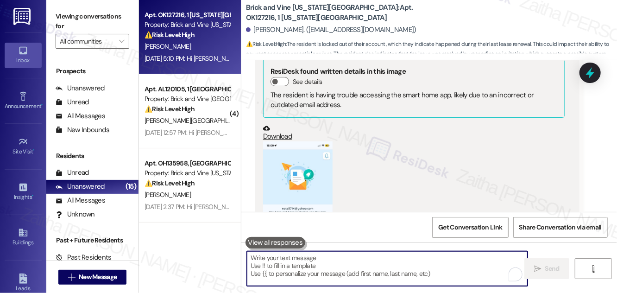
paste textarea "Hey {{first_name}}, I hope you’re having a great day! I just wanted to check in…"
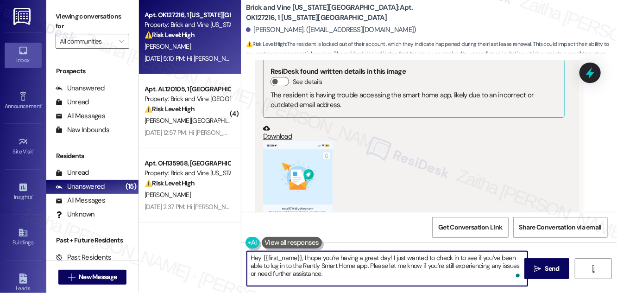
click at [259, 255] on textarea "Hey {{first_name}}, I hope you’re having a great day! I just wanted to check in…" at bounding box center [387, 268] width 281 height 35
type textarea "Hi {{first_name}}, I hope you’re having a great day! I just wanted to check in …"
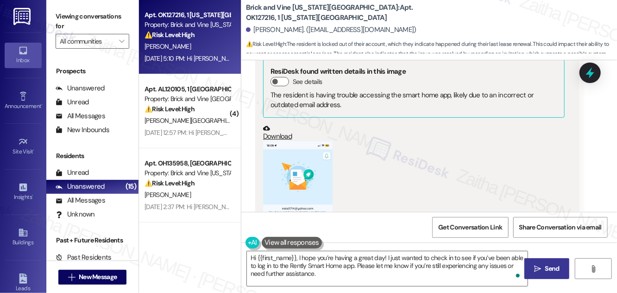
click at [548, 268] on span "Send" at bounding box center [552, 268] width 14 height 10
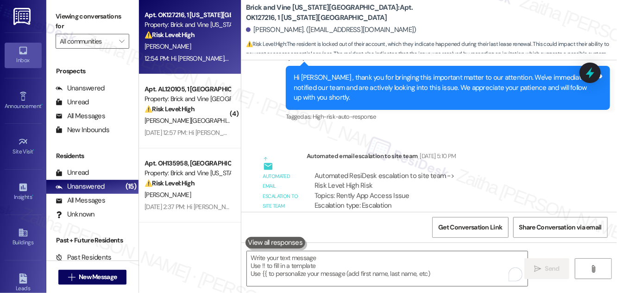
scroll to position [1803, 0]
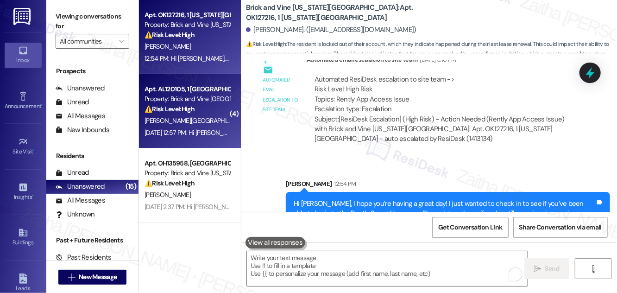
click at [206, 116] on div "C. Manassa K. Phillips" at bounding box center [188, 121] width 88 height 12
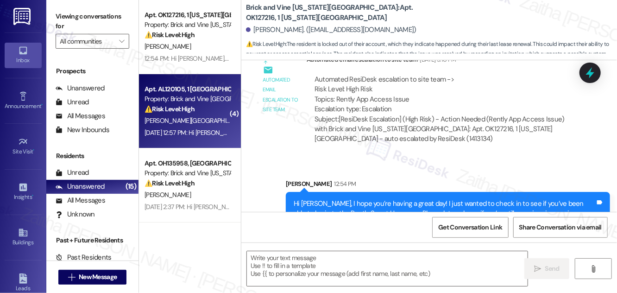
type textarea "Fetching suggested responses. Please feel free to read through the conversation…"
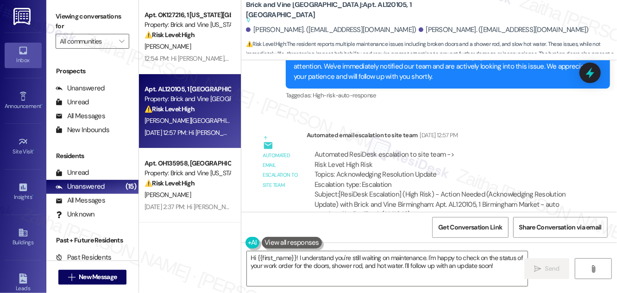
scroll to position [874, 0]
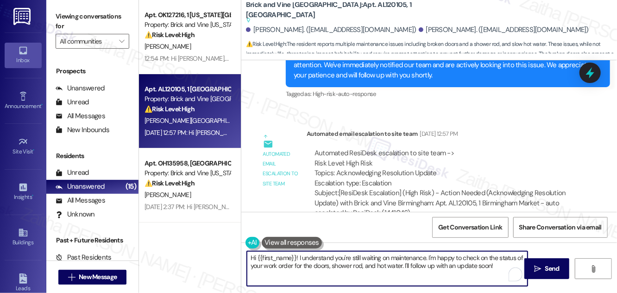
drag, startPoint x: 309, startPoint y: 257, endPoint x: 508, endPoint y: 264, distance: 199.2
click at [508, 264] on textarea "Hi {{first_name}}! I understand you're still waiting on maintenance. I'm happy …" at bounding box center [387, 268] width 281 height 35
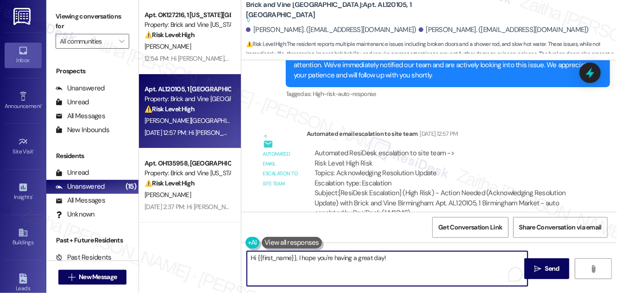
paste textarea "I just wanted to check in to see if"
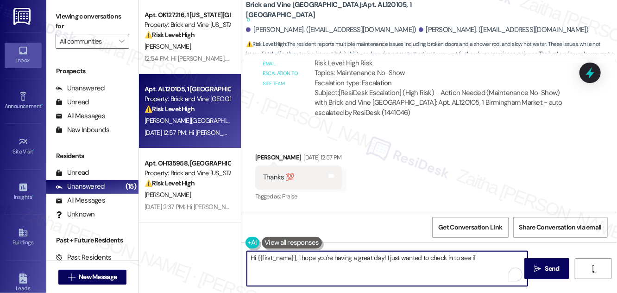
scroll to position [621, 0]
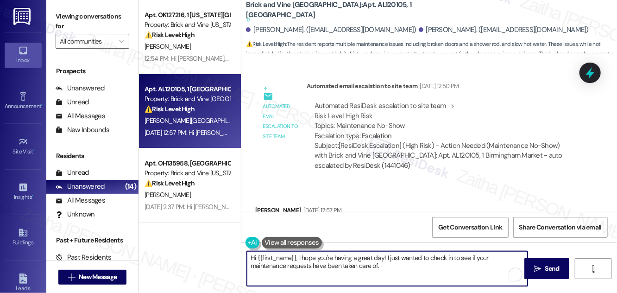
paste textarea "Yes — that works well! For a slightly smoother flow, you could say: **Option 1 …"
paste textarea "Please let me know if you still need any further assistance."
click at [342, 266] on textarea "Hi {{first_name}}, I hope you're having a great day! I just wanted to check in …" at bounding box center [387, 268] width 281 height 35
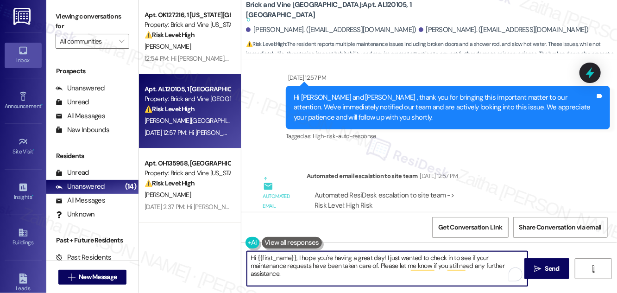
scroll to position [874, 0]
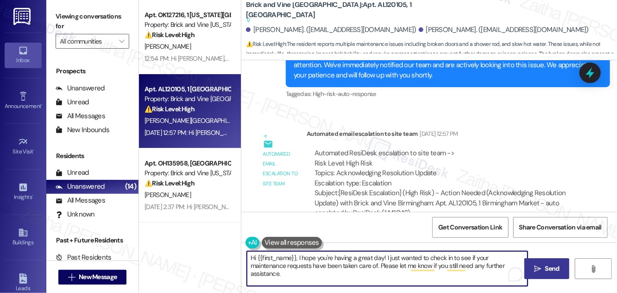
type textarea "Hi {{first_name}}, I hope you're having a great day! I just wanted to check in …"
click at [549, 266] on span "Send" at bounding box center [552, 268] width 14 height 10
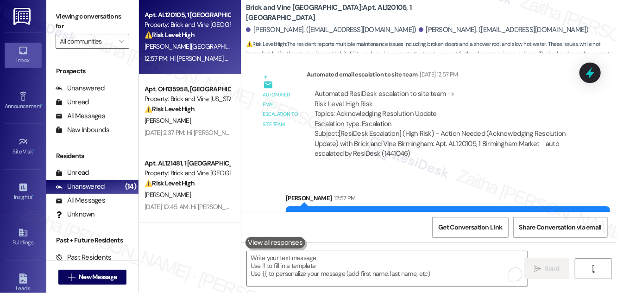
scroll to position [959, 0]
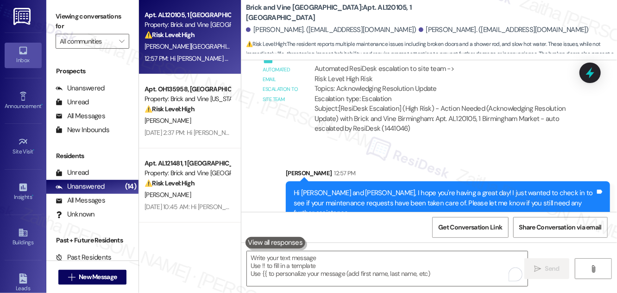
click at [197, 58] on div "12:57 PM: Hi Coleman and Kimberly, I hope you're having a great day! I just wan…" at bounding box center [452, 58] width 617 height 8
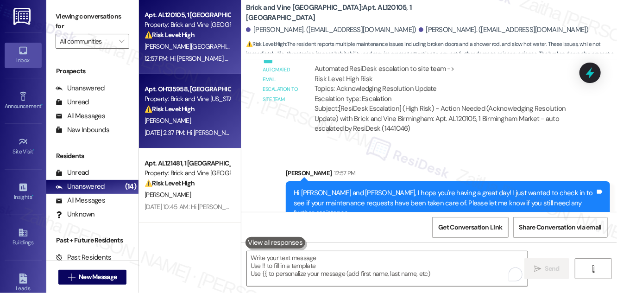
click at [200, 123] on div "[PERSON_NAME]" at bounding box center [188, 121] width 88 height 12
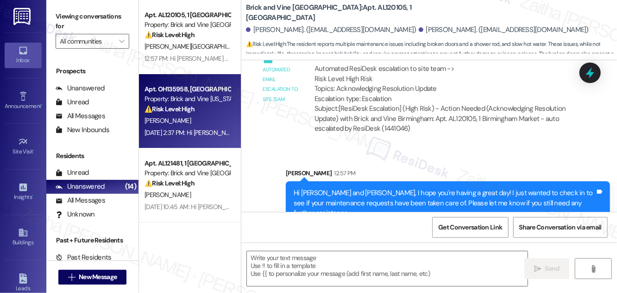
type textarea "Fetching suggested responses. Please feel free to read through the conversation…"
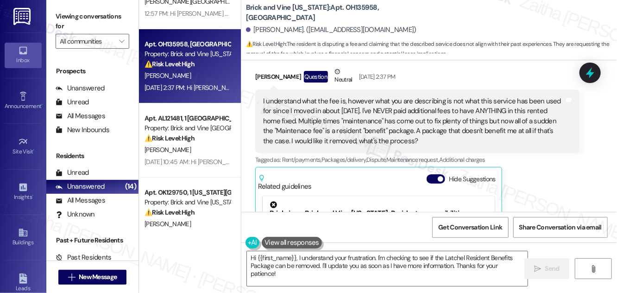
scroll to position [0, 0]
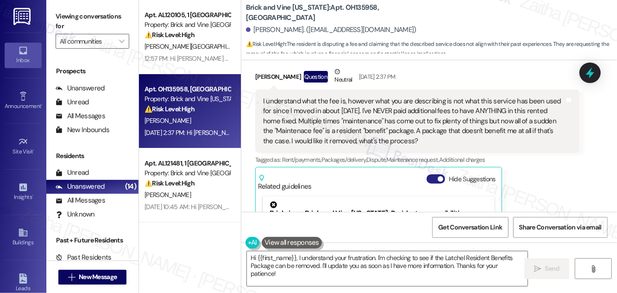
click at [431, 183] on button "Hide Suggestions" at bounding box center [435, 178] width 19 height 9
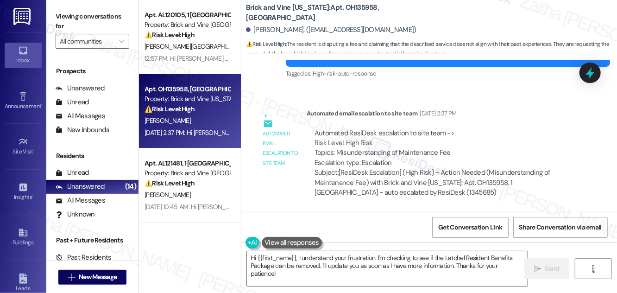
scroll to position [7874, 0]
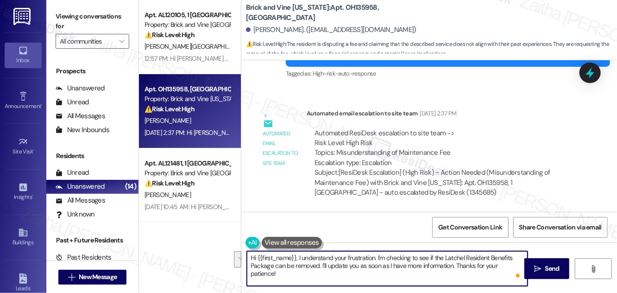
drag, startPoint x: 297, startPoint y: 255, endPoint x: 517, endPoint y: 265, distance: 220.2
click at [523, 265] on textarea "Hi {{first_name}}, I understand your frustration. I'm checking to see if the La…" at bounding box center [387, 268] width 281 height 35
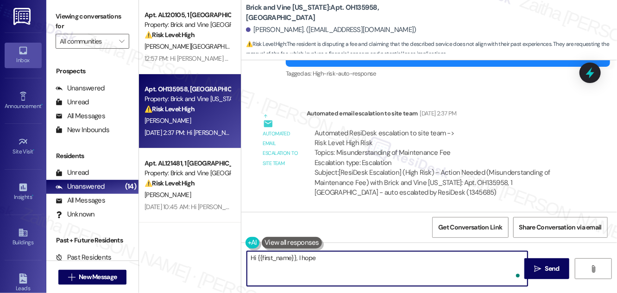
type textarea "Hi {{first_name}}, I hope"
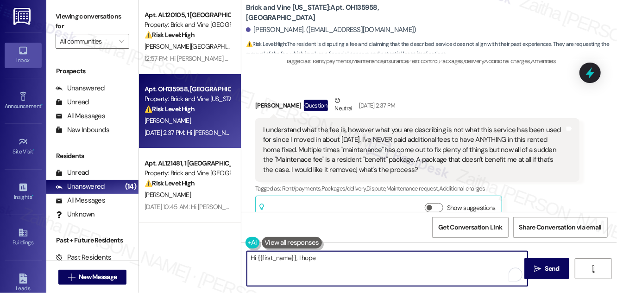
scroll to position [7622, 0]
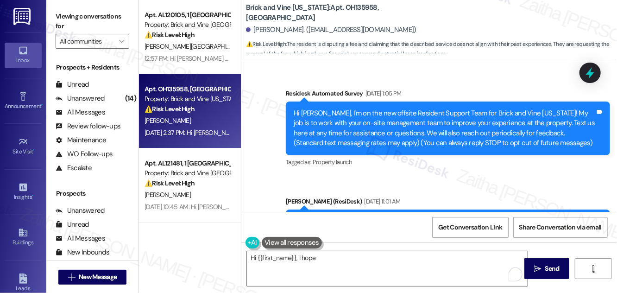
scroll to position [7622, 0]
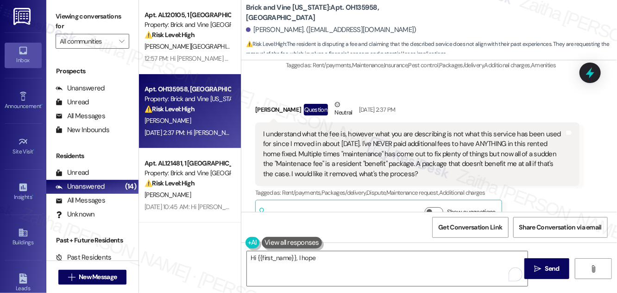
click at [409, 181] on div "I understand what the fee is, however what you are describing is not what this …" at bounding box center [417, 153] width 324 height 63
click at [324, 263] on textarea "Hi {{first_name}}, I hope" at bounding box center [387, 268] width 281 height 35
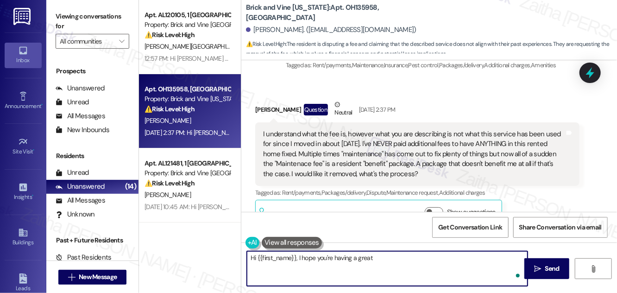
click at [386, 255] on textarea "Hi {{first_name}}, I hope you're having a great" at bounding box center [387, 268] width 281 height 35
drag, startPoint x: 297, startPoint y: 260, endPoint x: 405, endPoint y: 263, distance: 107.9
click at [405, 263] on textarea "Hi {{first_name}}, I hope you're having a great" at bounding box center [387, 268] width 281 height 35
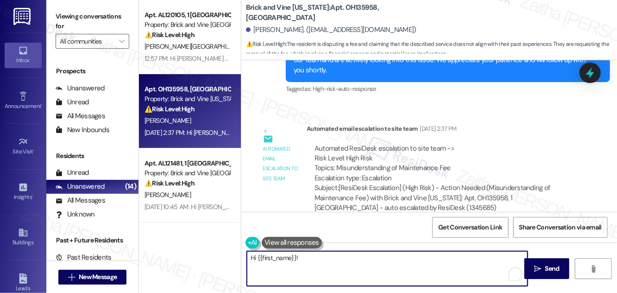
scroll to position [7832, 0]
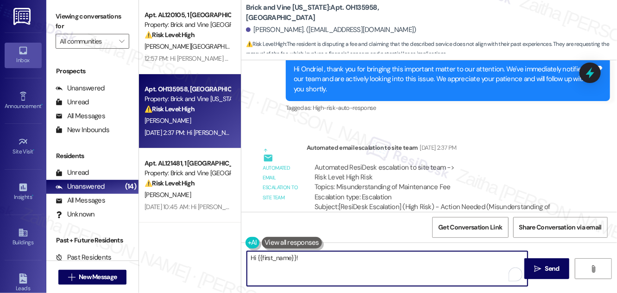
paste textarea "Hi {{first_name}}, I wanted to follow up regarding your message about the maint…"
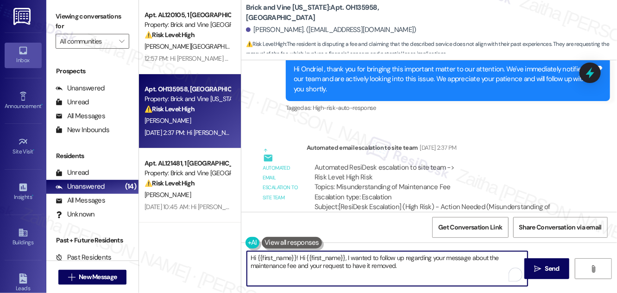
type textarea "Hi {{first_name}}!"
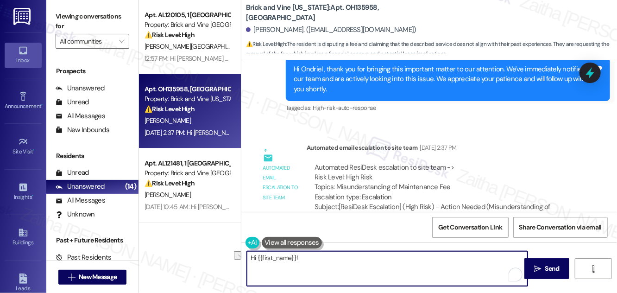
drag, startPoint x: 291, startPoint y: 260, endPoint x: 214, endPoint y: 259, distance: 76.9
click at [214, 259] on div "Apt. AL120105, 1 Birmingham Market Property: Brick and Vine Birmingham ⚠️ Risk …" at bounding box center [378, 146] width 478 height 293
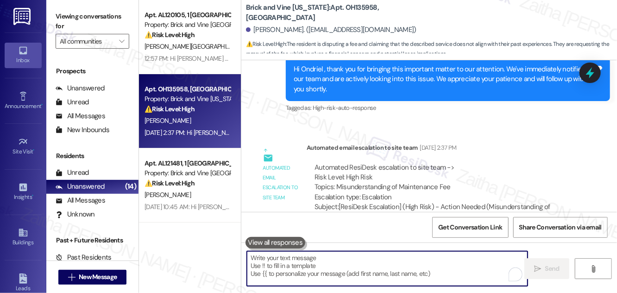
paste textarea "Hi {{first_name}}, I wanted to follow up regarding your message about the maint…"
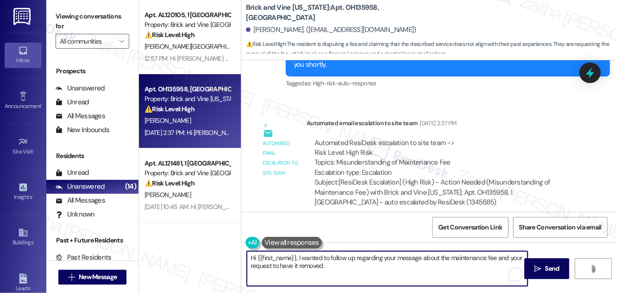
scroll to position [7874, 0]
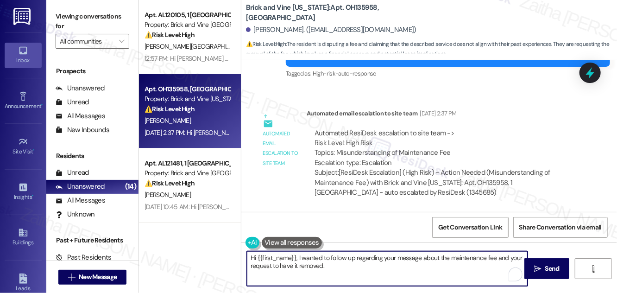
type textarea "Hi {{first_name}}, I wanted to follow up regarding your message about the maint…"
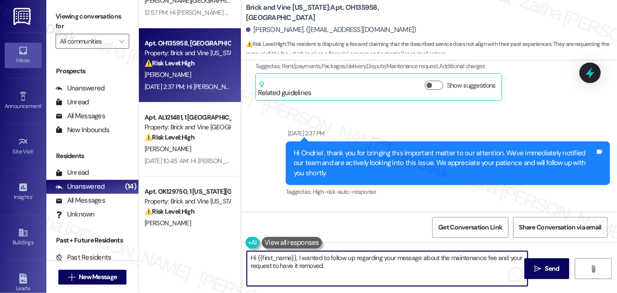
scroll to position [42, 0]
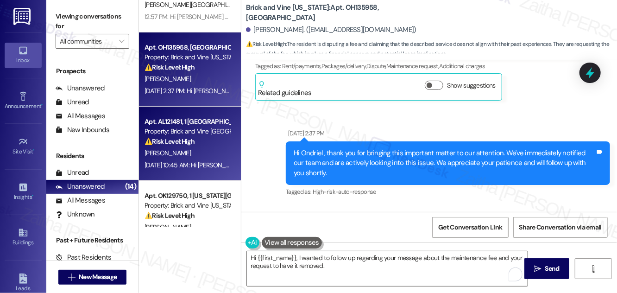
click at [217, 151] on div "[PERSON_NAME]" at bounding box center [188, 153] width 88 height 12
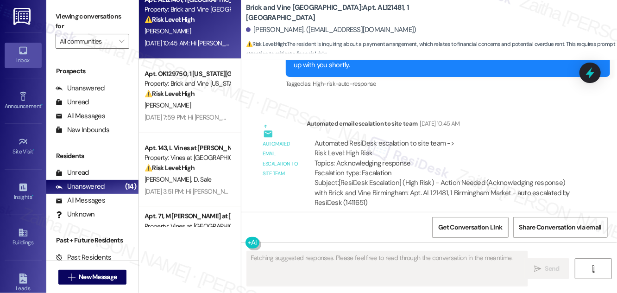
scroll to position [168, 0]
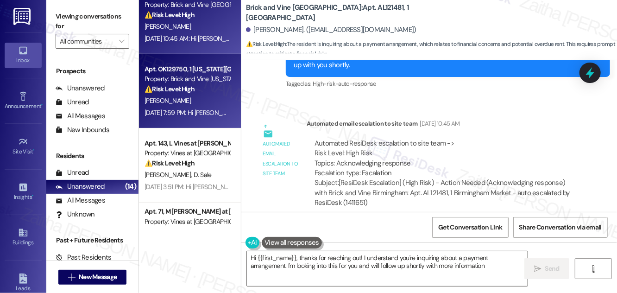
type textarea "Hi {{first_name}}, thanks for reaching out! I understand you're inquiring about…"
click at [201, 98] on div "[PERSON_NAME]" at bounding box center [188, 101] width 88 height 12
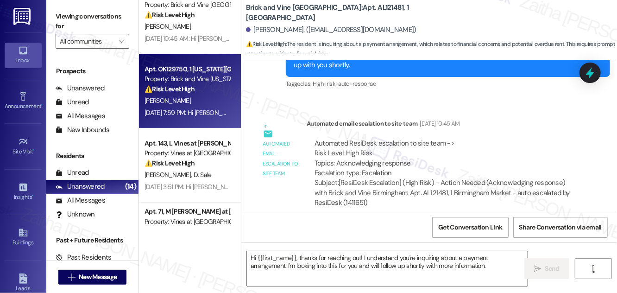
type textarea "Fetching suggested responses. Please feel free to read through the conversation…"
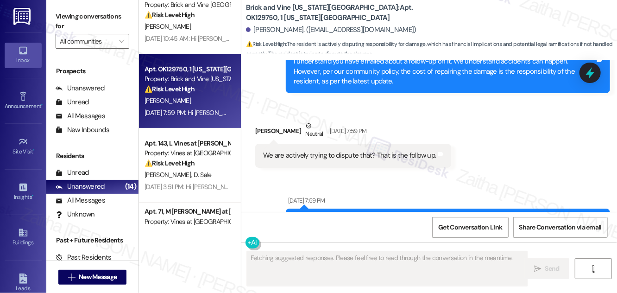
scroll to position [4673, 0]
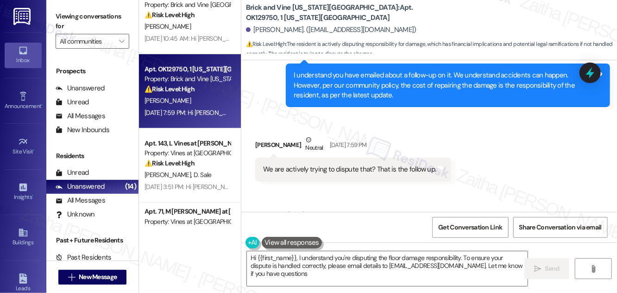
type textarea "Hi {{first_name}}, I understand you're disputing the floor damage responsibilit…"
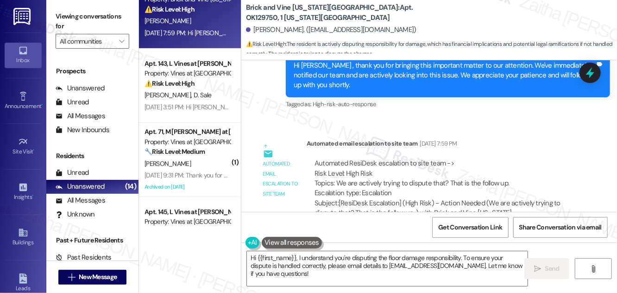
scroll to position [252, 0]
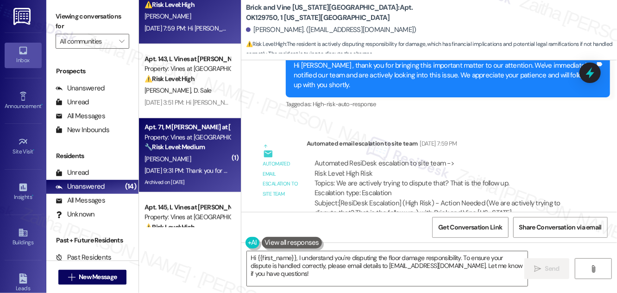
click at [201, 159] on div "[PERSON_NAME]" at bounding box center [188, 159] width 88 height 12
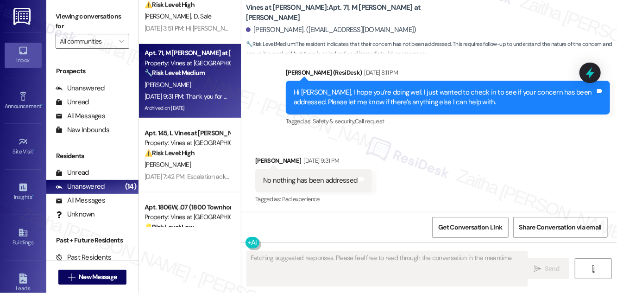
scroll to position [9518, 0]
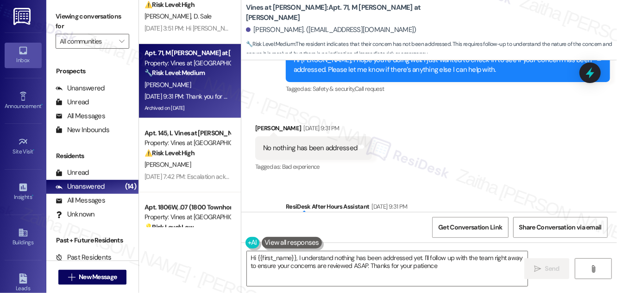
type textarea "Hi {{first_name}}, I understand nothing has been addressed yet. I'll follow up …"
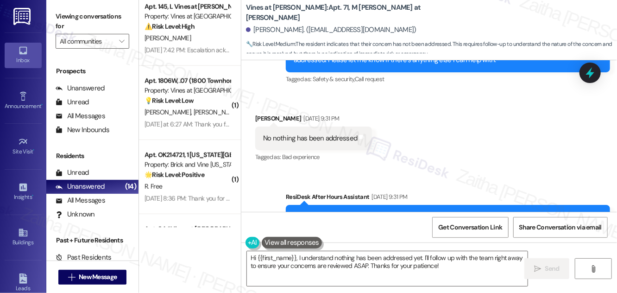
scroll to position [9644, 0]
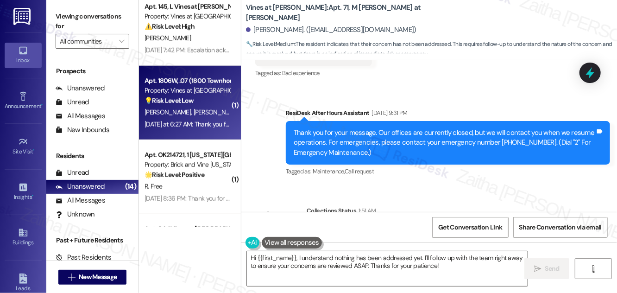
click at [213, 110] on div "X. Aponte C. Lopez" at bounding box center [188, 113] width 88 height 12
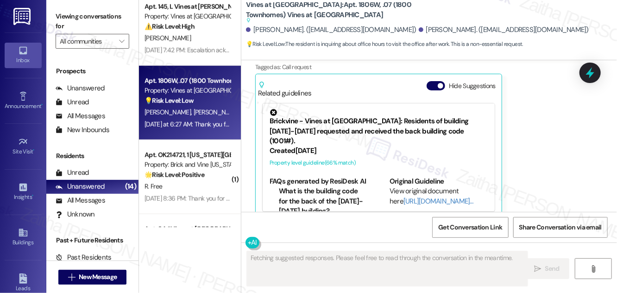
scroll to position [5444, 0]
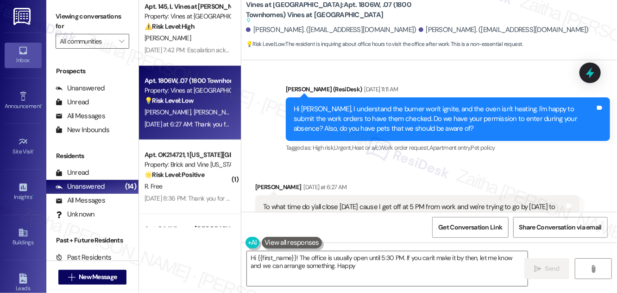
click at [433, 250] on button "Hide Suggestions" at bounding box center [435, 254] width 19 height 9
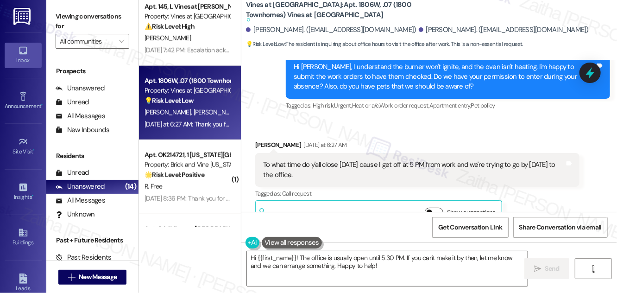
click at [441, 207] on button "Show suggestions" at bounding box center [434, 211] width 19 height 9
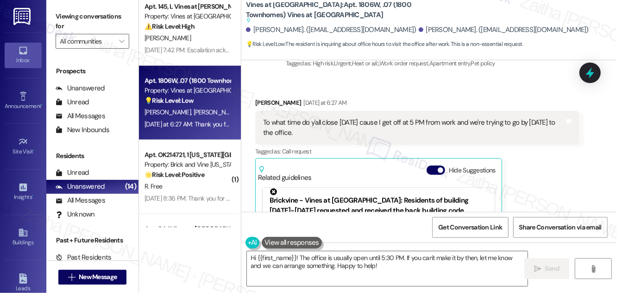
scroll to position [0, 0]
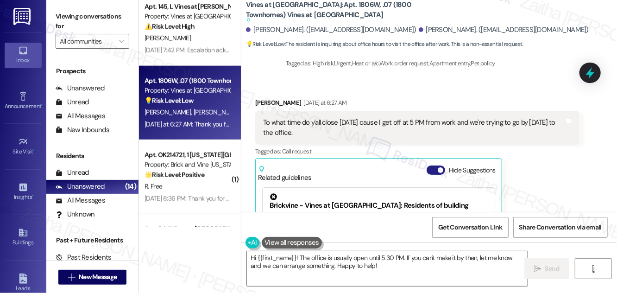
click at [428, 165] on button "Hide Suggestions" at bounding box center [435, 169] width 19 height 9
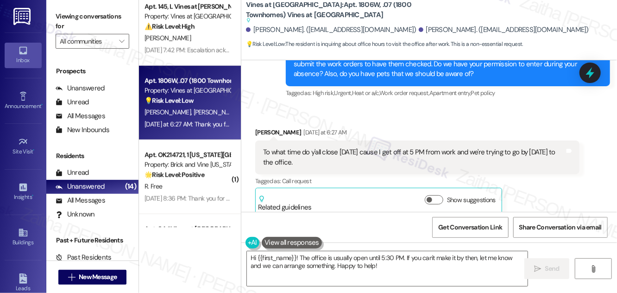
scroll to position [5486, 0]
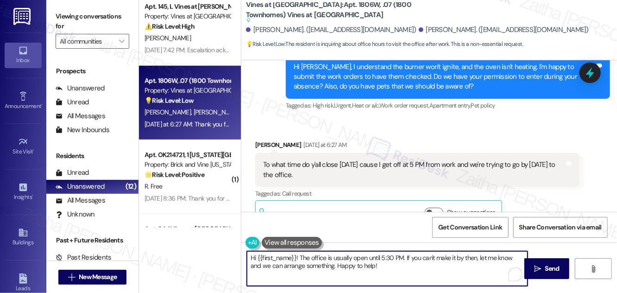
drag, startPoint x: 298, startPoint y: 255, endPoint x: 376, endPoint y: 272, distance: 80.2
click at [376, 272] on textarea "Hi {{first_name}}! The office is usually open until 5:30 PM. If you can't make …" at bounding box center [387, 268] width 281 height 35
click at [320, 269] on textarea "Hi {{first_name}}! I wanted to check if you were able to stop by the office yes…" at bounding box center [387, 268] width 281 height 35
click at [317, 269] on textarea "Hi {{first_name}}! I wanted to check if you were able to stop by the office yes…" at bounding box center [387, 268] width 281 height 35
click at [379, 271] on textarea "Hi {{first_name}}! I wanted to check if you were able to stop by the office yes…" at bounding box center [387, 268] width 281 height 35
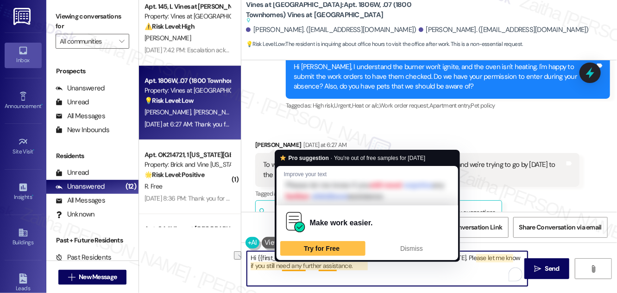
drag, startPoint x: 282, startPoint y: 267, endPoint x: 384, endPoint y: 265, distance: 101.4
click at [384, 265] on textarea "Hi {{first_name}}! I wanted to check if you were able to stop by the office yes…" at bounding box center [387, 268] width 281 height 35
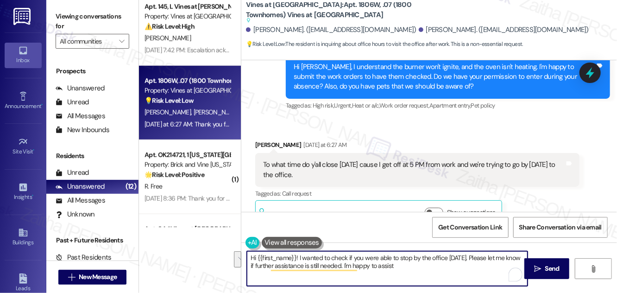
drag, startPoint x: 289, startPoint y: 268, endPoint x: 442, endPoint y: 272, distance: 152.4
click at [442, 272] on textarea "Hi {{first_name}}! I wanted to check if you were able to stop by the office yes…" at bounding box center [387, 268] width 281 height 35
type textarea "Hi {{first_name}}! I wanted to check if you were able to stop by the office yes…"
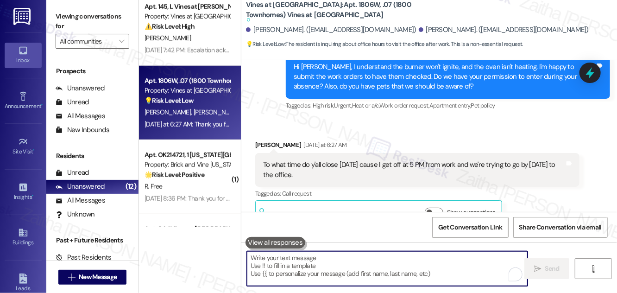
paste textarea "Hi {{first_name}}! I just wanted to check if you were able to stop by the offic…"
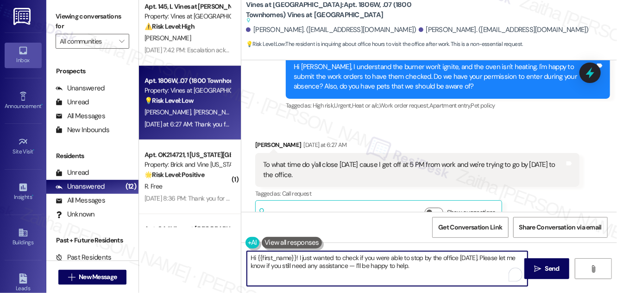
click at [355, 269] on textarea "Hi {{first_name}}! I just wanted to check if you were able to stop by the offic…" at bounding box center [387, 268] width 281 height 35
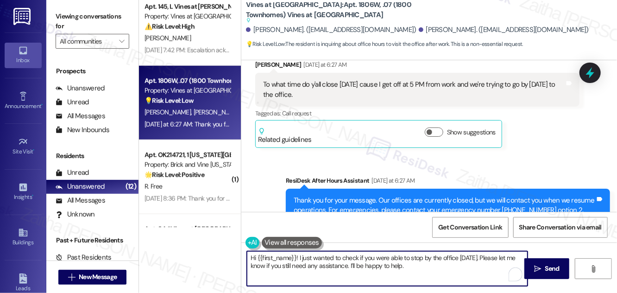
scroll to position [5622, 0]
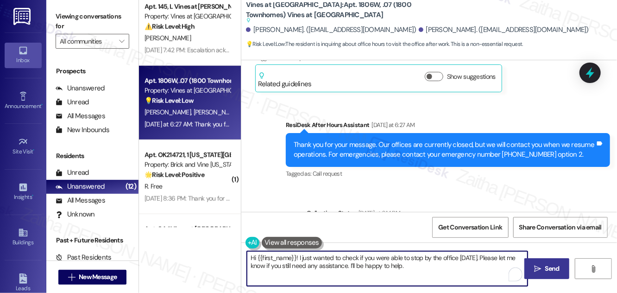
type textarea "Hi {{first_name}}! I just wanted to check if you were able to stop by the offic…"
click at [549, 266] on span "Send" at bounding box center [552, 268] width 14 height 10
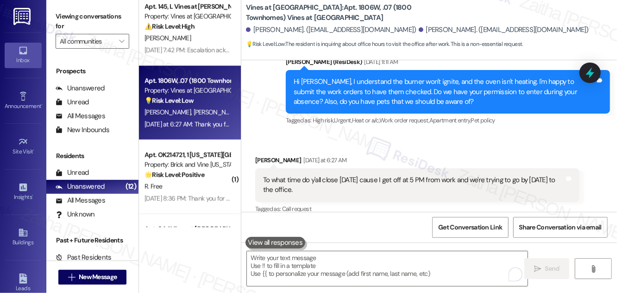
scroll to position [5421, 0]
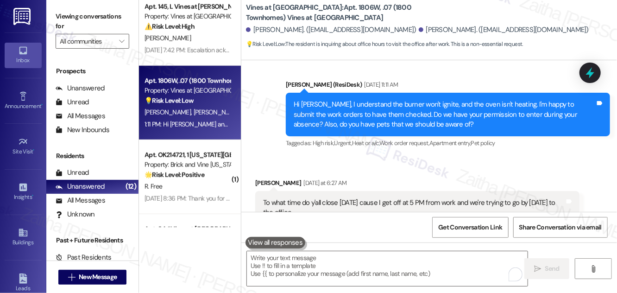
click at [209, 192] on div "R. Free" at bounding box center [188, 187] width 88 height 12
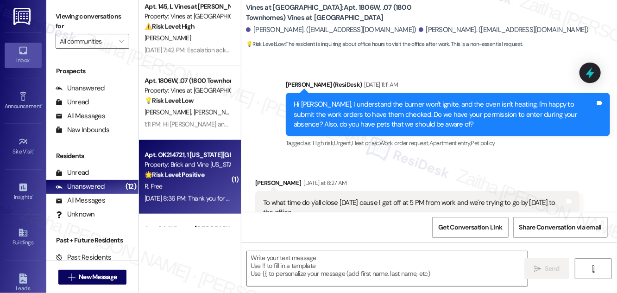
type textarea "Fetching suggested responses. Please feel free to read through the conversation…"
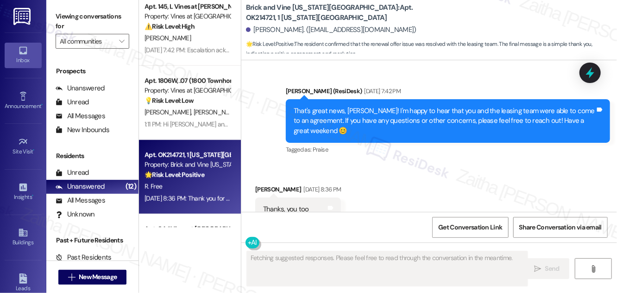
scroll to position [4100, 0]
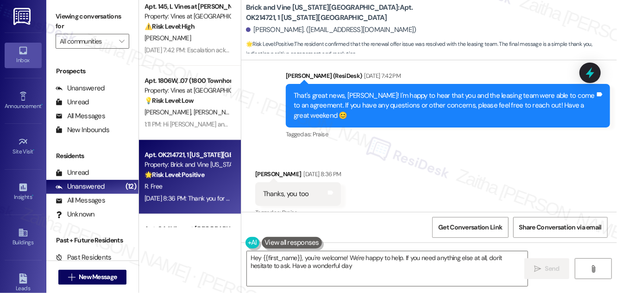
type textarea "Hey {{first_name}}, you're welcome! We're happy to help. If you need anything e…"
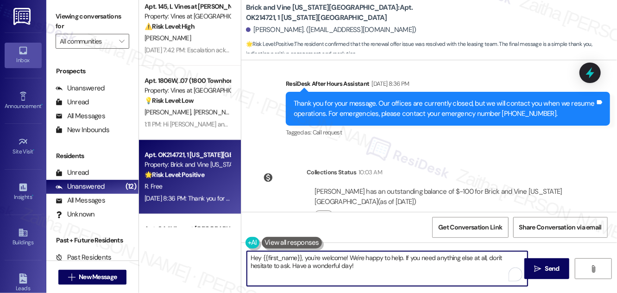
click at [426, 277] on textarea "Hey {{first_name}}, you're welcome! We're happy to help. If you need anything e…" at bounding box center [387, 268] width 281 height 35
click at [545, 265] on span "Send" at bounding box center [552, 268] width 14 height 10
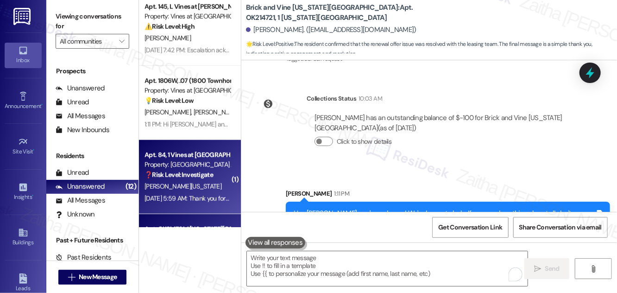
scroll to position [4175, 0]
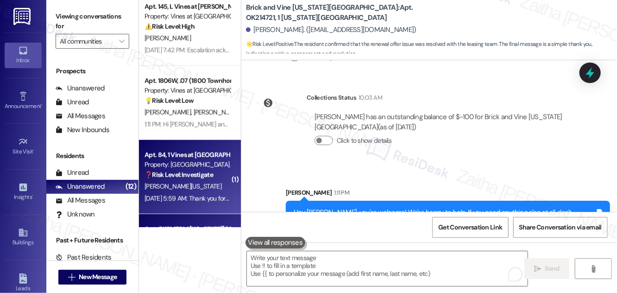
click at [213, 179] on strong "❓ Risk Level: Investigate" at bounding box center [178, 174] width 69 height 8
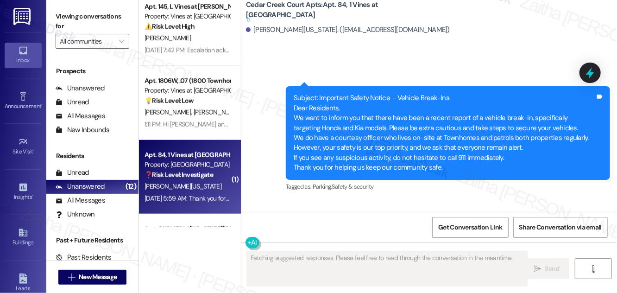
scroll to position [3917, 0]
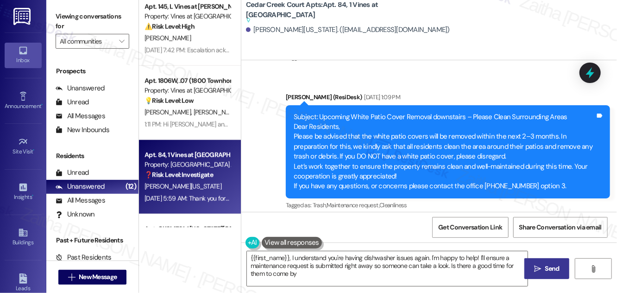
type textarea "{{first_name}}, I understand you're having dishwasher issues again. I'm happy t…"
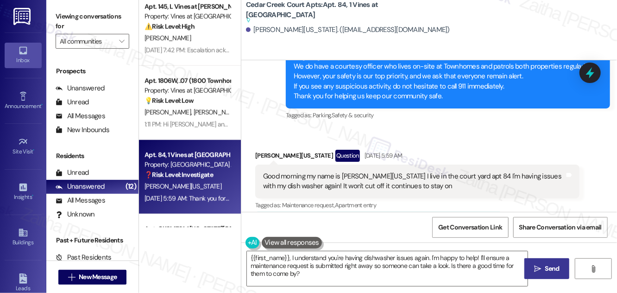
scroll to position [4086, 0]
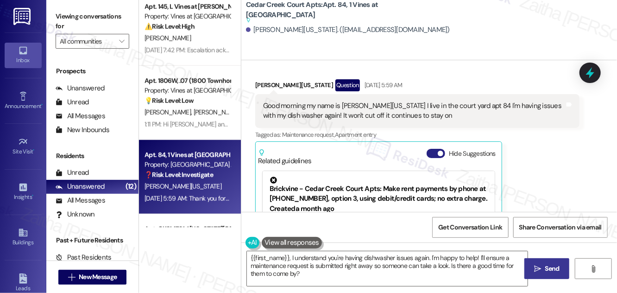
click at [438, 150] on span "button" at bounding box center [441, 153] width 6 height 6
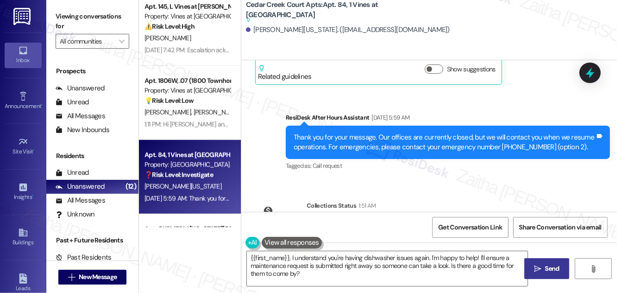
scroll to position [4204, 0]
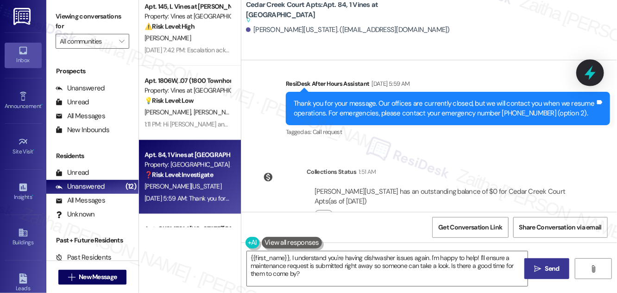
click at [588, 72] on icon at bounding box center [589, 73] width 11 height 14
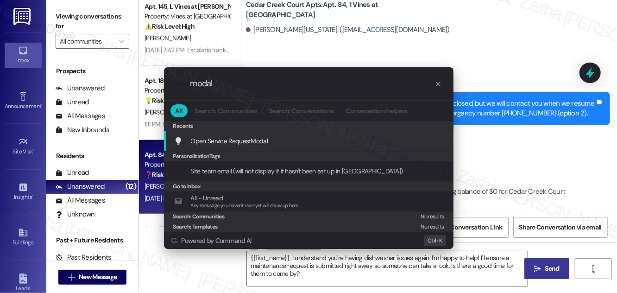
click at [263, 139] on span "Modal" at bounding box center [259, 141] width 17 height 8
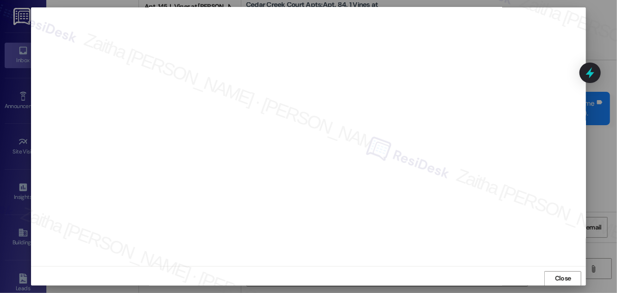
scroll to position [10, 0]
click at [557, 270] on span "Close" at bounding box center [563, 274] width 16 height 10
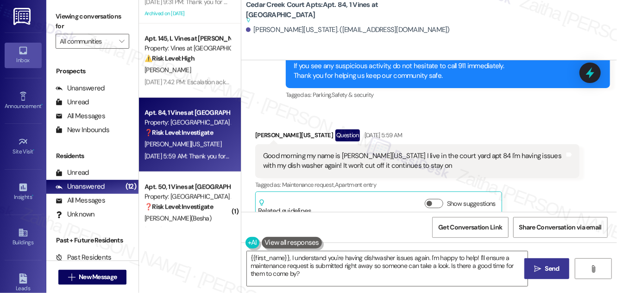
scroll to position [547, 0]
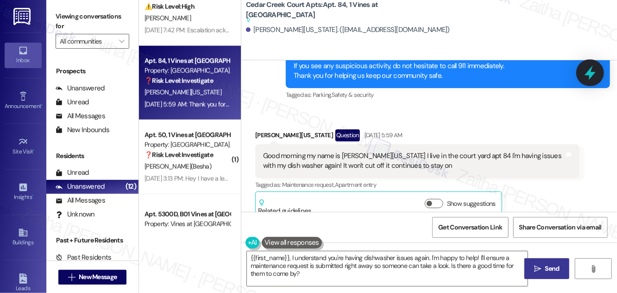
click at [586, 76] on icon at bounding box center [590, 73] width 16 height 16
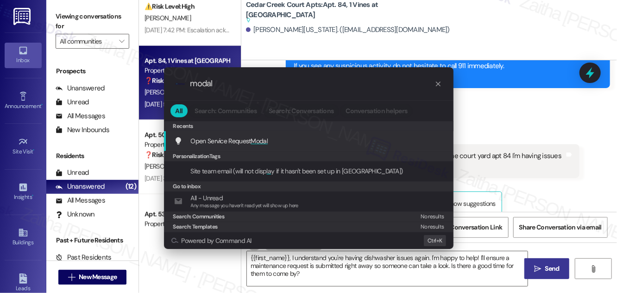
click at [253, 144] on span "Open Service Request Modal" at bounding box center [229, 141] width 77 height 10
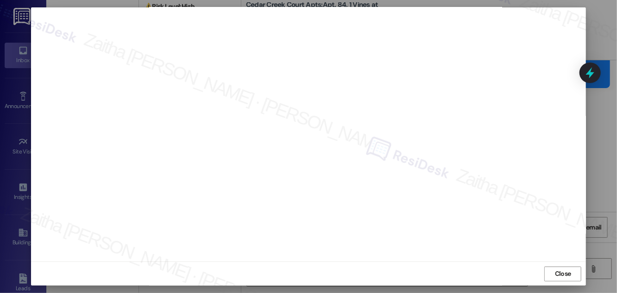
scroll to position [0, 0]
click at [561, 281] on span "Close" at bounding box center [563, 283] width 16 height 10
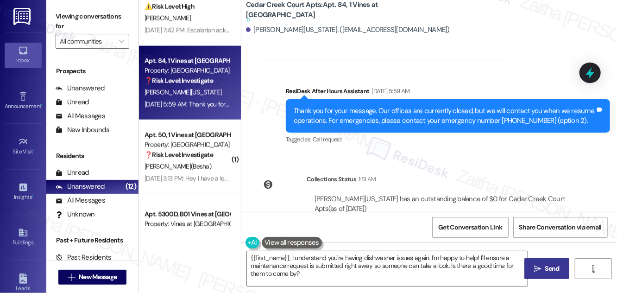
scroll to position [4204, 0]
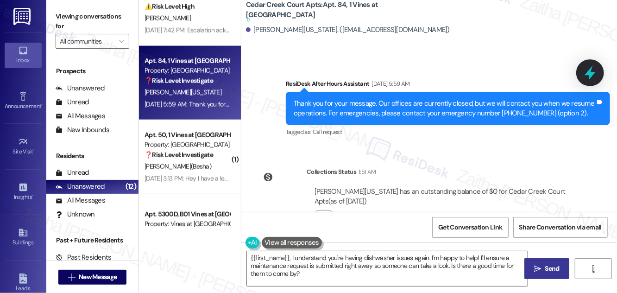
click at [596, 77] on icon at bounding box center [590, 73] width 16 height 16
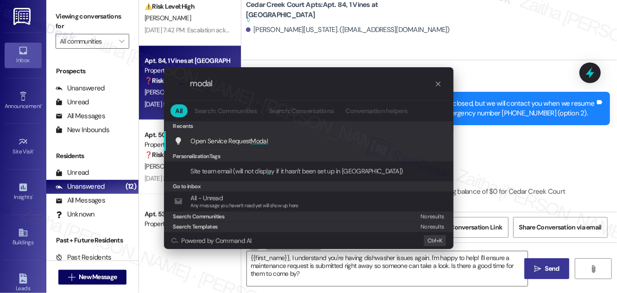
type input "modal"
click at [262, 140] on span "Modal" at bounding box center [259, 141] width 17 height 8
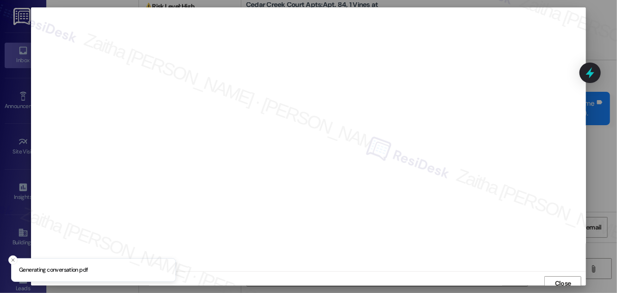
scroll to position [5, 0]
click at [563, 277] on span "Close" at bounding box center [563, 278] width 16 height 10
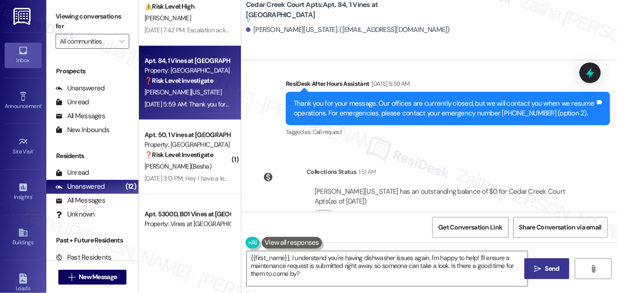
scroll to position [4074, 0]
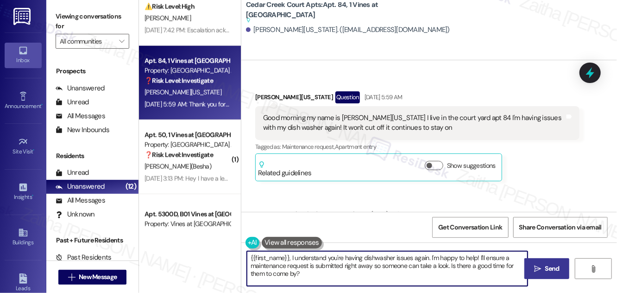
click at [250, 257] on textarea "{{first_name}}, I understand you're having dishwasher issues again. I'm happy t…" at bounding box center [387, 268] width 281 height 35
click at [294, 255] on textarea "Hi {{first_name}}, I understand you're having dishwasher issues again. I'm happ…" at bounding box center [387, 268] width 281 height 35
drag, startPoint x: 282, startPoint y: 263, endPoint x: 410, endPoint y: 274, distance: 127.8
click at [410, 274] on textarea "Hi {{first_name}}, I'm sorry for the delay in getting back to you. I understand…" at bounding box center [387, 268] width 281 height 35
click at [409, 270] on textarea "Hi {{first_name}}, I'm sorry for the delay in getting back to you. I understand…" at bounding box center [387, 268] width 281 height 35
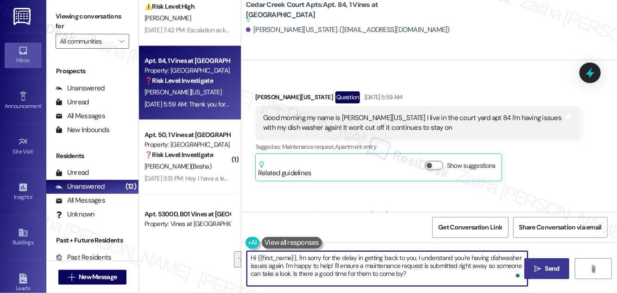
click at [359, 266] on textarea "Hi {{first_name}}, I'm sorry for the delay in getting back to you. I understand…" at bounding box center [387, 268] width 281 height 35
drag, startPoint x: 417, startPoint y: 256, endPoint x: 424, endPoint y: 273, distance: 18.1
click at [424, 273] on textarea "Hi {{first_name}}, I'm sorry for the delay in getting back to you. I understand…" at bounding box center [387, 268] width 281 height 35
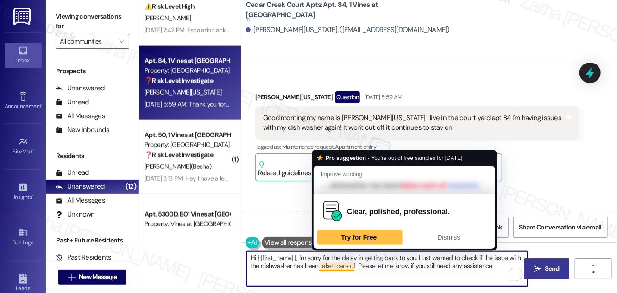
click at [282, 264] on textarea "Hi {{first_name}}, I'm sorry for the delay in getting back to you. I just wante…" at bounding box center [387, 268] width 281 height 35
click at [352, 264] on textarea "Hi {{first_name}}, I'm sorry for the delay in getting back to you. I just wante…" at bounding box center [387, 268] width 281 height 35
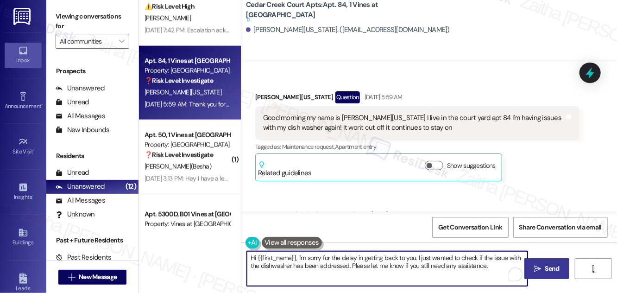
type textarea "Hi {{first_name}}, I'm sorry for the delay in getting back to you. I just wante…"
click at [548, 269] on span "Send" at bounding box center [552, 268] width 14 height 10
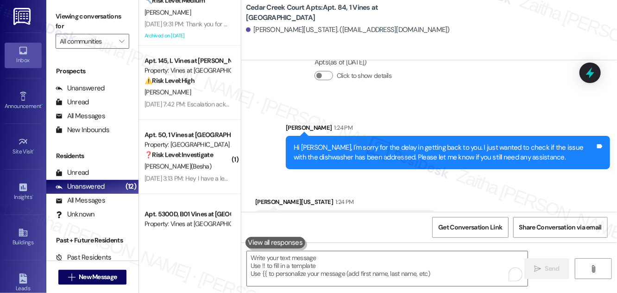
scroll to position [4316, 0]
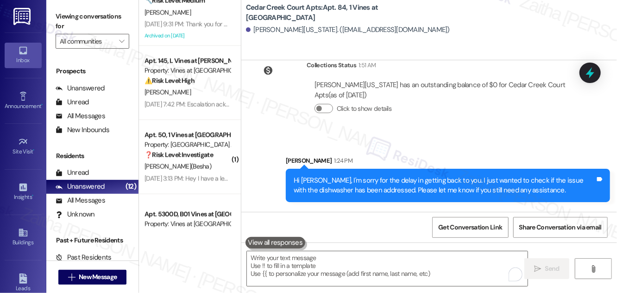
scroll to position [4316, 0]
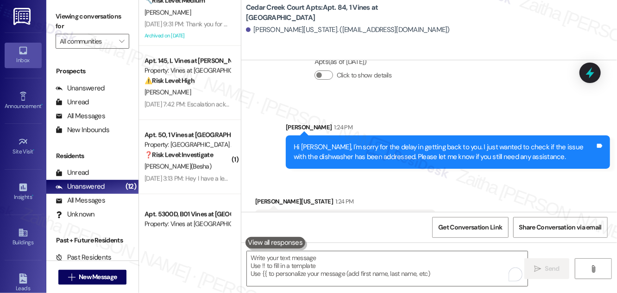
drag, startPoint x: 262, startPoint y: 190, endPoint x: 437, endPoint y: 196, distance: 175.2
click at [437, 196] on div "Received via SMS [PERSON_NAME][US_STATE] 1:24 PM No it hasn't, also the bathroo…" at bounding box center [345, 214] width 194 height 50
copy div "No it hasn't, also the bathroom sink is also stopped up Tags and notes"
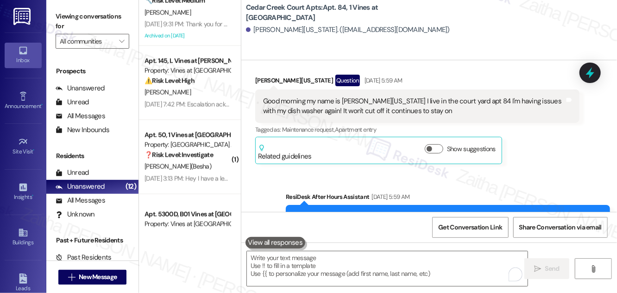
scroll to position [3979, 0]
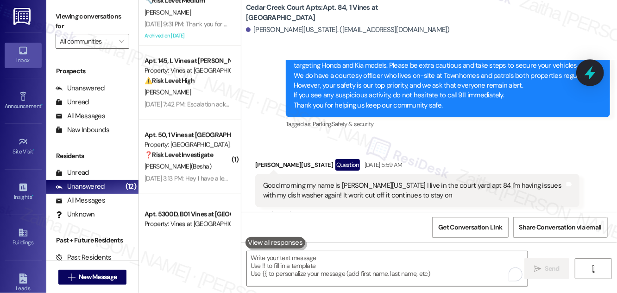
click at [585, 77] on icon at bounding box center [590, 73] width 16 height 16
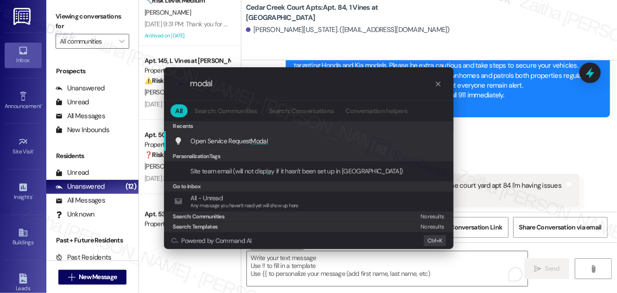
type input "modal"
click at [263, 138] on span "Modal" at bounding box center [259, 141] width 17 height 8
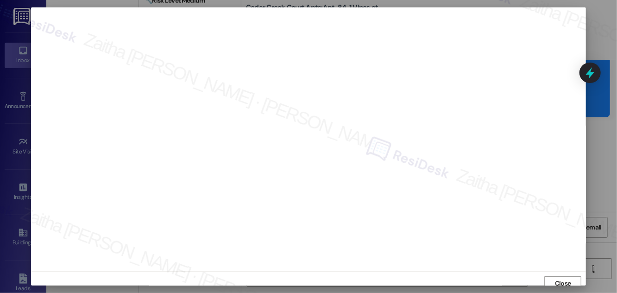
scroll to position [5, 0]
click at [558, 275] on span "Close" at bounding box center [563, 278] width 16 height 10
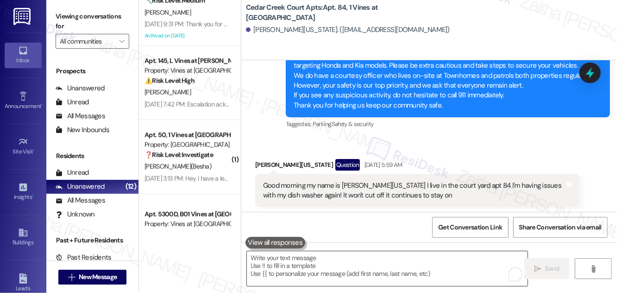
click at [265, 265] on textarea "To enrich screen reader interactions, please activate Accessibility in Grammarl…" at bounding box center [387, 268] width 281 height 35
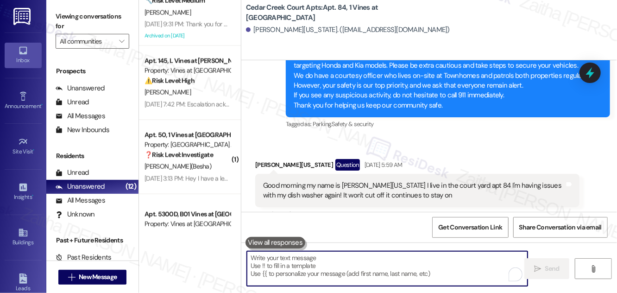
paste textarea "thank you for letting me know"
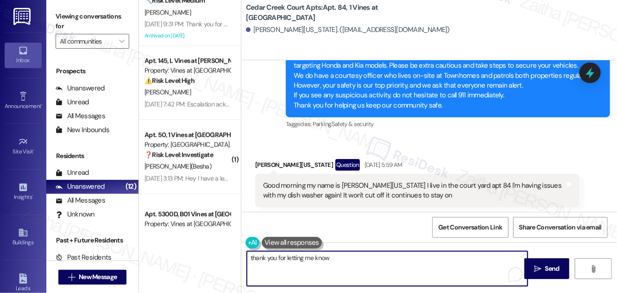
click at [252, 256] on textarea "thank you for letting me know" at bounding box center [387, 268] width 281 height 35
click at [340, 263] on textarea "Thank you for letting me know" at bounding box center [387, 268] width 281 height 35
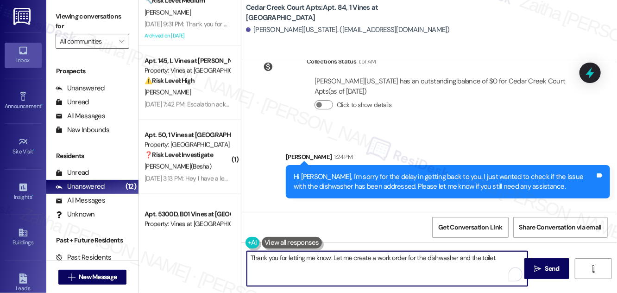
scroll to position [4316, 0]
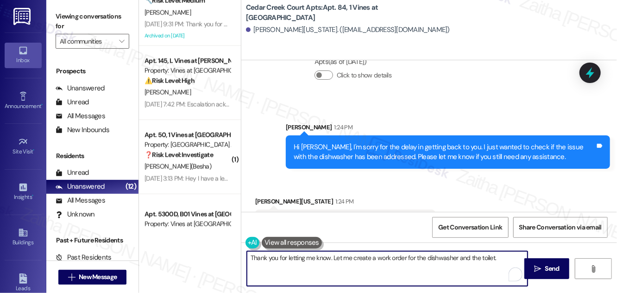
click at [489, 259] on textarea "Thank you for letting me know. Let me create a work order for the dishwasher an…" at bounding box center [387, 268] width 281 height 35
paste textarea "Do we have your permission to enter during your absence? Do you have pets that …"
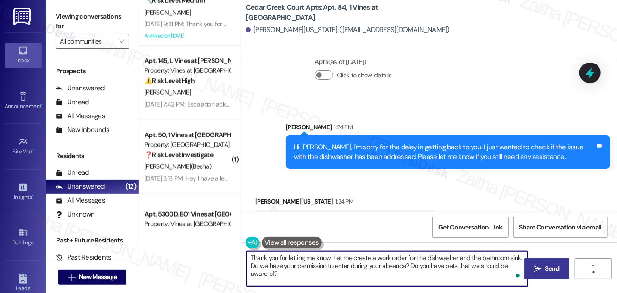
type textarea "Thank you for letting me know. Let me create a work order for the dishwasher an…"
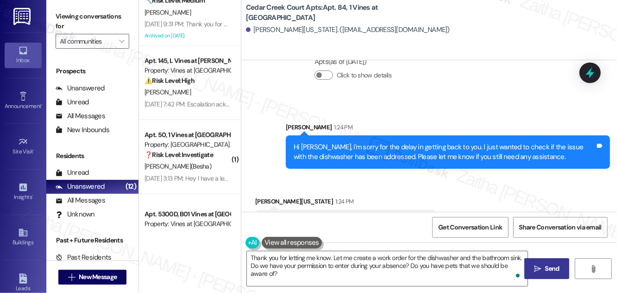
click at [552, 266] on span "Send" at bounding box center [552, 268] width 14 height 10
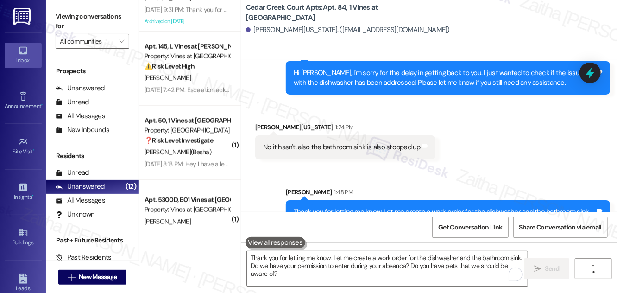
scroll to position [547, 0]
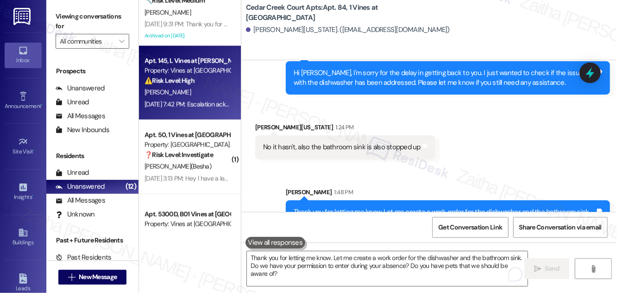
click at [201, 93] on div "M. Taylor" at bounding box center [188, 93] width 88 height 12
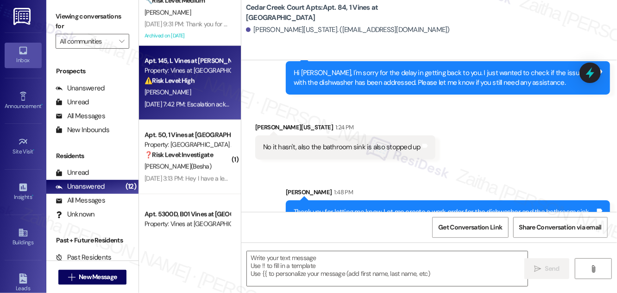
type textarea "Fetching suggested responses. Please feel free to read through the conversation…"
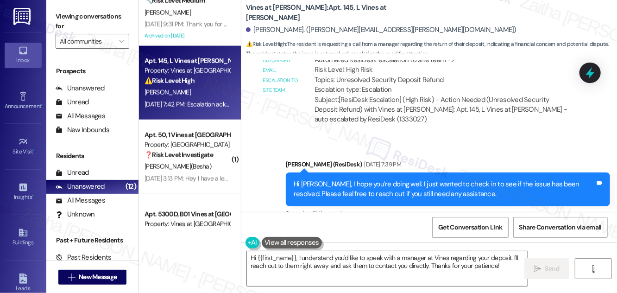
scroll to position [21276, 0]
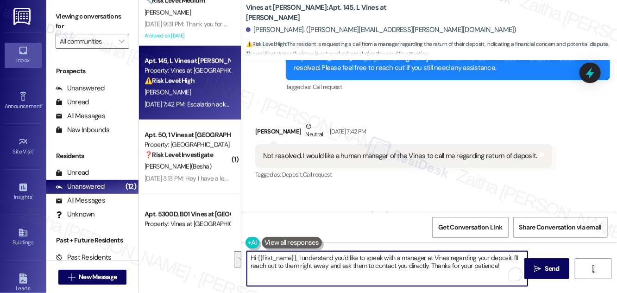
drag, startPoint x: 298, startPoint y: 256, endPoint x: 500, endPoint y: 269, distance: 202.8
click at [500, 269] on textarea "Hi {{first_name}}, I understand you'd like to speak with a manager at Vines reg…" at bounding box center [387, 268] width 281 height 35
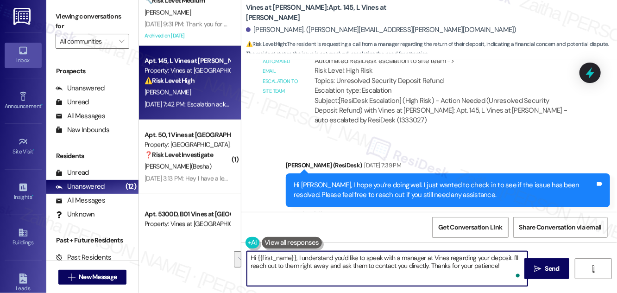
scroll to position [21150, 0]
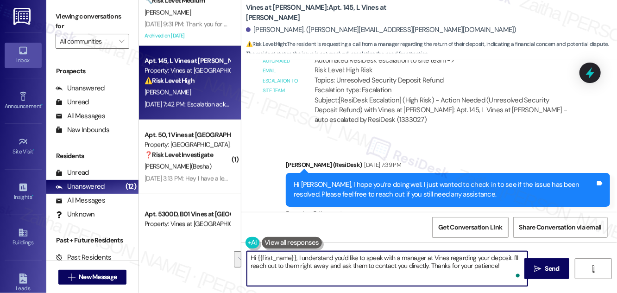
click at [345, 263] on textarea "Hi {{first_name}}, I understand you'd like to speak with a manager at Vines reg…" at bounding box center [387, 268] width 281 height 35
drag, startPoint x: 301, startPoint y: 257, endPoint x: 502, endPoint y: 271, distance: 201.9
click at [502, 271] on textarea "Hi {{first_name}}, I understand you'd like to speak with a manager at Vines reg…" at bounding box center [387, 268] width 281 height 35
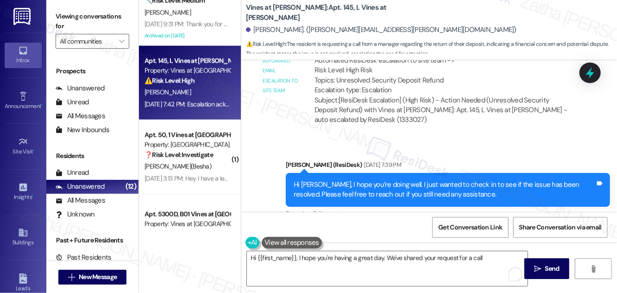
drag, startPoint x: 453, startPoint y: 72, endPoint x: 531, endPoint y: 68, distance: 78.4
click at [531, 277] on div "Not resolved. I would like a human manager of the Vines to call me regarding re…" at bounding box center [400, 282] width 276 height 10
copy div "regarding return of deposit."
click at [483, 255] on textarea "Hi {{first_name}}, I hope you're having a great day. We've shared your request …" at bounding box center [387, 268] width 281 height 35
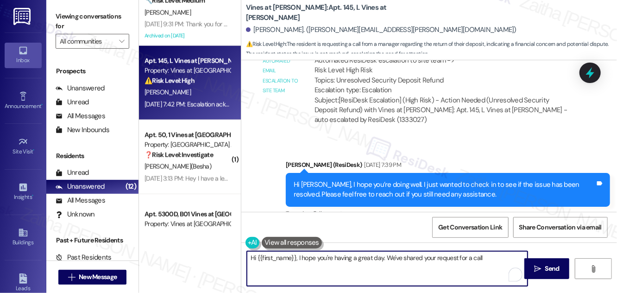
paste textarea "regarding return of deposit."
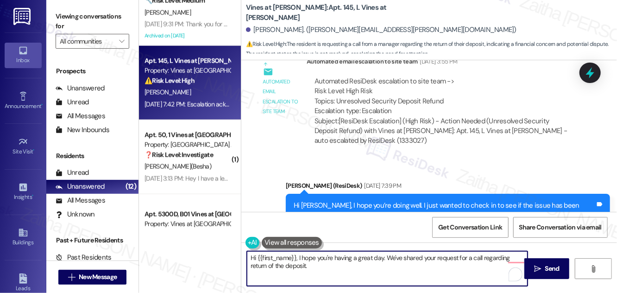
scroll to position [21066, 0]
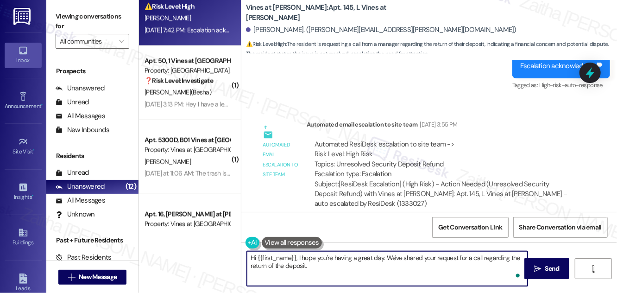
click at [313, 270] on textarea "Hi {{first_name}}, I hope you're having a great day. We've shared your request …" at bounding box center [387, 268] width 281 height 35
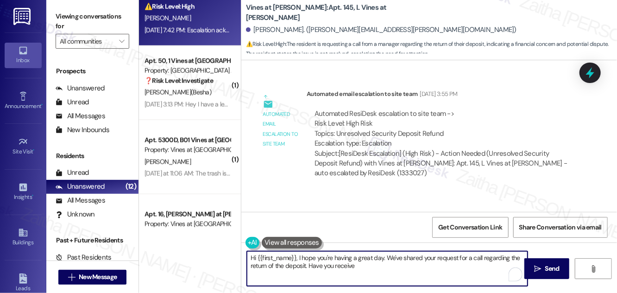
scroll to position [21066, 0]
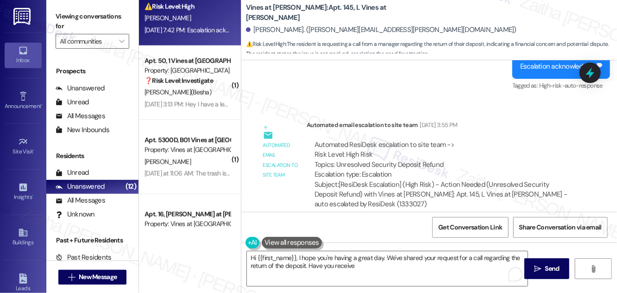
drag, startPoint x: 259, startPoint y: 157, endPoint x: 533, endPoint y: 162, distance: 274.2
copy div "Not resolved. I would like a human manager of the Vines to call me regarding re…"
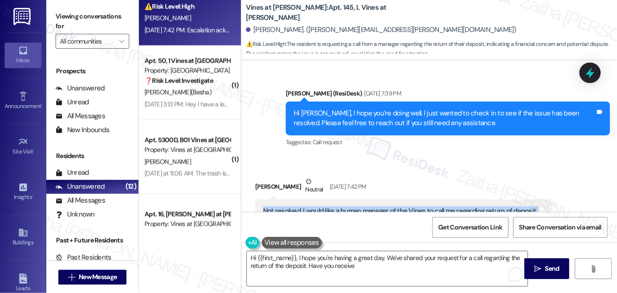
scroll to position [21234, 0]
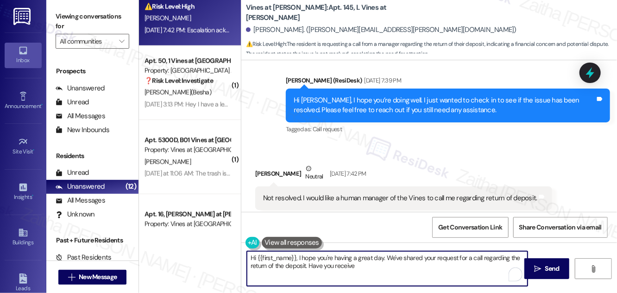
click at [385, 257] on textarea "Hi {{first_name}}, I hope you're having a great day. We've shared your request …" at bounding box center [387, 268] width 281 height 35
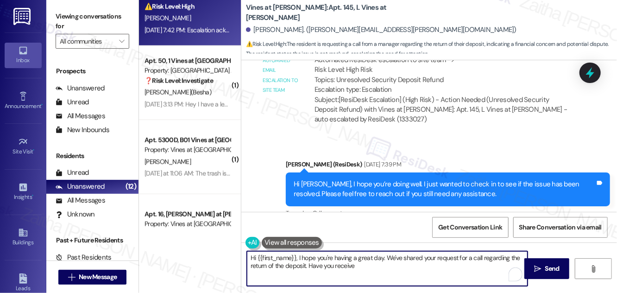
scroll to position [21108, 0]
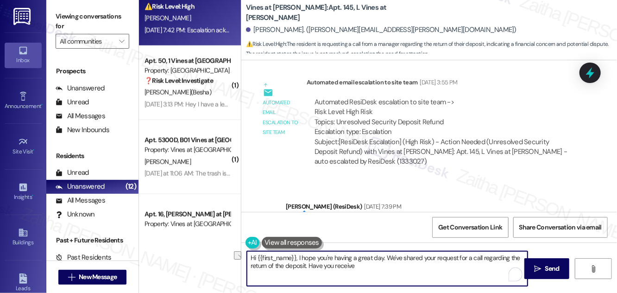
drag, startPoint x: 310, startPoint y: 265, endPoint x: 364, endPoint y: 271, distance: 54.6
click at [363, 271] on textarea "Hi {{first_name}}, I hope you're having a great day. We've shared your request …" at bounding box center [387, 268] width 281 height 35
type textarea "Hi {{first_name}}, I hope you're having a great day. We've shared your request …"
drag, startPoint x: 252, startPoint y: 260, endPoint x: 289, endPoint y: 272, distance: 39.1
click at [289, 272] on textarea "Hi {{first_name}}, I hope you're having a great day. We've shared your request …" at bounding box center [387, 268] width 281 height 35
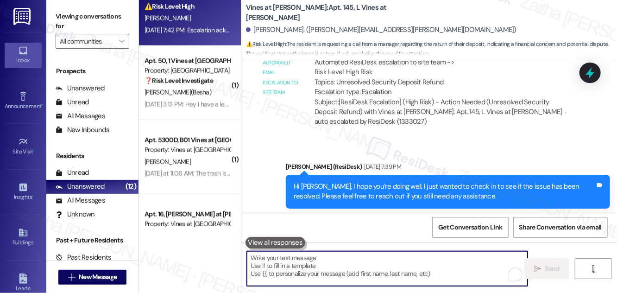
scroll to position [21108, 0]
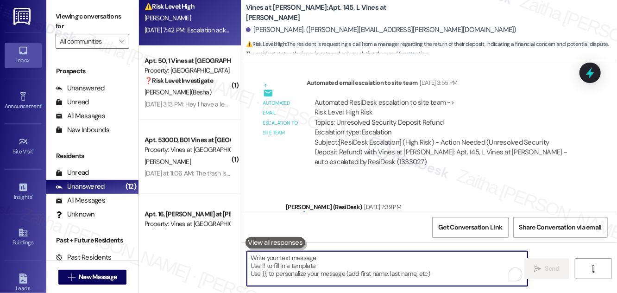
paste textarea "Hi {{first_name}}, I hope you’re doing well. We’ve shared your request with the…"
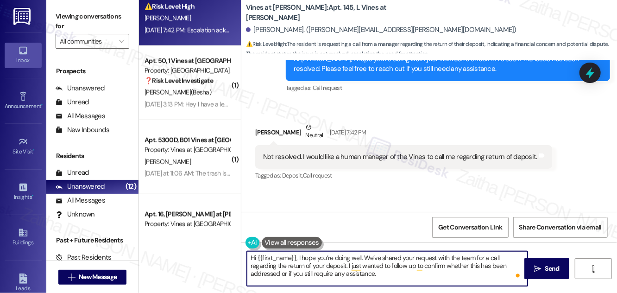
scroll to position [21276, 0]
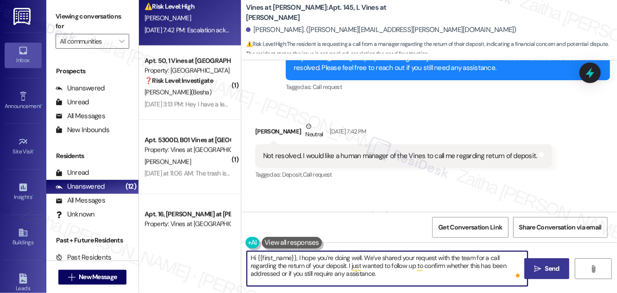
type textarea "Hi {{first_name}}, I hope you’re doing well. We’ve shared your request with the…"
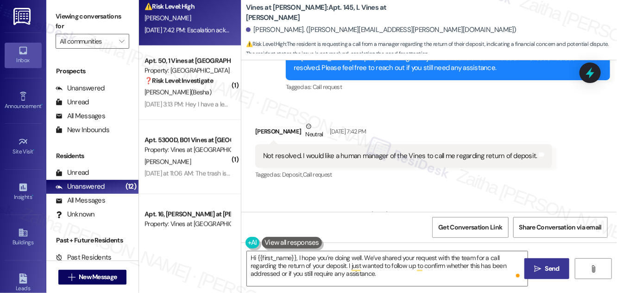
click at [553, 268] on span "Send" at bounding box center [552, 268] width 14 height 10
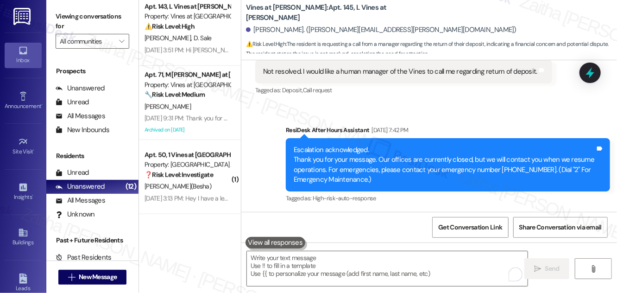
scroll to position [547, 0]
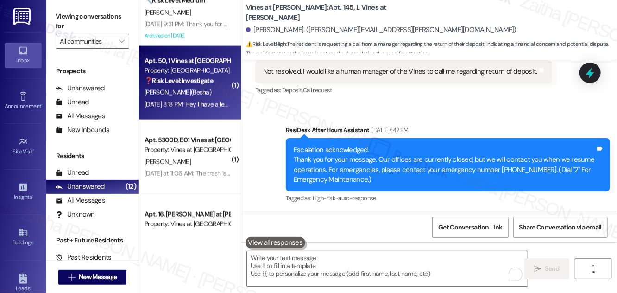
click at [213, 90] on div "D. Moore(Besha)" at bounding box center [188, 93] width 88 height 12
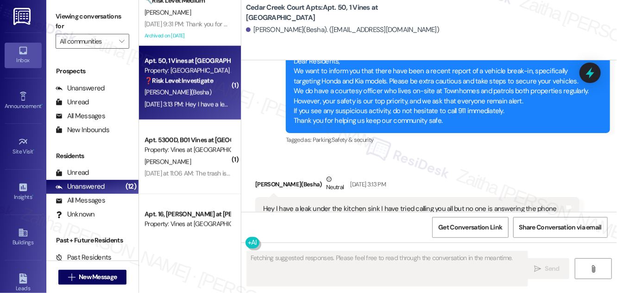
scroll to position [7665, 0]
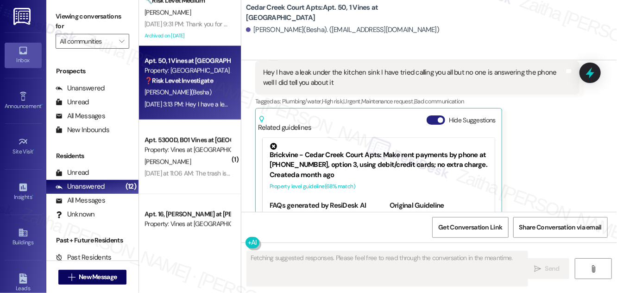
click at [436, 115] on button "Hide Suggestions" at bounding box center [435, 119] width 19 height 9
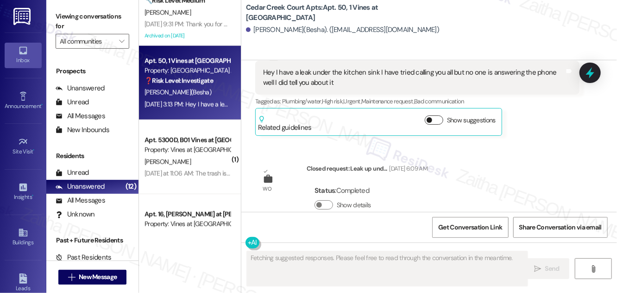
scroll to position [7635, 0]
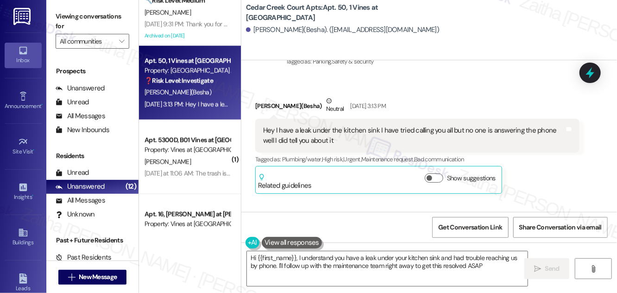
type textarea "Hi {{first_name}}, I understand you have a leak under your kitchen sink and had…"
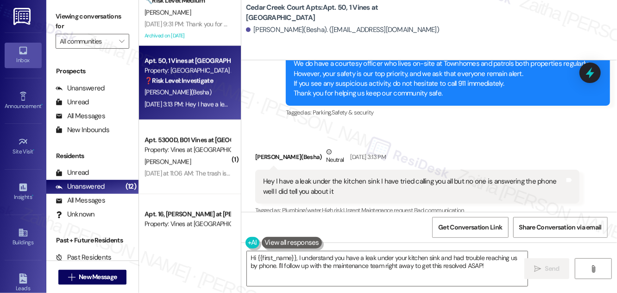
scroll to position [7551, 0]
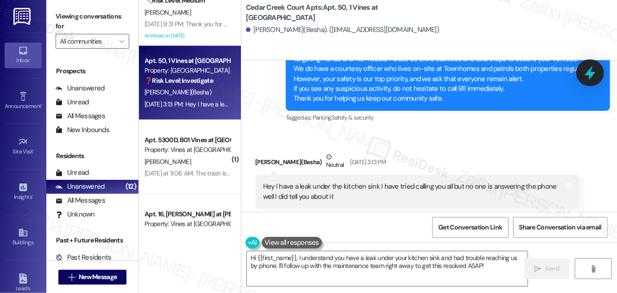
click at [584, 71] on icon at bounding box center [590, 73] width 16 height 16
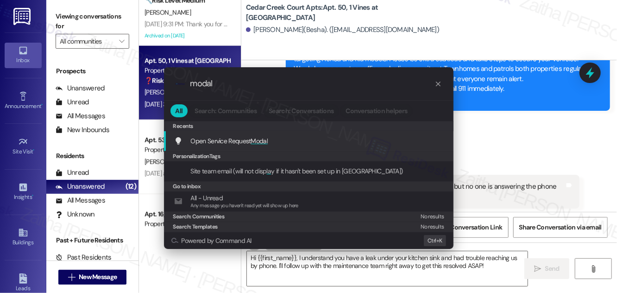
type input "modal"
click at [258, 142] on span "Modal" at bounding box center [259, 141] width 17 height 8
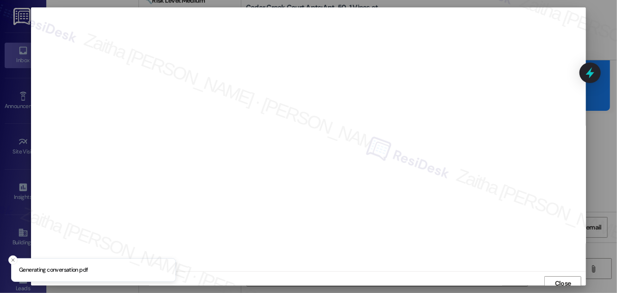
scroll to position [5, 0]
click at [559, 276] on span "Close" at bounding box center [563, 278] width 16 height 10
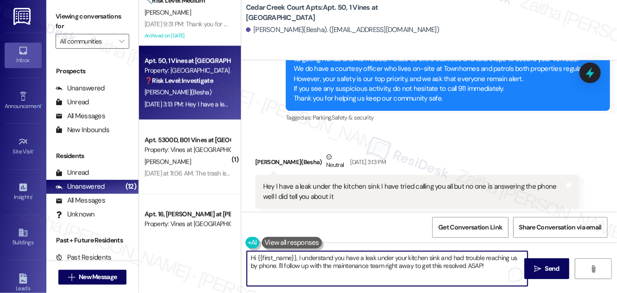
drag, startPoint x: 299, startPoint y: 256, endPoint x: 480, endPoint y: 265, distance: 181.3
click at [480, 265] on textarea "Hi {{first_name}}, I understand you have a leak under your kitchen sink and had…" at bounding box center [387, 268] width 281 height 35
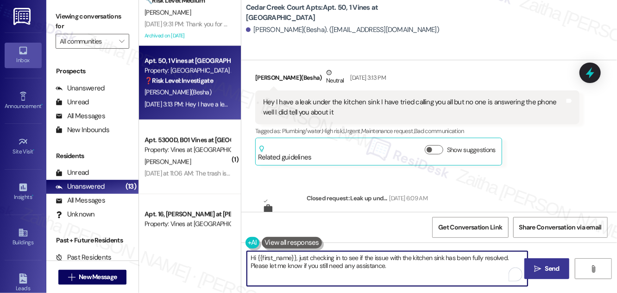
type textarea "Hi {{first_name}}, just checking in to see if the issue with the kitchen sink h…"
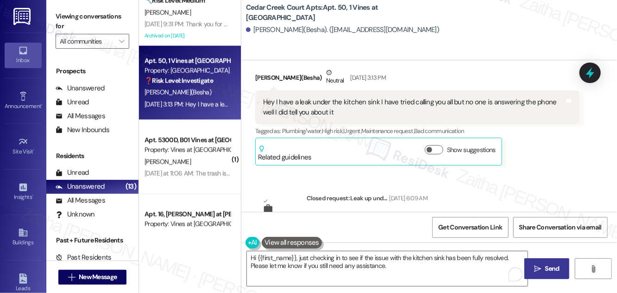
click at [555, 268] on span "Send" at bounding box center [552, 268] width 14 height 10
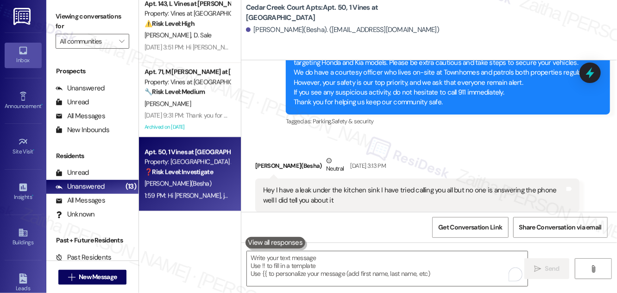
scroll to position [673, 0]
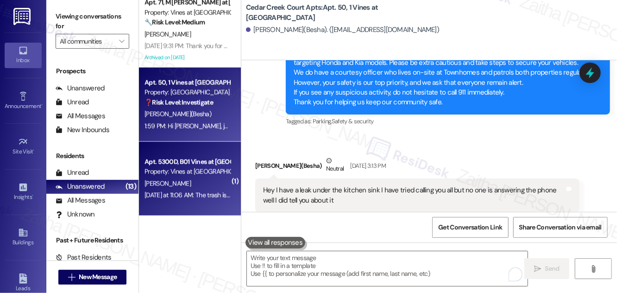
click at [180, 182] on div "J. Moxley" at bounding box center [188, 184] width 88 height 12
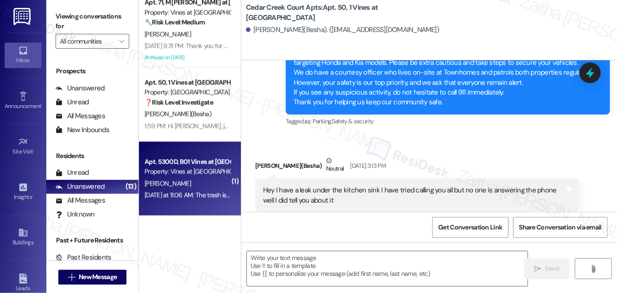
type textarea "Fetching suggested responses. Please feel free to read through the conversation…"
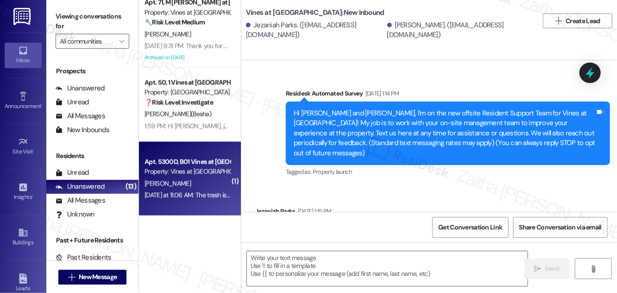
scroll to position [6862, 0]
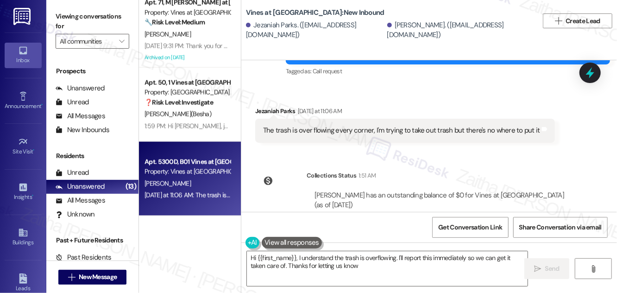
type textarea "Hi {{first_name}}, I understand the trash is overflowing. I'll report this imme…"
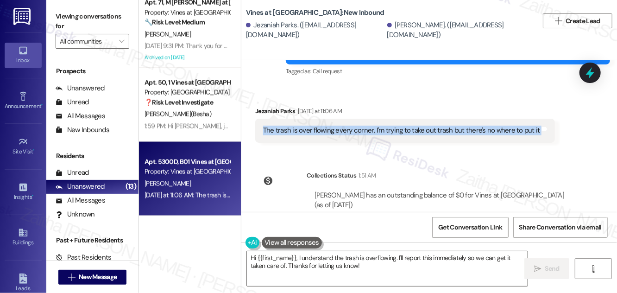
drag, startPoint x: 267, startPoint y: 98, endPoint x: 535, endPoint y: 102, distance: 267.7
click at [535, 119] on div "The trash is over flowing every corner, I'm trying to take out trash but there'…" at bounding box center [405, 131] width 300 height 24
copy div "The trash is over flowing every corner, I'm trying to take out trash but there'…"
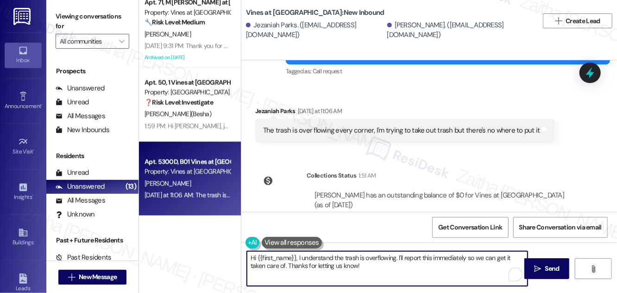
drag, startPoint x: 251, startPoint y: 258, endPoint x: 391, endPoint y: 279, distance: 141.5
click at [391, 279] on textarea "Hi {{first_name}}, I understand the trash is overflowing. I'll report this imme…" at bounding box center [387, 268] width 281 height 35
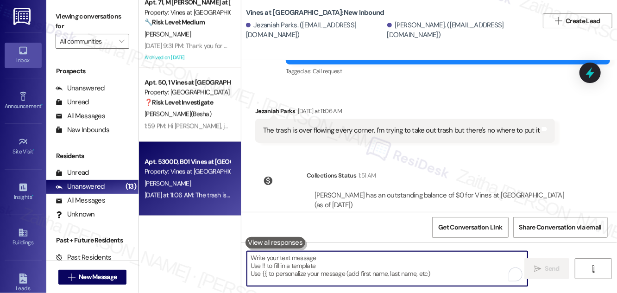
paste textarea "Hi {{first_name}}, thank you for letting us know. I’m sorry to hear about the o…"
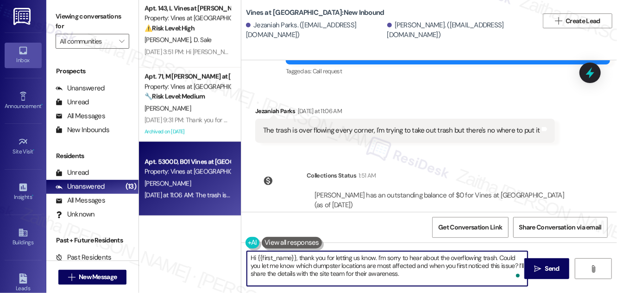
click at [265, 106] on div "Jezaniah Parks Yesterday at 11:06 AM" at bounding box center [405, 112] width 300 height 13
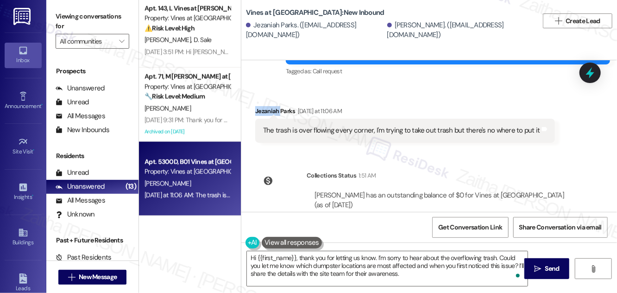
click at [265, 106] on div "Jezaniah Parks Yesterday at 11:06 AM" at bounding box center [405, 112] width 300 height 13
copy div "Jezaniah"
click at [284, 255] on textarea "Hi {{first_name}}, thank you for letting us know. I’m sorry to hear about the o…" at bounding box center [387, 268] width 281 height 35
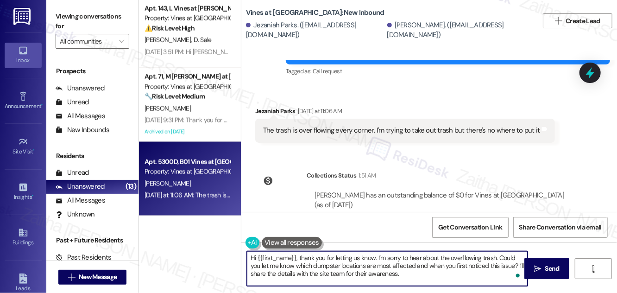
click at [284, 255] on textarea "Hi {{first_name}}, thank you for letting us know. I’m sorry to hear about the o…" at bounding box center [387, 268] width 281 height 35
paste textarea "Jezaniah"
type textarea "Hi Jezaniah, thank you for letting us know. I’m sorry to hear about the overflo…"
click at [549, 265] on span "Send" at bounding box center [552, 268] width 14 height 10
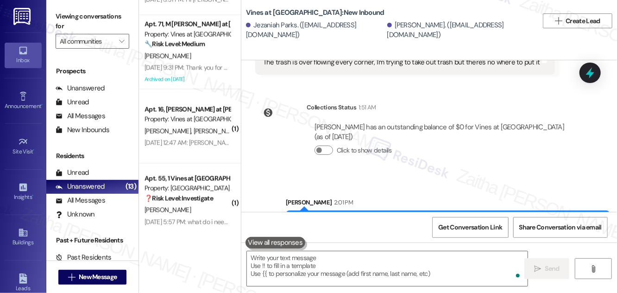
scroll to position [6935, 0]
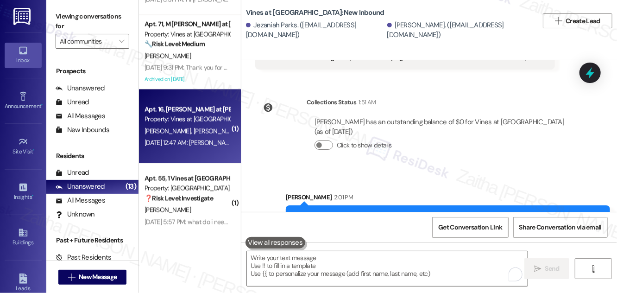
click at [196, 129] on div "F. Smith E. Smith" at bounding box center [188, 131] width 88 height 12
type textarea "Fetching suggested responses. Please feel free to read through the conversation…"
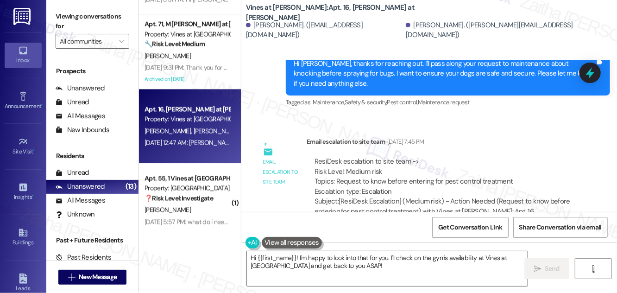
scroll to position [12540, 0]
drag, startPoint x: 260, startPoint y: 105, endPoint x: 517, endPoint y: 122, distance: 258.0
click at [517, 254] on div "Received via SMS Ferrin Smith Aug 16, 2025 at 12:47 AM Sarah I heard that there…" at bounding box center [410, 279] width 325 height 50
copy div "Sarah I heard that there was a gym somewhere at the vines and Adam's is that tr…"
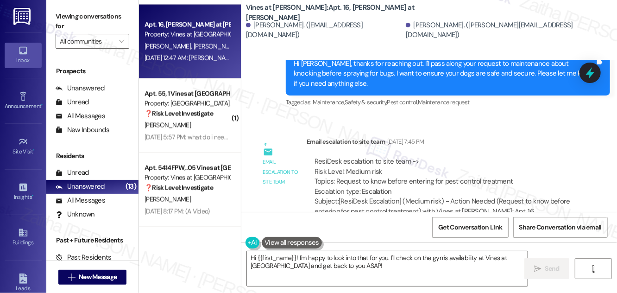
scroll to position [736, 0]
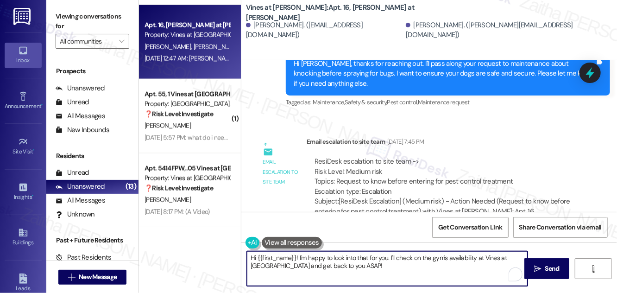
drag, startPoint x: 252, startPoint y: 257, endPoint x: 403, endPoint y: 280, distance: 152.7
click at [403, 280] on textarea "Hi {{first_name}}! I'm happy to look into that for you. I'll check on the gym's…" at bounding box center [387, 268] width 281 height 35
type textarea "H"
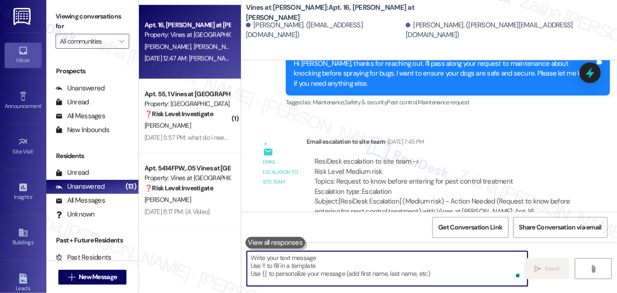
paste textarea "Hi {{first_name}}, I’m following up to see if you still need confirmation about…"
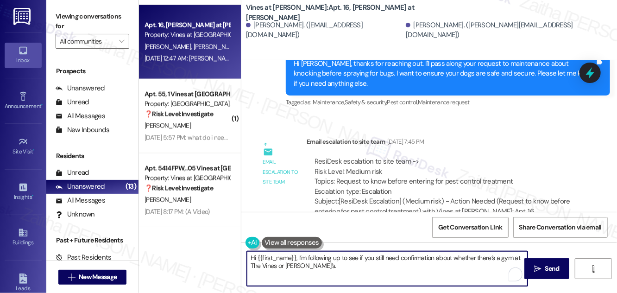
click at [265, 261] on div "Ferrin Smith Aug 16, 2025 at 12:47 AM" at bounding box center [410, 267] width 311 height 13
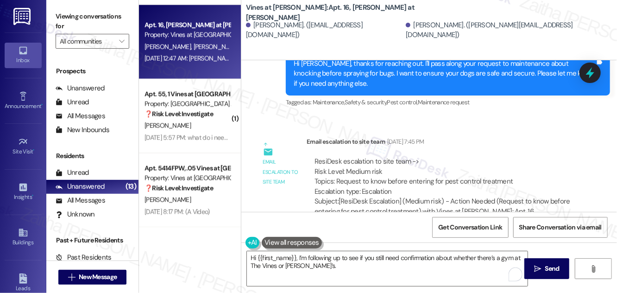
click at [265, 261] on div "Ferrin Smith Aug 16, 2025 at 12:47 AM" at bounding box center [410, 267] width 311 height 13
copy div "Ferrin"
click at [284, 256] on textarea "Hi {{first_name}}, I’m following up to see if you still need confirmation about…" at bounding box center [387, 268] width 281 height 35
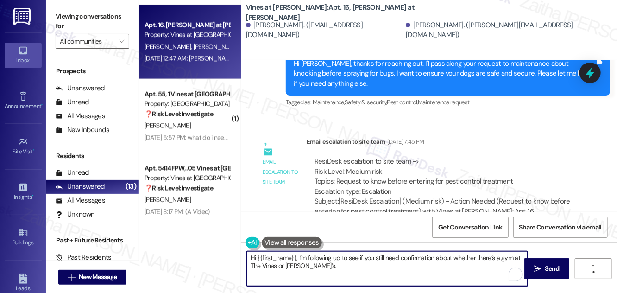
click at [284, 256] on textarea "Hi {{first_name}}, I’m following up to see if you still need confirmation about…" at bounding box center [387, 268] width 281 height 35
paste textarea "Ferrin"
click at [274, 256] on textarea "Hi Ferrin, I’m following up to see if you still need confirmation about whether…" at bounding box center [387, 268] width 281 height 35
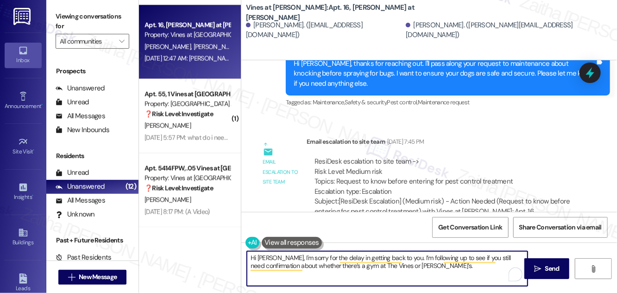
click at [404, 264] on textarea "Hi Ferrin, I'm sorry for the delay in getting back to you. I’m following up to …" at bounding box center [387, 268] width 281 height 35
click at [375, 264] on textarea "Hi Ferrin, I'm sorry for the delay in getting back to you. I’m following up to …" at bounding box center [387, 268] width 281 height 35
type textarea "Hi Ferrin, I'm sorry for the delay in getting back to you. I’m following up to …"
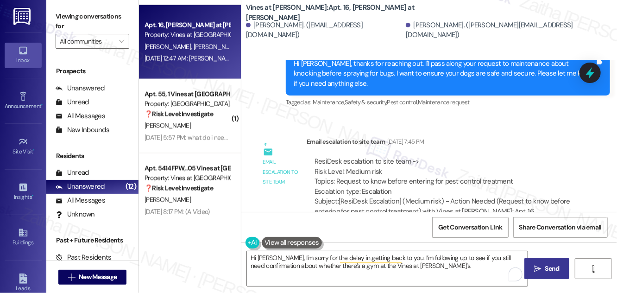
drag, startPoint x: 557, startPoint y: 268, endPoint x: 549, endPoint y: 260, distance: 11.1
click at [557, 268] on span "Send" at bounding box center [552, 268] width 14 height 10
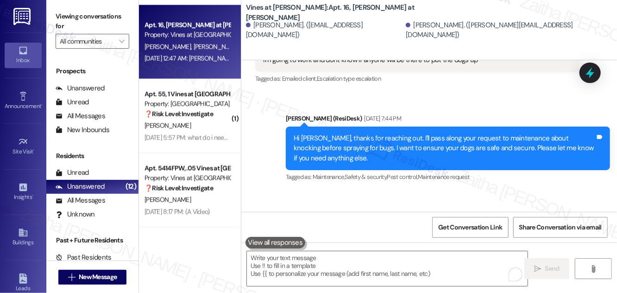
scroll to position [12455, 0]
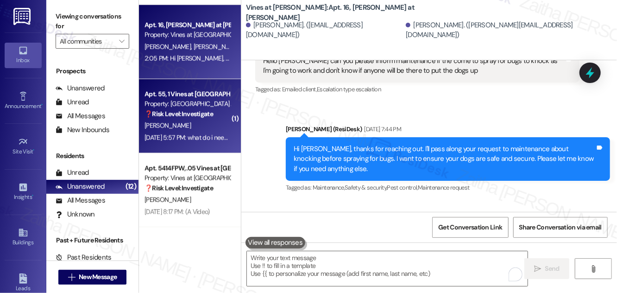
click at [194, 128] on div "R. Brantley" at bounding box center [188, 126] width 88 height 12
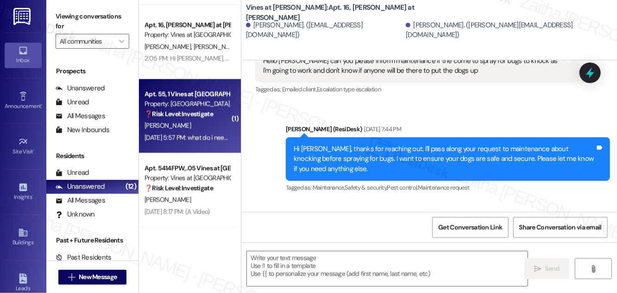
type textarea "Fetching suggested responses. Please feel free to read through the conversation…"
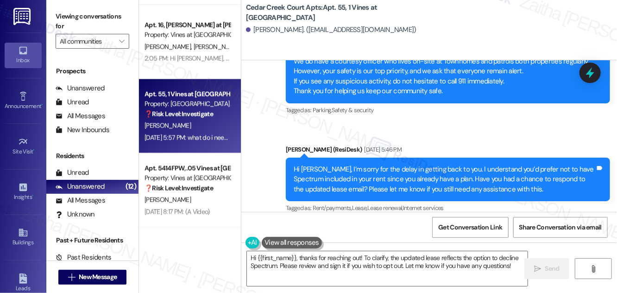
scroll to position [5880, 0]
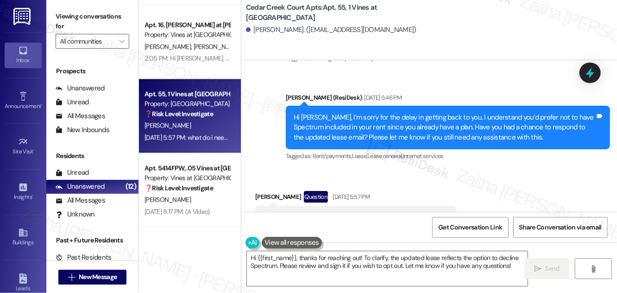
drag, startPoint x: 259, startPoint y: 178, endPoint x: 448, endPoint y: 183, distance: 189.0
click at [448, 206] on div "what do i need to do with the lease sent? what's the update? Tags and notes" at bounding box center [355, 218] width 201 height 24
copy div "what do i need to do with the lease sent? what's the update? Tags and notes"
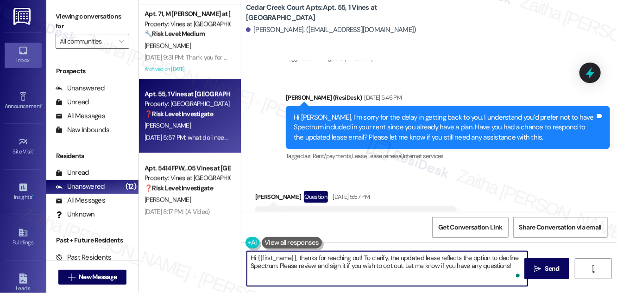
drag, startPoint x: 300, startPoint y: 254, endPoint x: 455, endPoint y: 267, distance: 155.7
click at [510, 282] on textarea "Hi {{first_name}}, thanks for reaching out! To clarify, the updated lease refle…" at bounding box center [387, 268] width 281 height 35
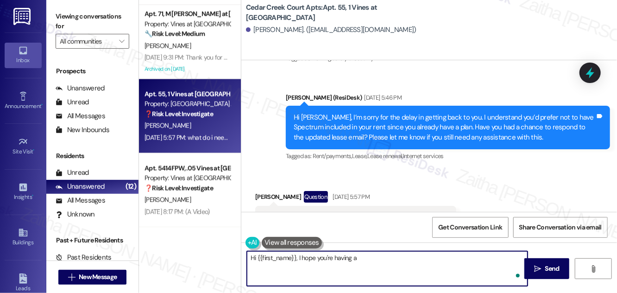
type textarea "Hi {{first_name}}, I hope you're having a"
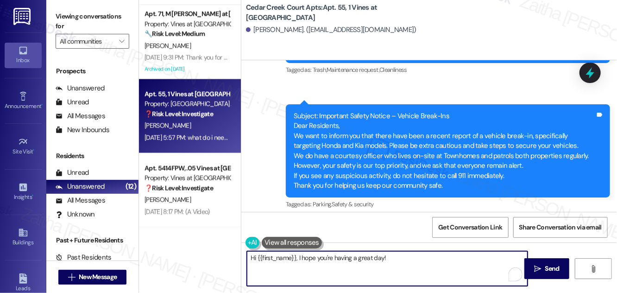
scroll to position [5880, 0]
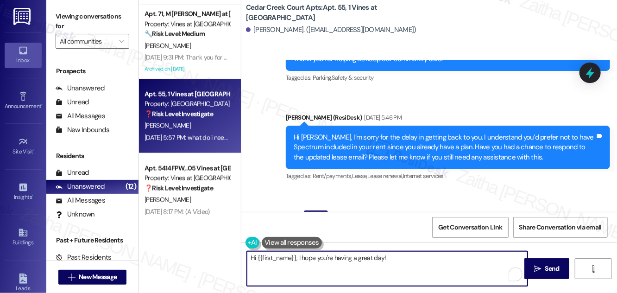
paste textarea "I’ll follow up with the team regarding the lease that was sent and get back to …"
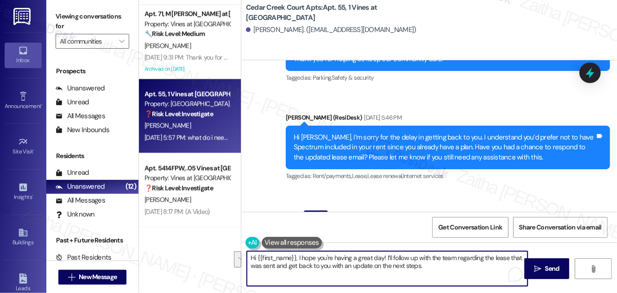
drag, startPoint x: 385, startPoint y: 255, endPoint x: 438, endPoint y: 271, distance: 54.8
click at [438, 271] on textarea "Hi {{first_name}}, I hope you're having a great day! I’ll follow up with the te…" at bounding box center [387, 268] width 281 height 35
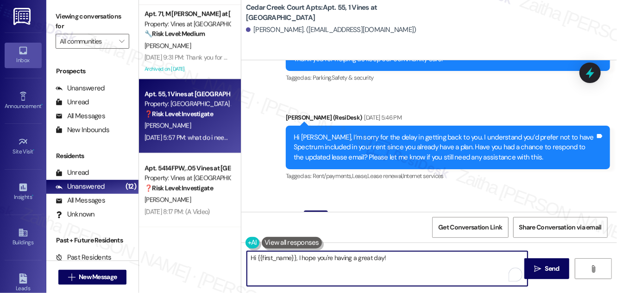
paste textarea "I’m following up"
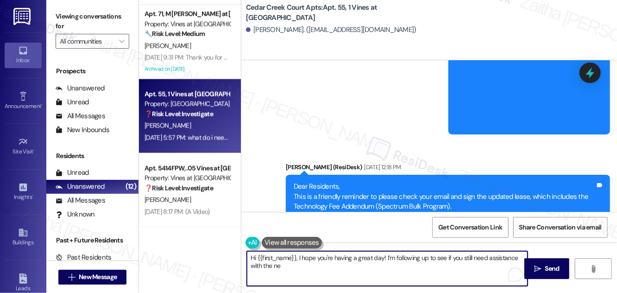
scroll to position [4954, 0]
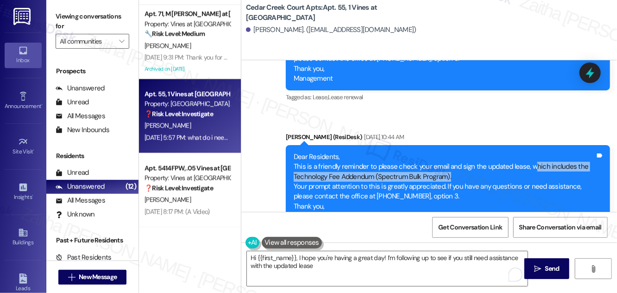
drag, startPoint x: 531, startPoint y: 117, endPoint x: 494, endPoint y: 129, distance: 39.0
click at [494, 152] on div "Dear Residents, This is a friendly reminder to please check your email and sign…" at bounding box center [444, 186] width 301 height 69
copy div "hich includes the Technology Fee Addendum (Spectrum Bulk Program)."
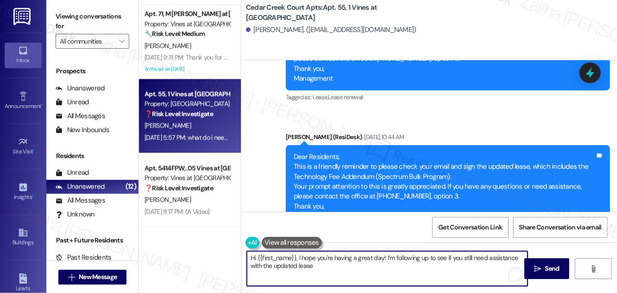
click at [340, 261] on textarea "Hi {{first_name}}, I hope you're having a great day! I’m following up to see if…" at bounding box center [387, 268] width 281 height 35
click at [333, 270] on textarea "Hi {{first_name}}, I hope you're having a great day! I’m following up to see if…" at bounding box center [387, 268] width 281 height 35
paste textarea "hich includes the Technology Fee Addendum (Spectrum Bulk Program)."
click at [514, 265] on textarea "Hi {{first_name}}, I hope you're having a great day! I’m following up to see if…" at bounding box center [387, 268] width 281 height 35
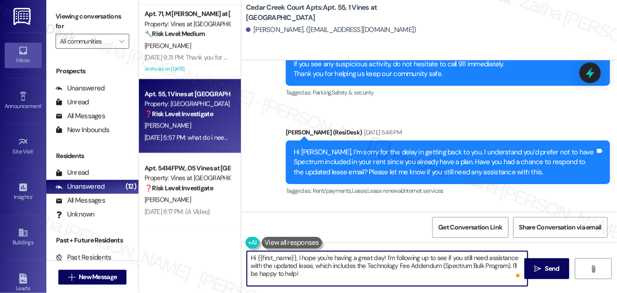
scroll to position [5880, 0]
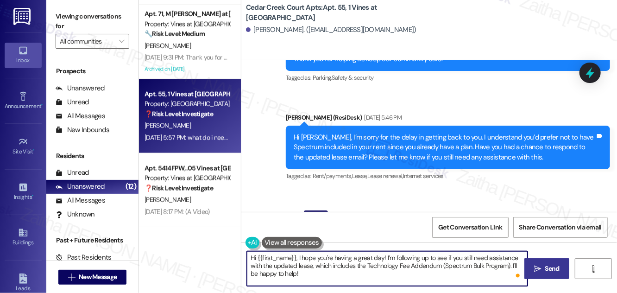
type textarea "Hi {{first_name}}, I hope you're having a great day! I’m following up to see if…"
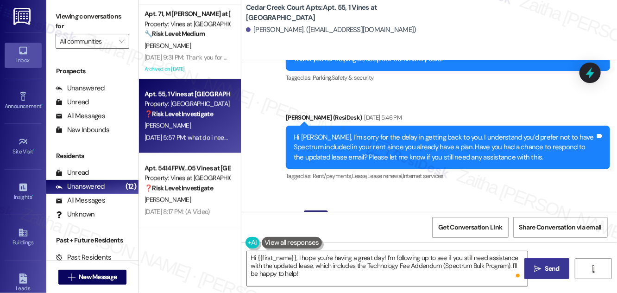
click at [546, 265] on span "Send" at bounding box center [552, 268] width 14 height 10
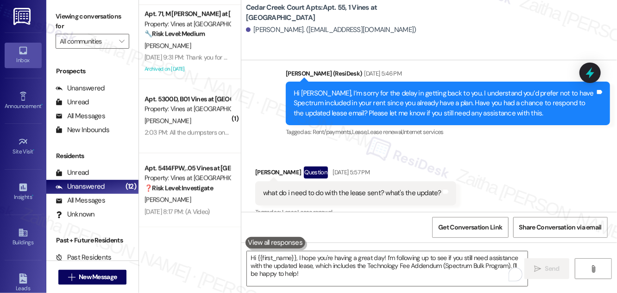
scroll to position [5964, 0]
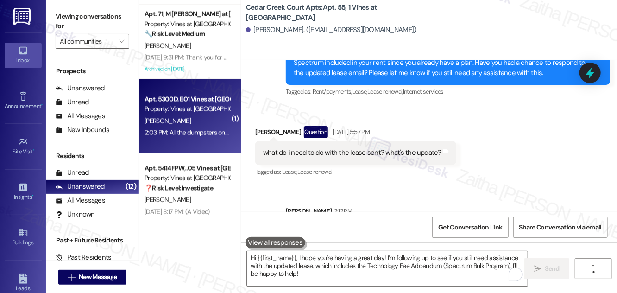
click at [175, 125] on div "J. Moxley" at bounding box center [188, 121] width 88 height 12
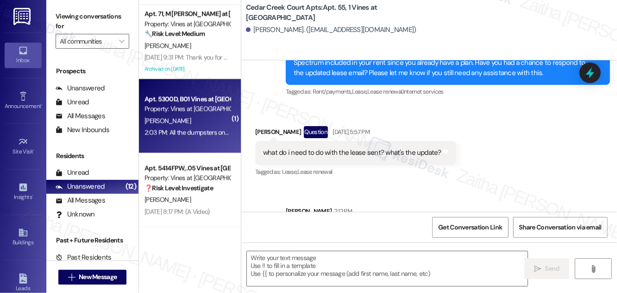
type textarea "Fetching suggested responses. Please feel free to read through the conversation…"
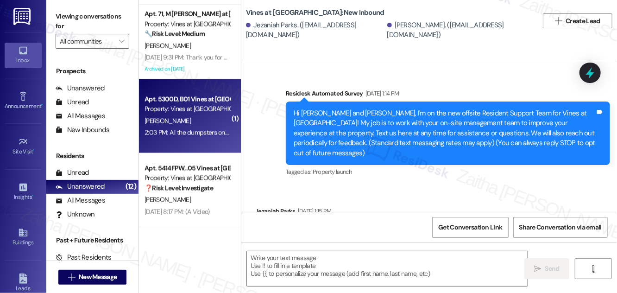
scroll to position [7025, 0]
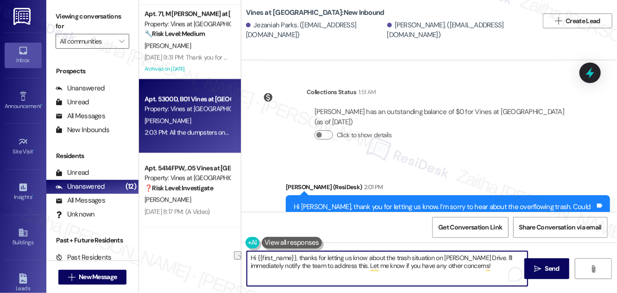
drag, startPoint x: 250, startPoint y: 257, endPoint x: 410, endPoint y: 259, distance: 160.2
click at [410, 259] on textarea "Hi {{first_name}}, thanks for letting us know about the trash situation on Poin…" at bounding box center [387, 268] width 281 height 35
click at [386, 259] on textarea "Thanks for confirming and sharing the situation on Poindexter Drive. I'll immed…" at bounding box center [387, 268] width 281 height 35
drag, startPoint x: 430, startPoint y: 256, endPoint x: 487, endPoint y: 256, distance: 57.4
click at [487, 256] on textarea "Thanks for confirming and sharing the situation at Poindexter Drive. I'll immed…" at bounding box center [387, 268] width 281 height 35
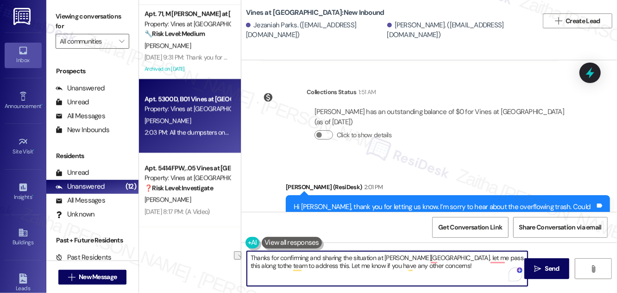
drag, startPoint x: 293, startPoint y: 264, endPoint x: 439, endPoint y: 270, distance: 146.9
click at [439, 270] on textarea "Thanks for confirming and sharing the situation at Poindexter Drive. let me pas…" at bounding box center [387, 268] width 281 height 35
click at [441, 266] on textarea "Thanks for confirming and sharing the situation at Poindexter Drive. let me pas…" at bounding box center [387, 268] width 281 height 35
type textarea "Thanks for confirming and sharing the situation at Poindexter Drive. Let me pas…"
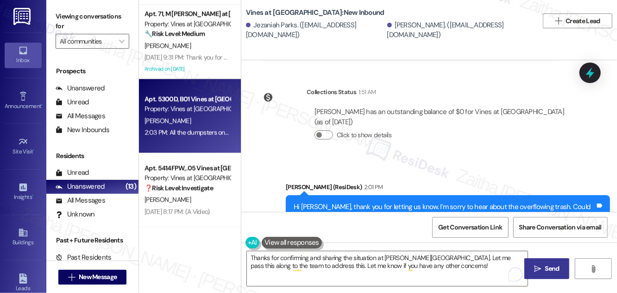
click at [541, 263] on span " Send" at bounding box center [546, 268] width 29 height 10
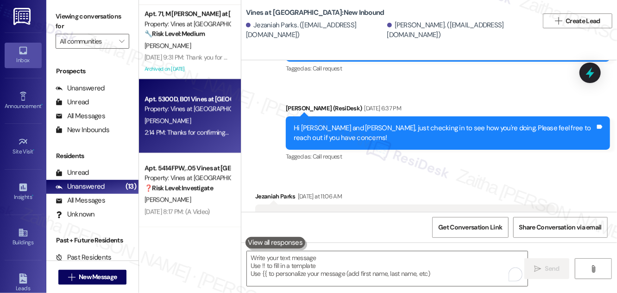
scroll to position [6814, 0]
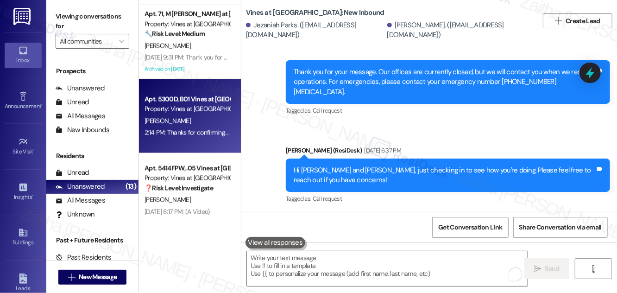
drag, startPoint x: 263, startPoint y: 143, endPoint x: 295, endPoint y: 150, distance: 32.8
click at [295, 253] on div "The trash is over flowing every corner, I'm trying to take out trash but there'…" at bounding box center [401, 258] width 277 height 10
click at [410, 169] on div "Survey, sent via SMS Residesk Automated Survey Mar 10, 2025 at 1:14 PM Hi Jezan…" at bounding box center [429, 135] width 376 height 151
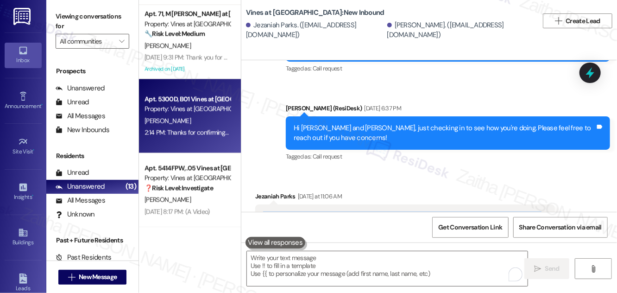
drag, startPoint x: 278, startPoint y: 103, endPoint x: 570, endPoint y: 111, distance: 292.8
click at [580, 170] on div "Received via SMS Jezaniah Parks Yesterday at 11:06 AM The trash is over flowing…" at bounding box center [429, 202] width 376 height 64
copy div "The trash is over flowing every corner, I'm trying to take out trash but there'…"
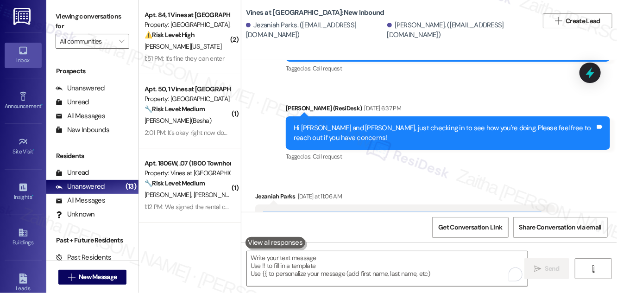
scroll to position [7099, 0]
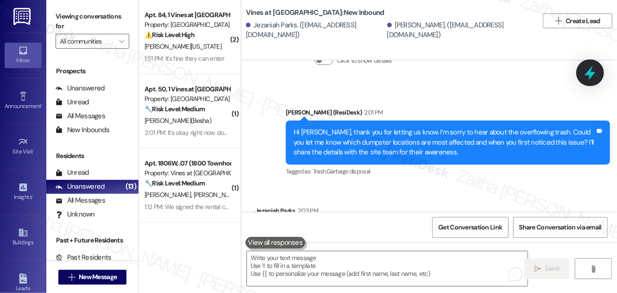
click at [593, 76] on icon at bounding box center [590, 73] width 16 height 16
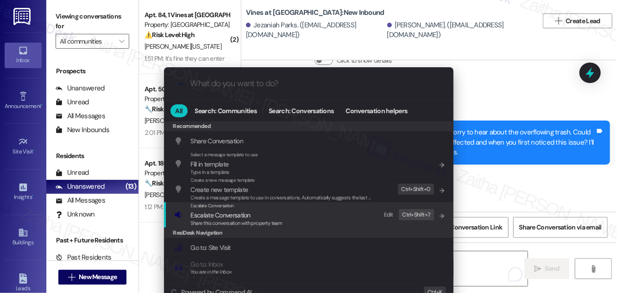
click at [238, 214] on span "Escalate Conversation" at bounding box center [221, 215] width 60 height 8
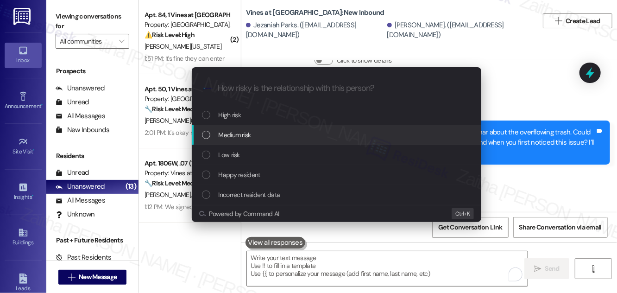
click at [249, 138] on span "Medium risk" at bounding box center [235, 135] width 32 height 10
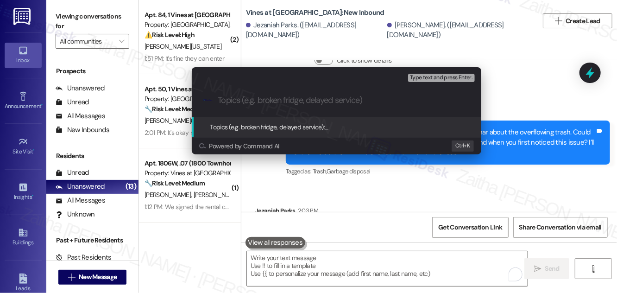
paste input "Resident Report: Overflowing Trash/Dumpsters"
type input "Resident Report: Overflowing Trash/Dumpsters"
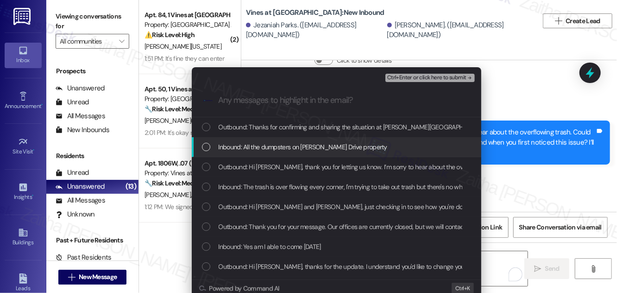
click at [250, 142] on span "Inbound: All the dumpsters on Poindexter Drive property" at bounding box center [303, 147] width 169 height 10
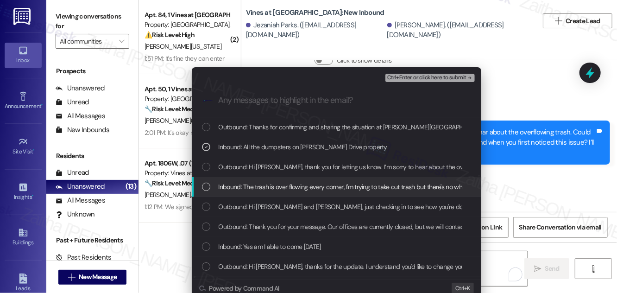
click at [234, 182] on span "Inbound: The trash is over flowing every corner, I'm trying to take out trash b…" at bounding box center [356, 187] width 275 height 10
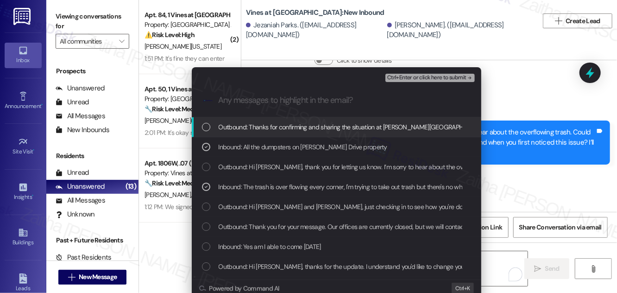
click at [428, 74] on button "Ctrl+Enter or click here to submit" at bounding box center [429, 78] width 89 height 8
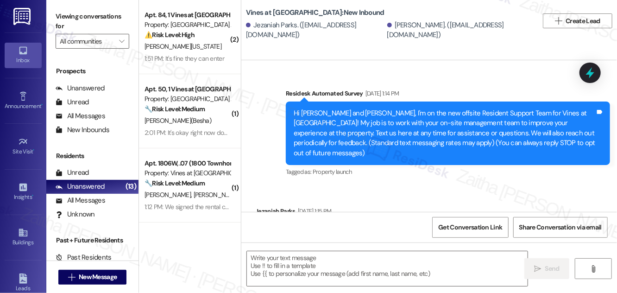
scroll to position [145, 0]
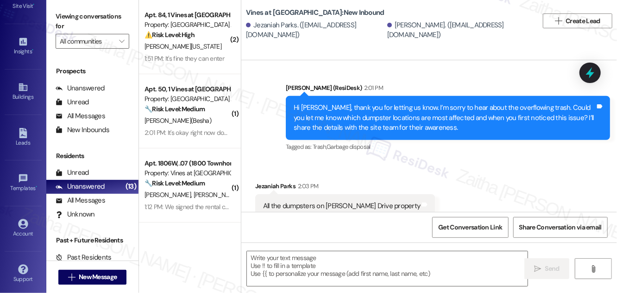
type textarea "Fetching suggested responses. Please feel free to read through the conversation…"
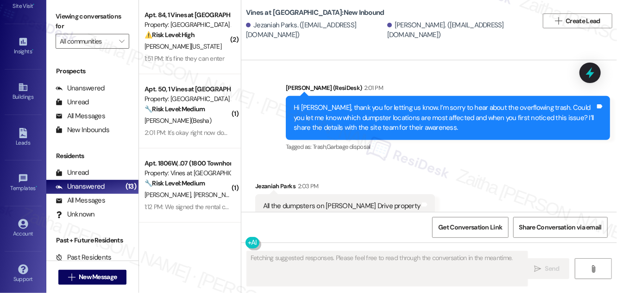
scroll to position [7038, 0]
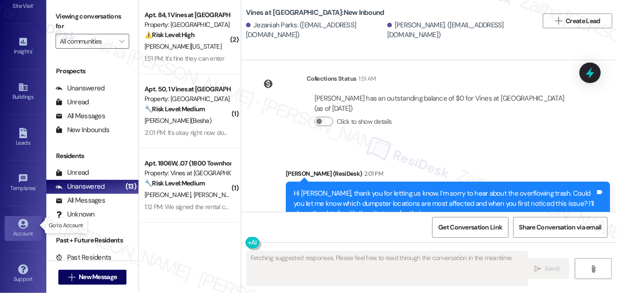
click at [18, 229] on div "Account" at bounding box center [23, 233] width 46 height 9
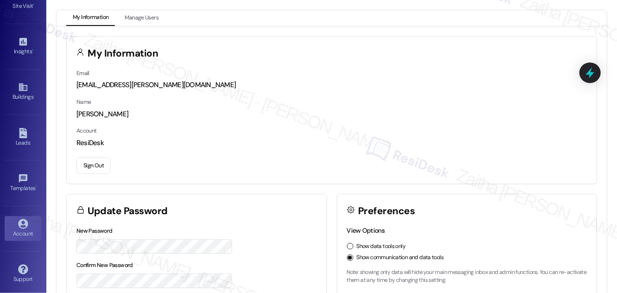
click at [94, 163] on button "Sign Out" at bounding box center [93, 165] width 34 height 16
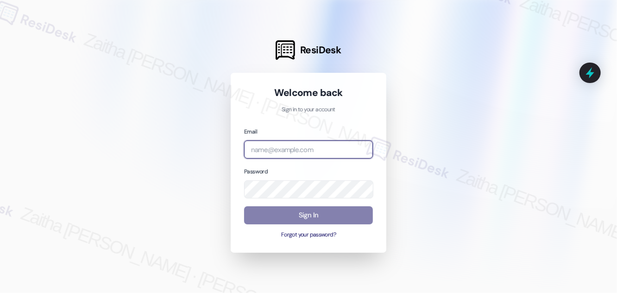
click at [282, 150] on input "email" at bounding box center [308, 149] width 129 height 18
click at [304, 156] on input "email" at bounding box center [308, 150] width 129 height 18
type input "[EMAIL_ADDRESS][PERSON_NAME][DOMAIN_NAME]"
